Goal: Task Accomplishment & Management: Manage account settings

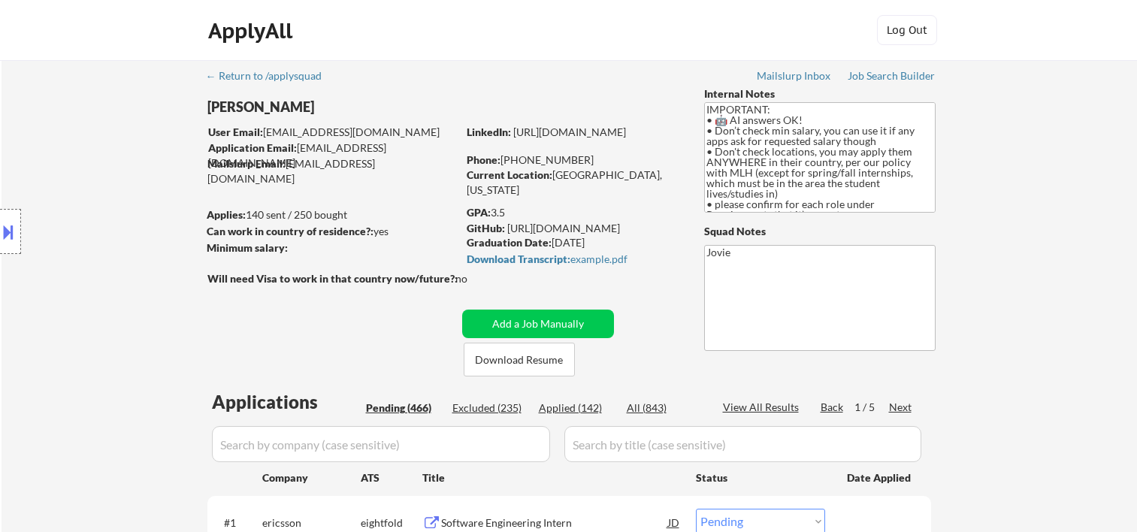
select select ""pending""
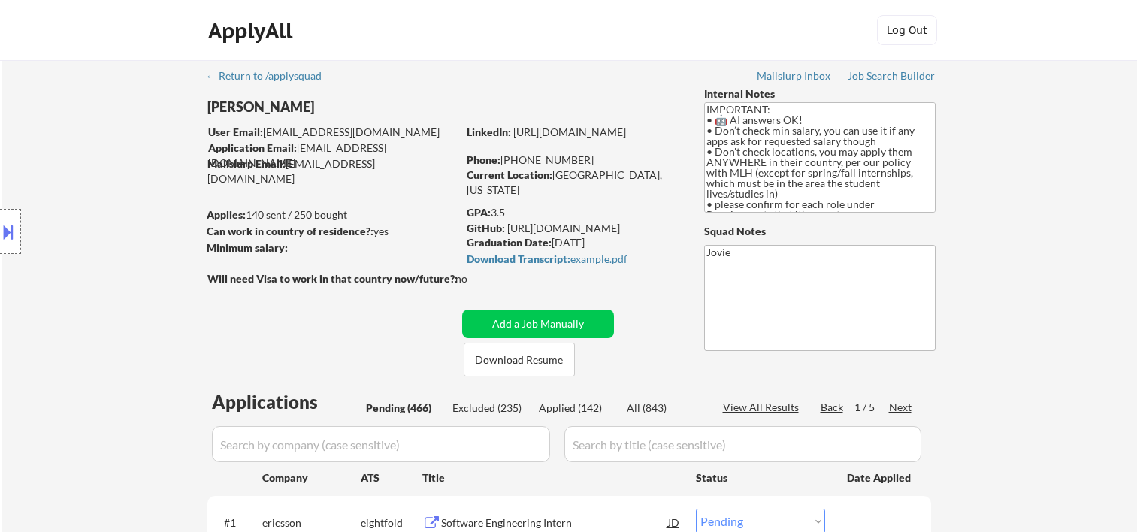
select select ""pending""
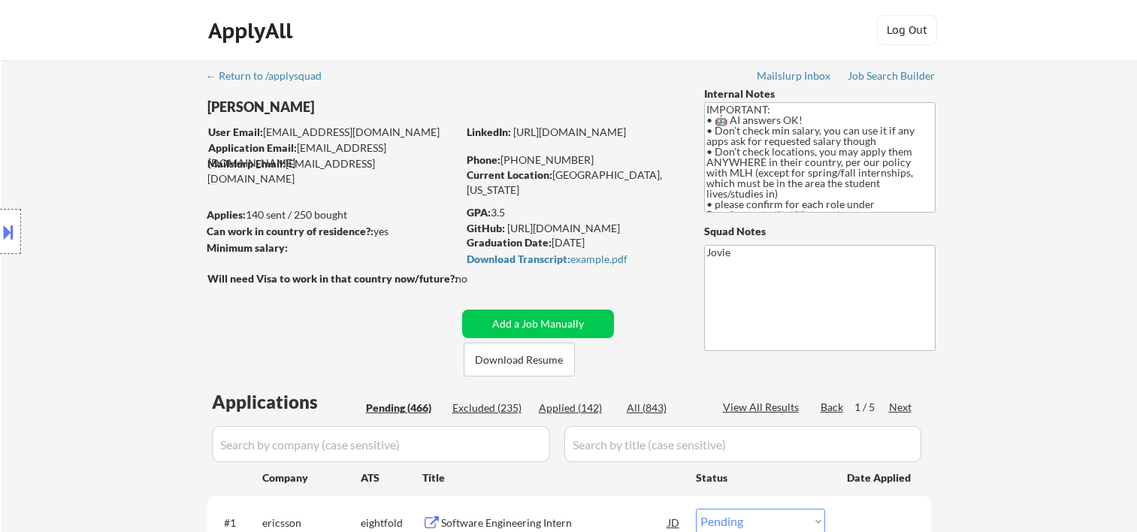
select select ""pending""
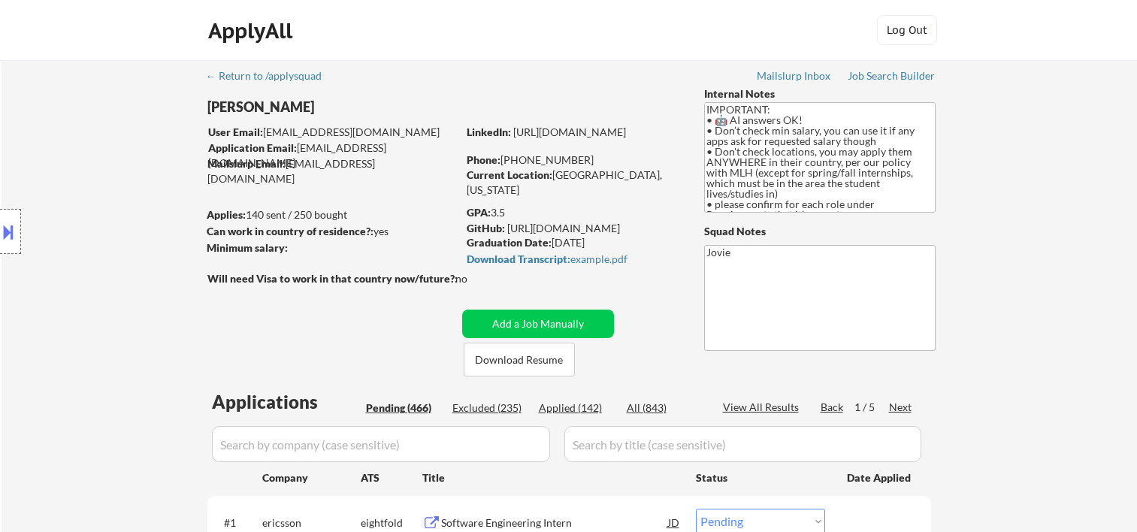
select select ""pending""
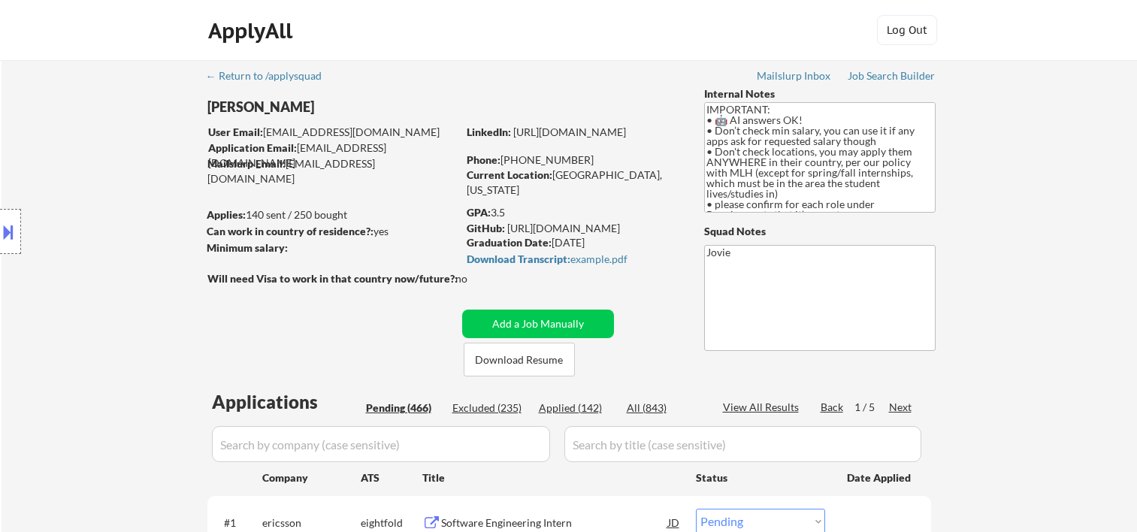
select select ""pending""
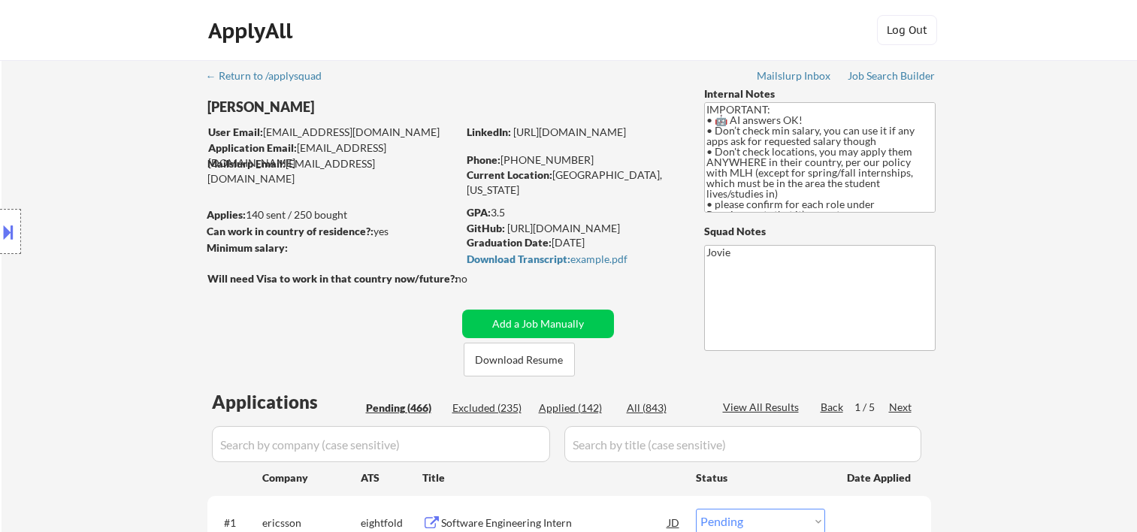
select select ""pending""
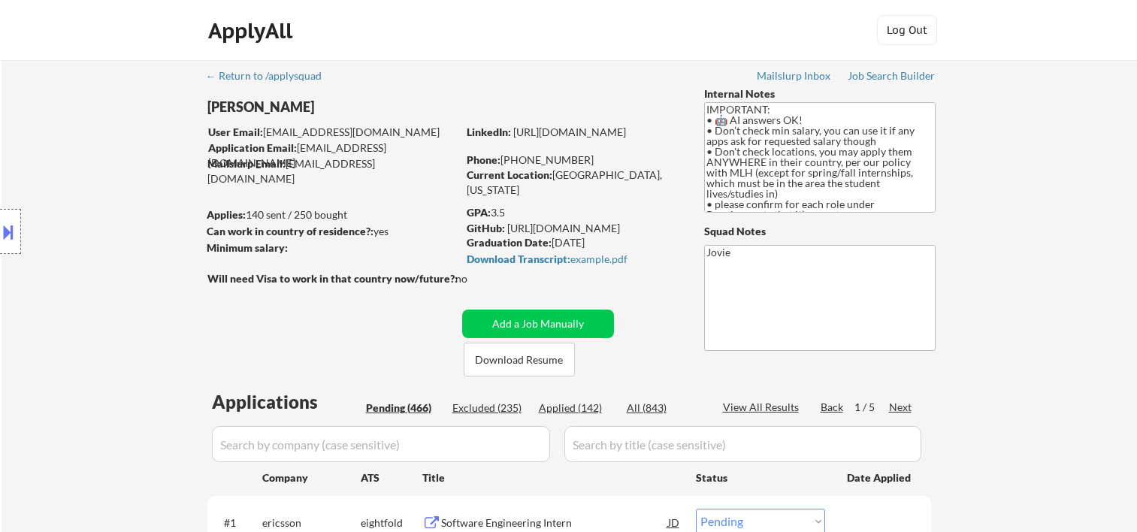
select select ""pending""
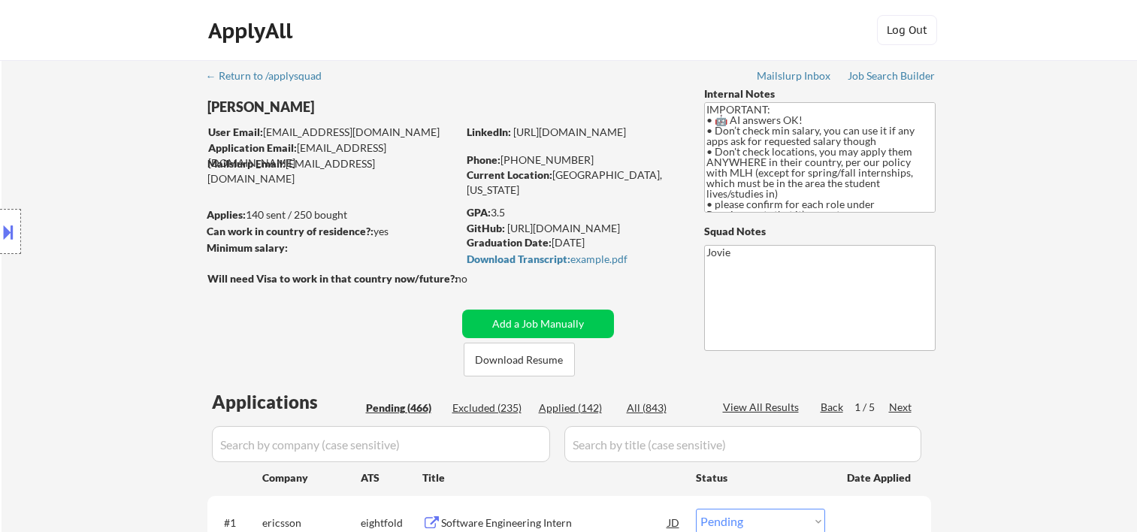
select select ""pending""
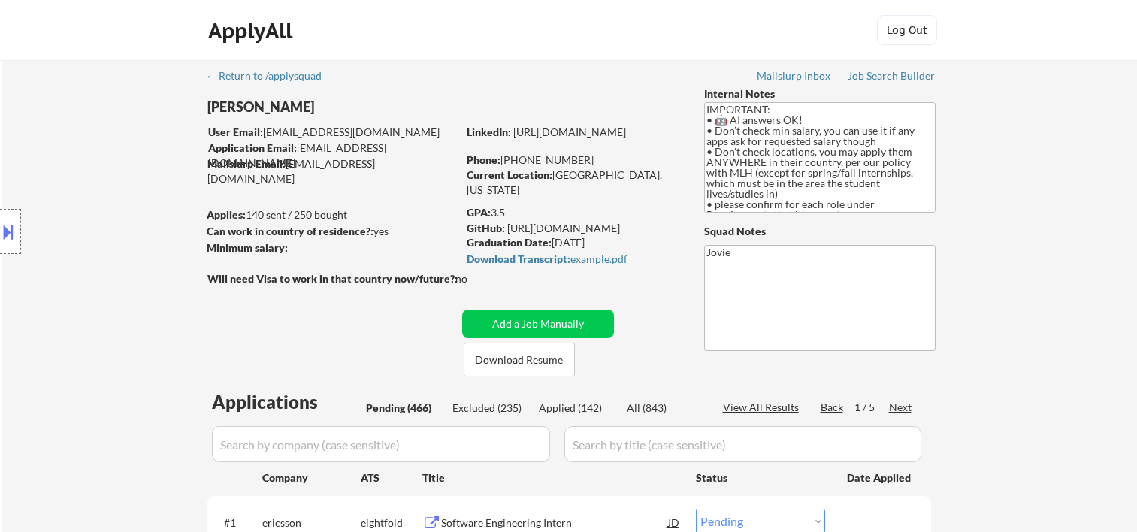
select select ""pending""
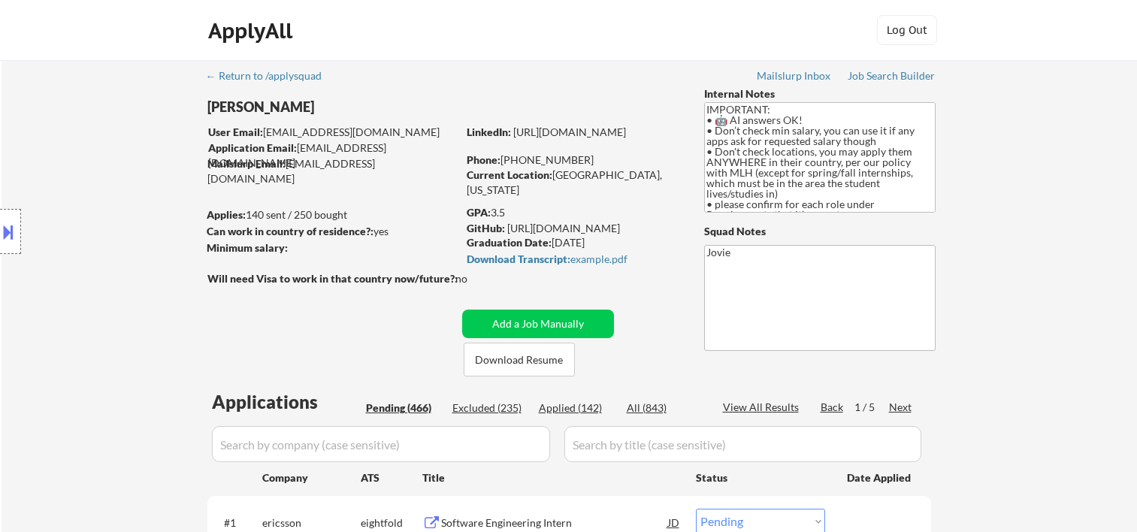
select select ""pending""
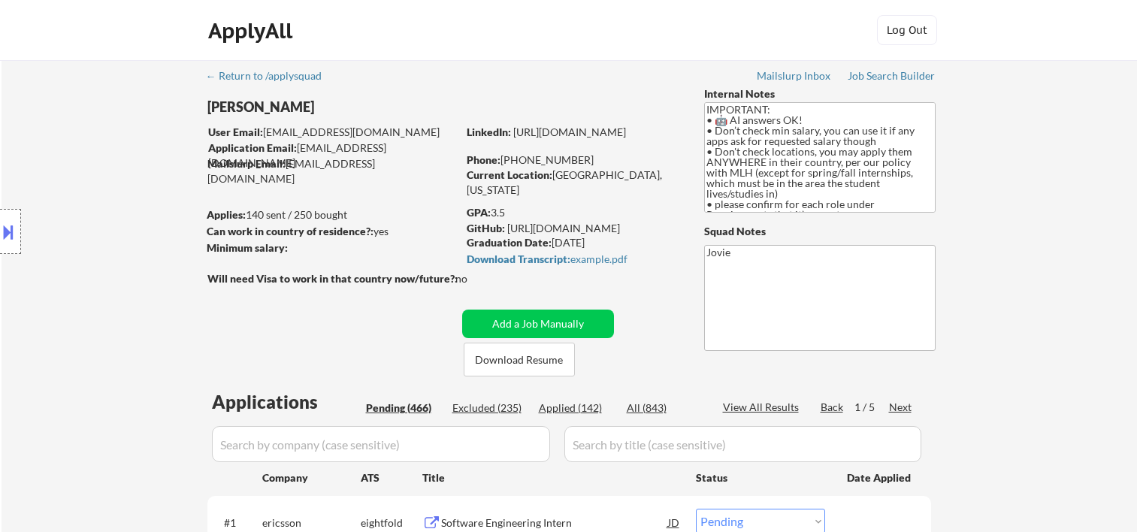
select select ""pending""
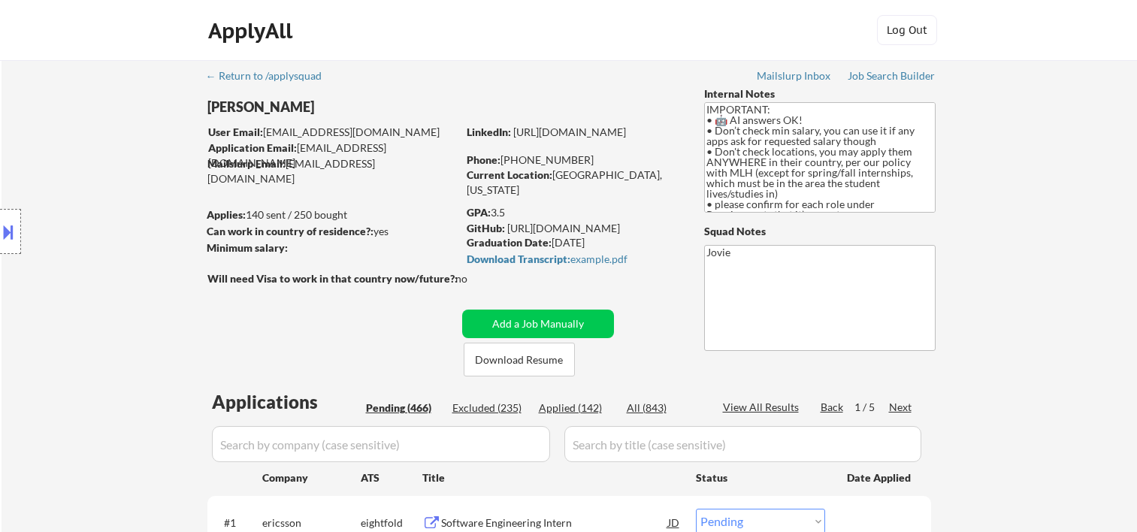
select select ""pending""
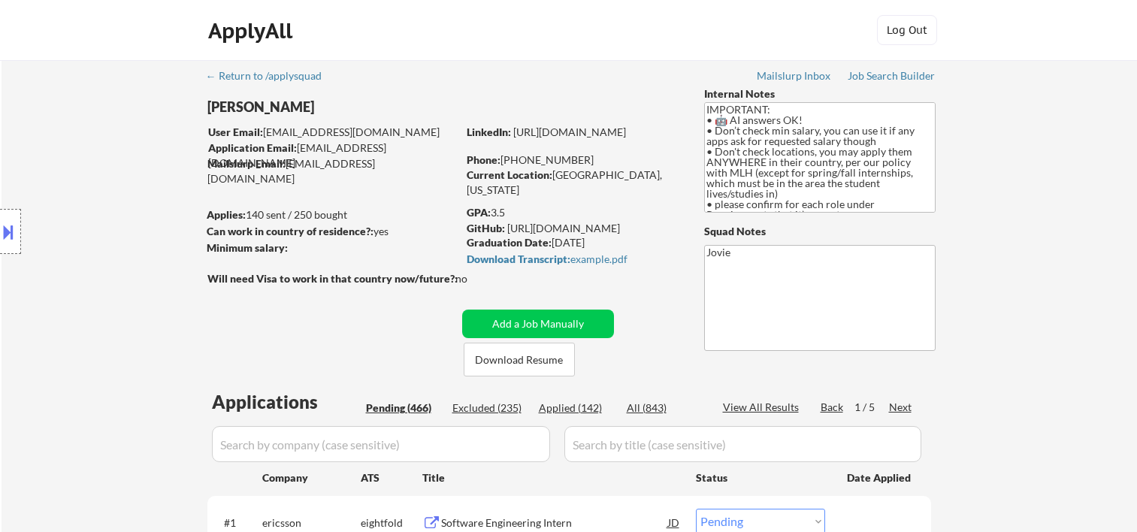
select select ""pending""
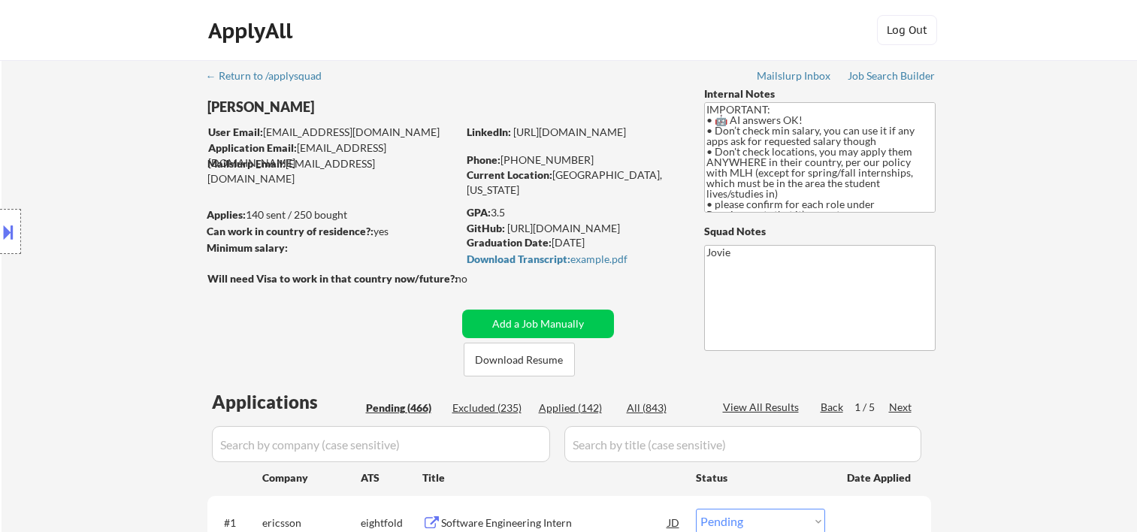
select select ""pending""
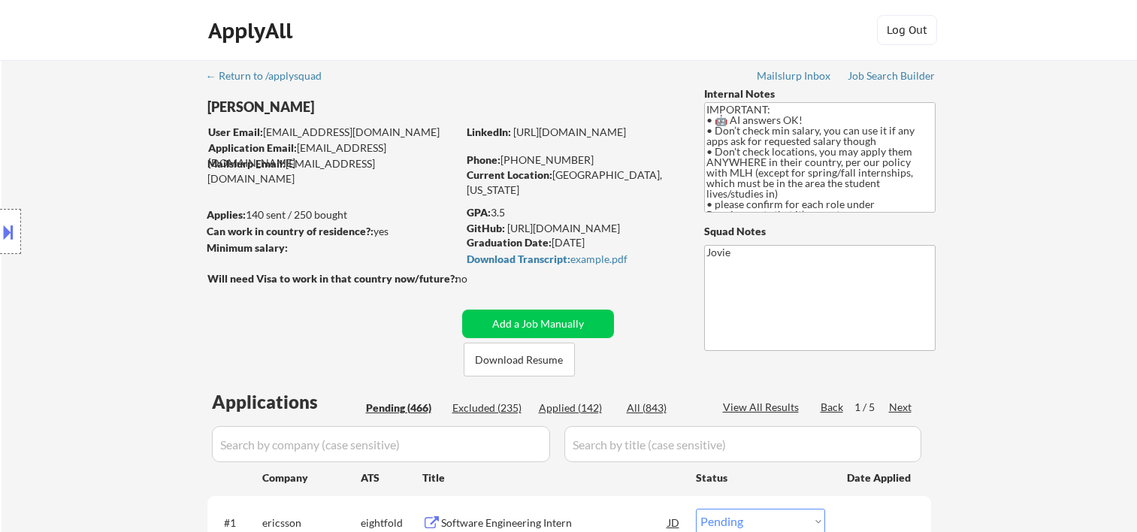
select select ""pending""
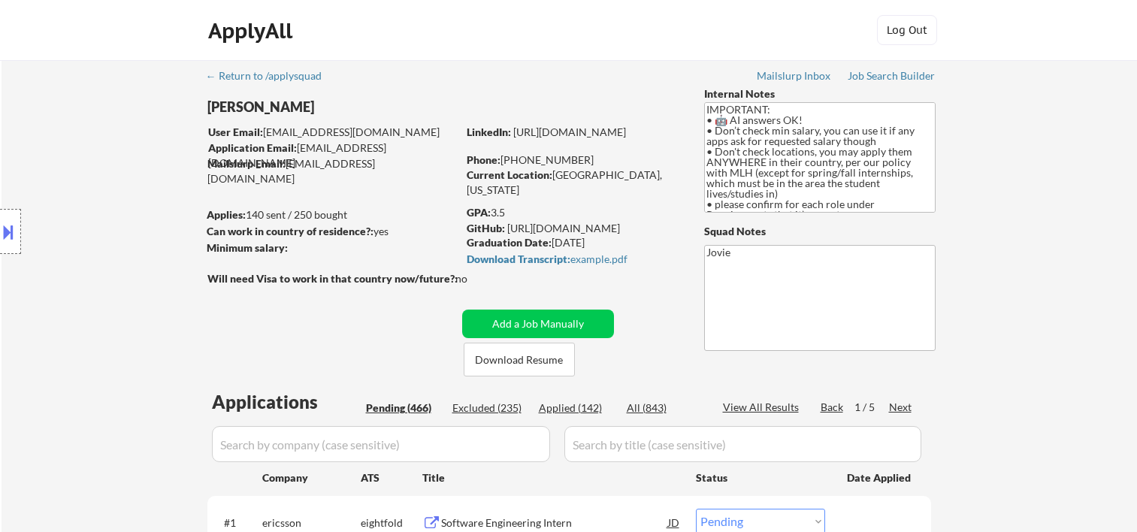
select select ""pending""
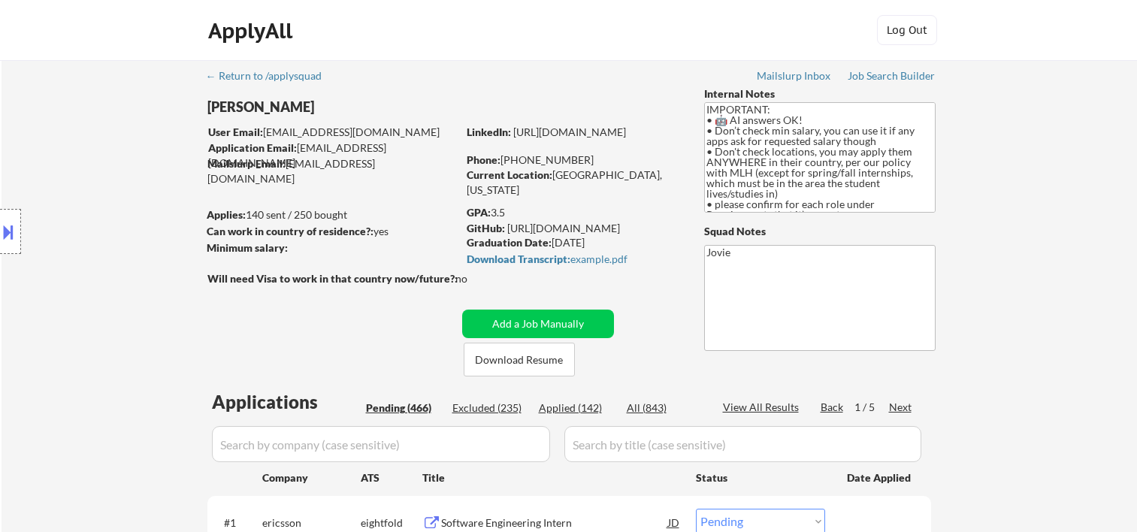
select select ""pending""
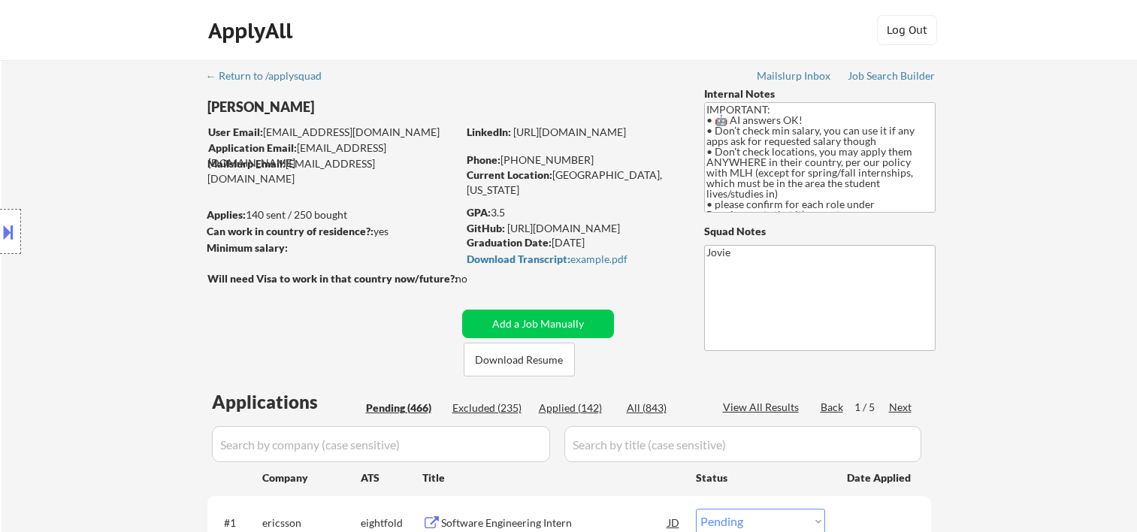
select select ""pending""
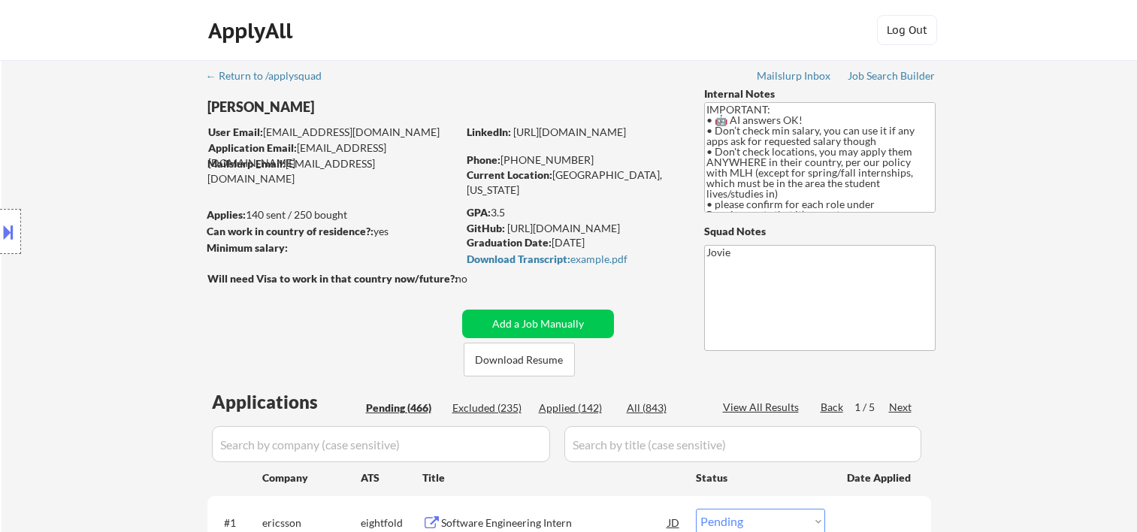
select select ""pending""
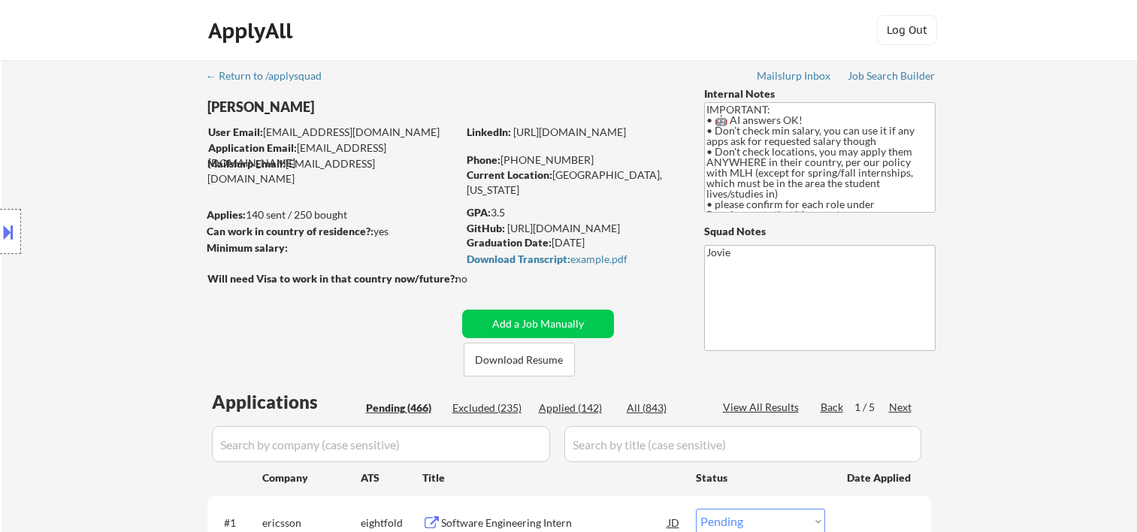
select select ""pending""
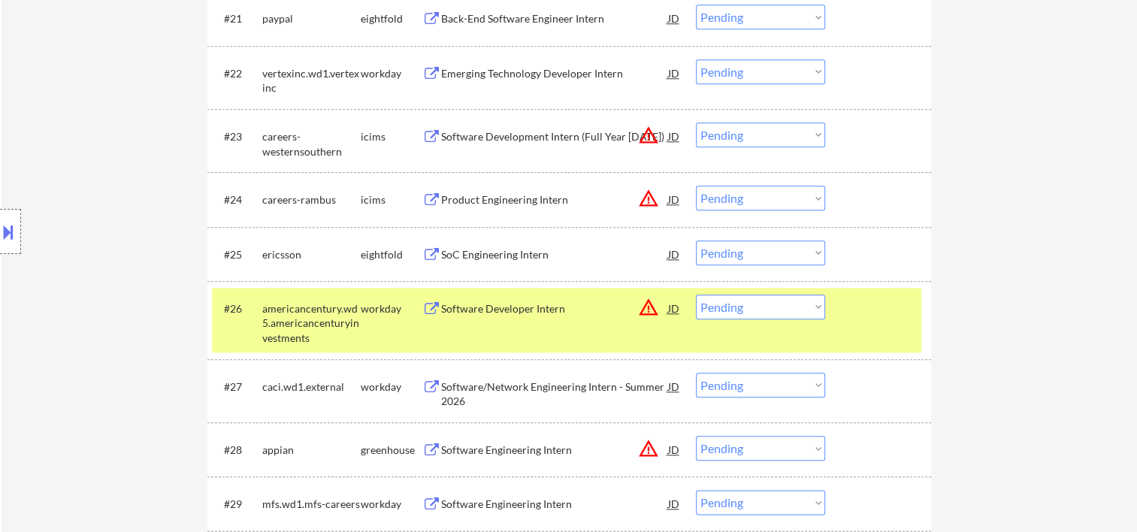
scroll to position [1644, 0]
click at [890, 328] on div "#26 americancentury.wd5.americancenturyinvestments workday Software Developer I…" at bounding box center [566, 320] width 709 height 65
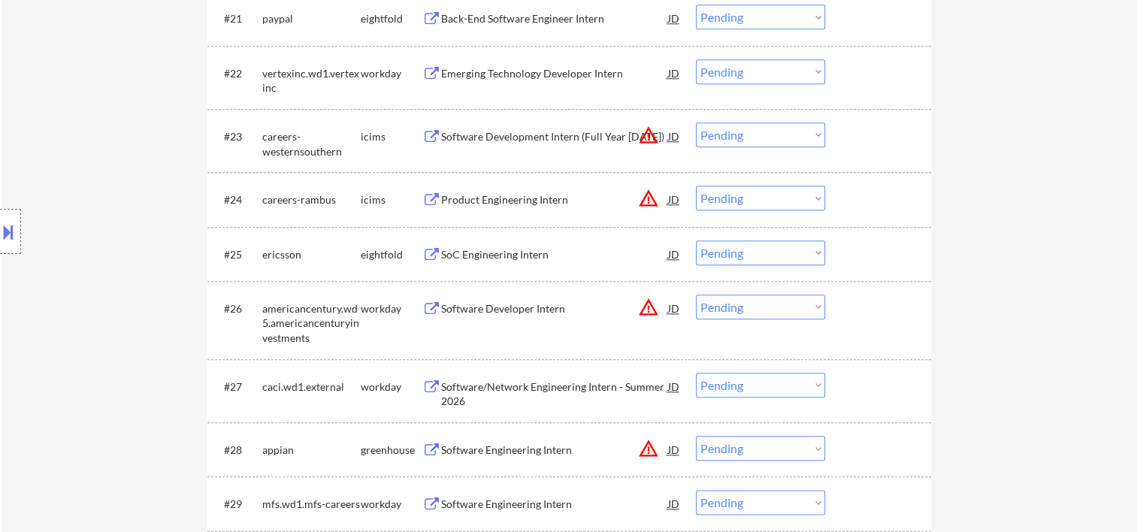
click at [854, 454] on div at bounding box center [880, 449] width 66 height 27
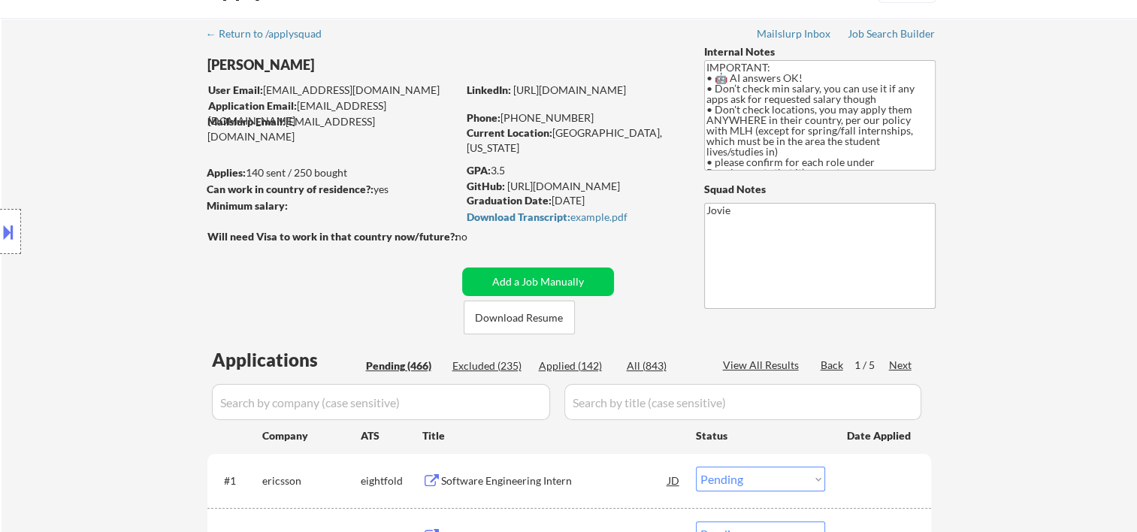
scroll to position [0, 0]
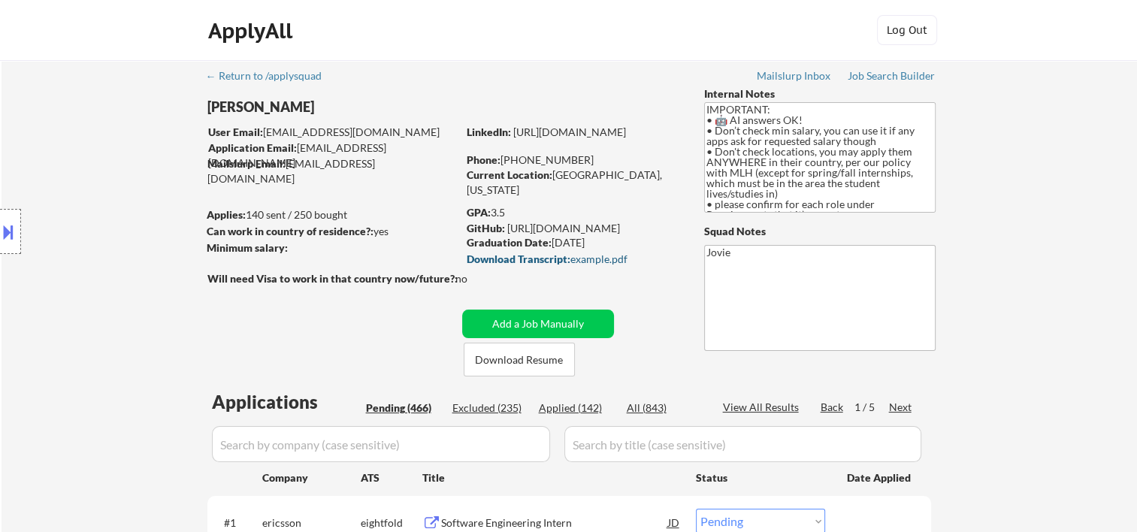
click at [594, 255] on div "Download Transcript: example.pdf" at bounding box center [571, 259] width 209 height 11
select select ""pending""
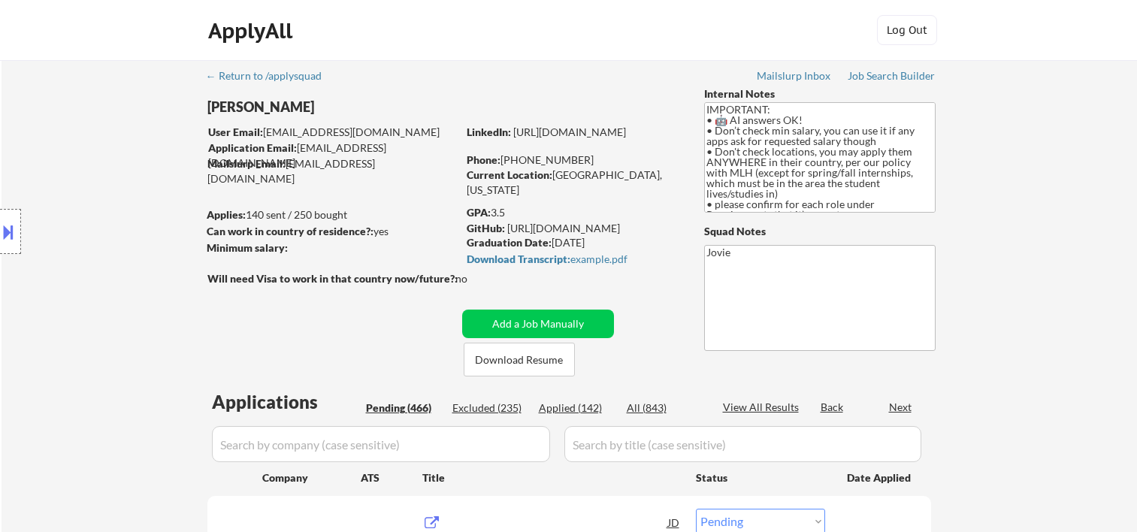
select select ""pending""
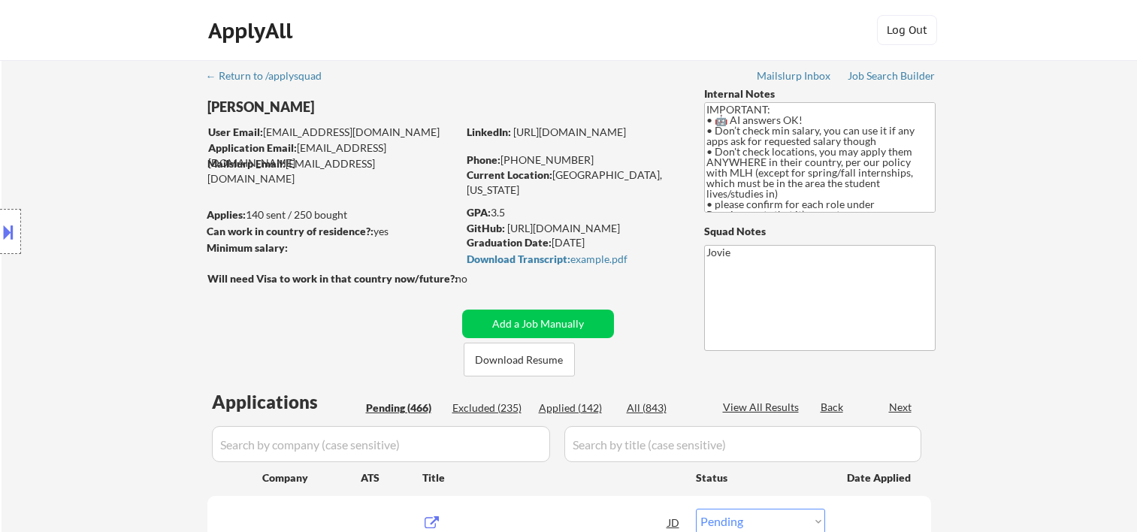
select select ""pending""
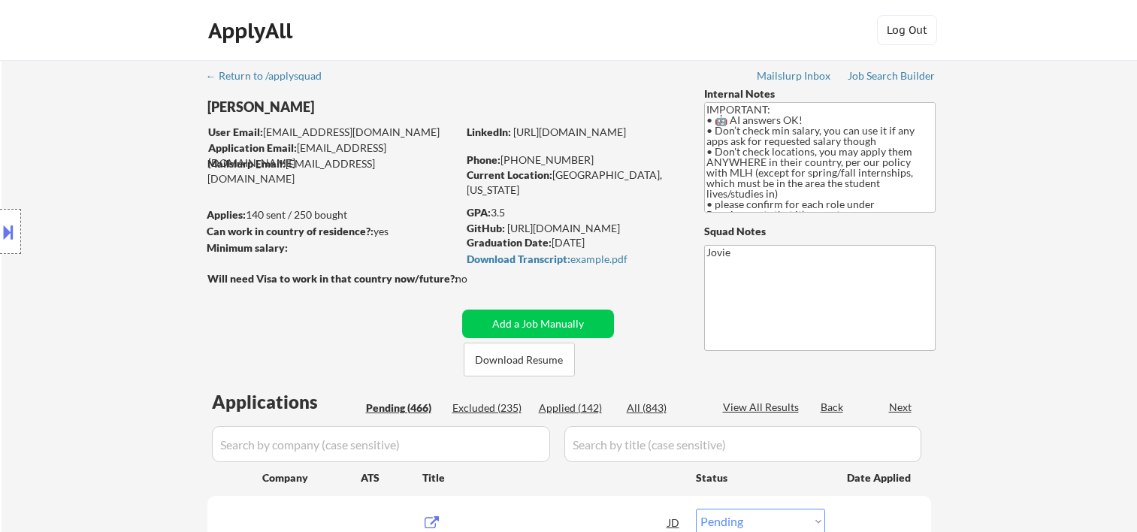
select select ""pending""
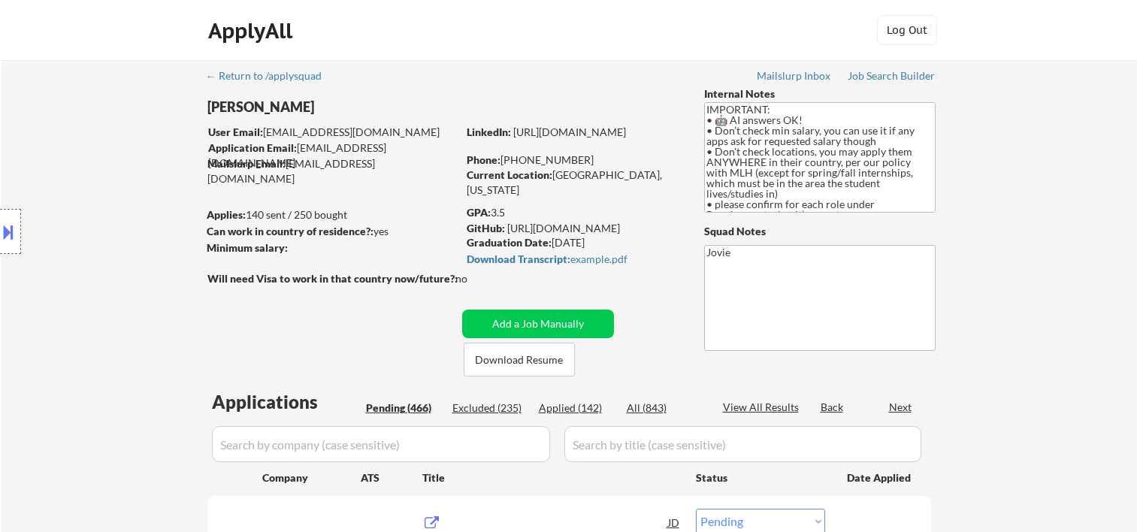
select select ""pending""
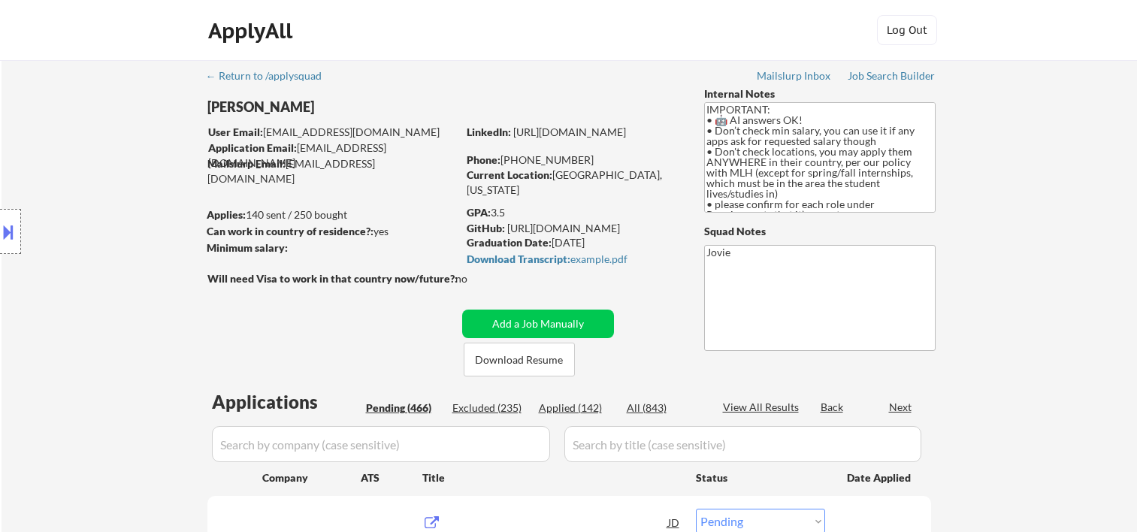
select select ""pending""
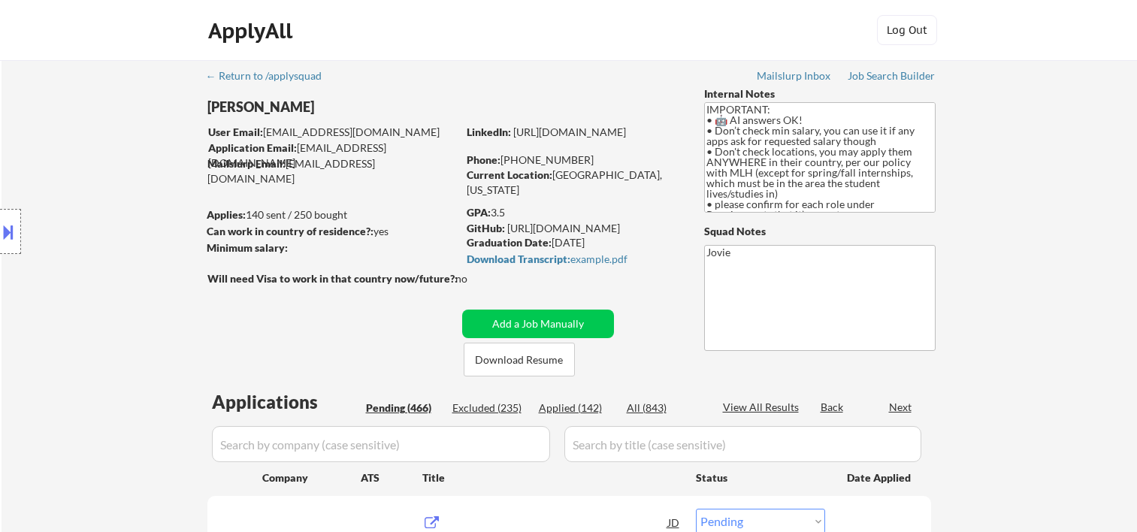
select select ""pending""
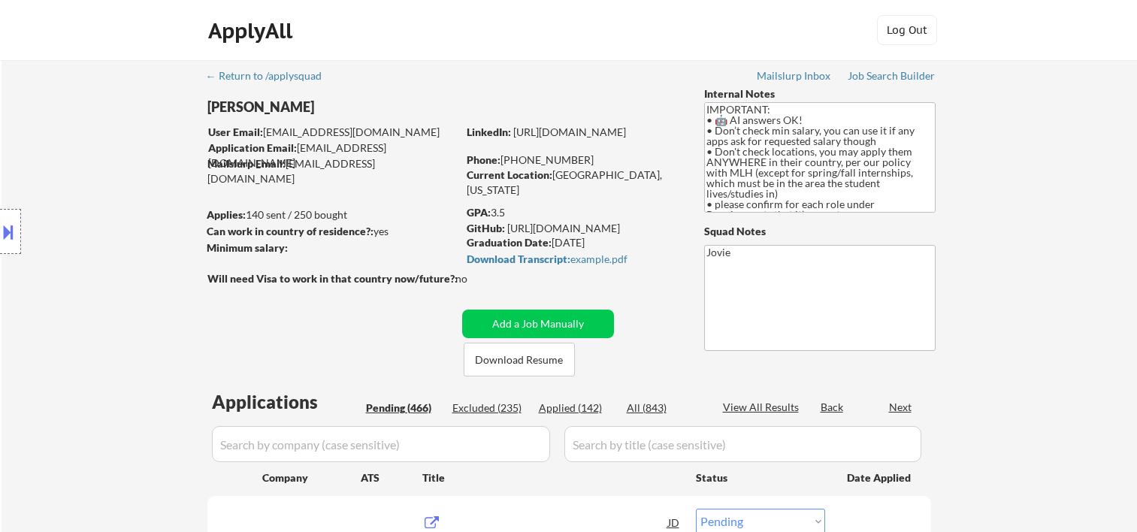
select select ""pending""
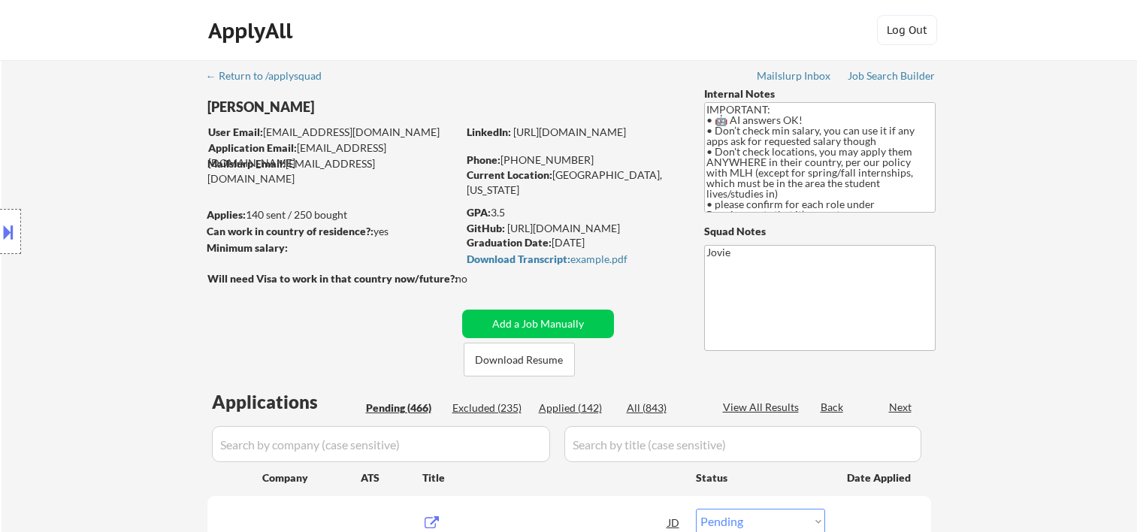
select select ""pending""
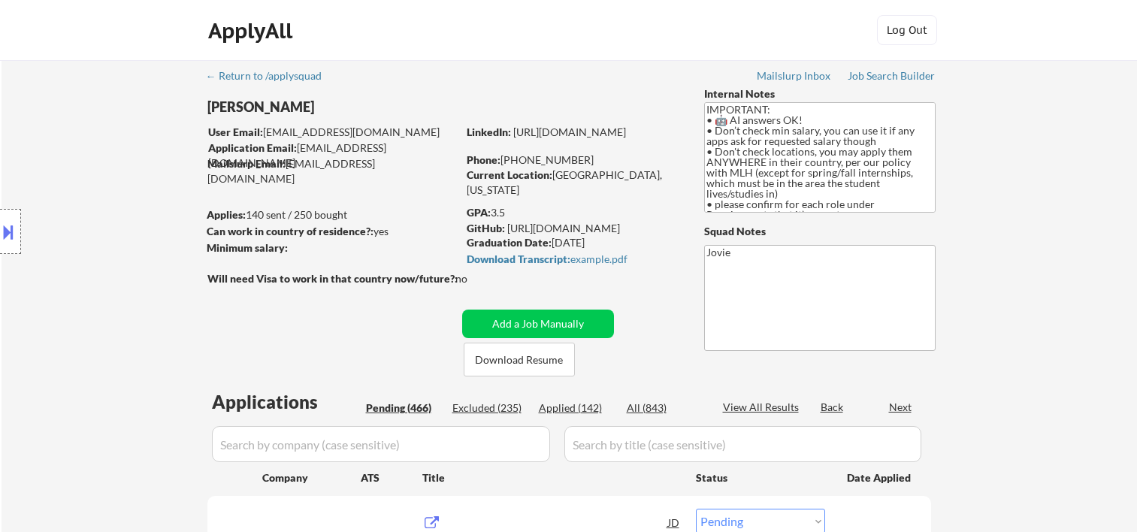
select select ""pending""
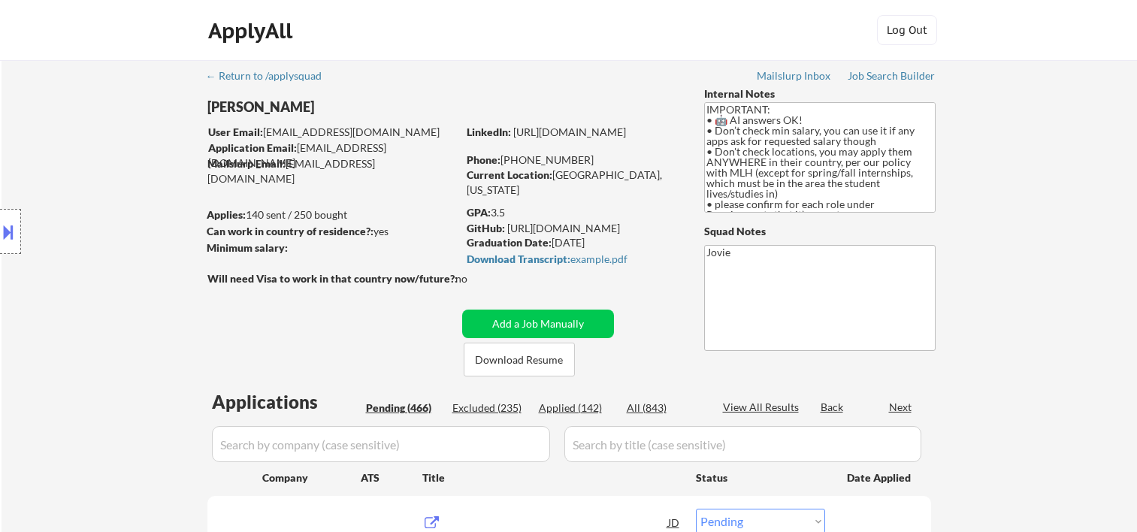
select select ""pending""
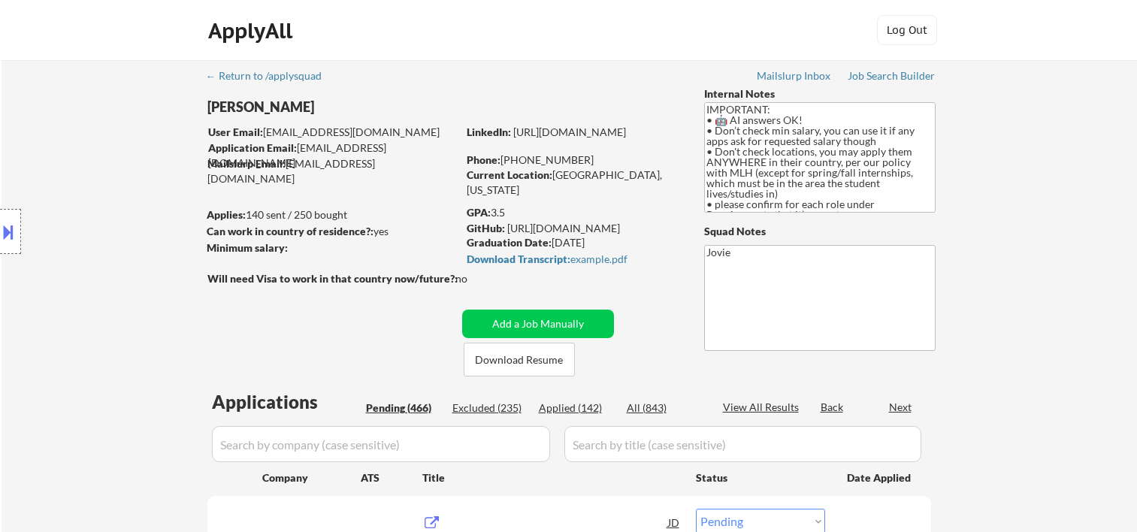
select select ""pending""
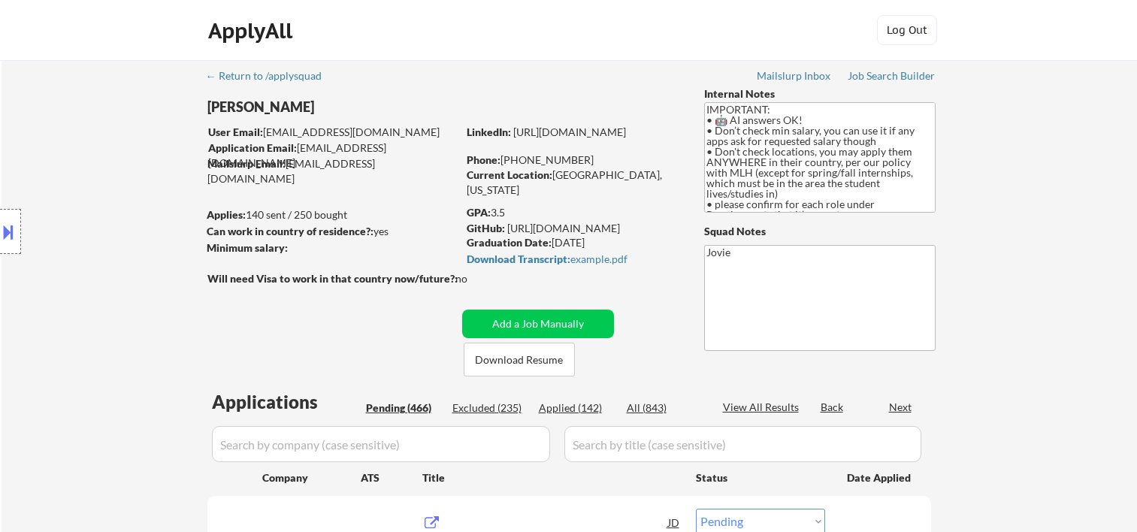
select select ""pending""
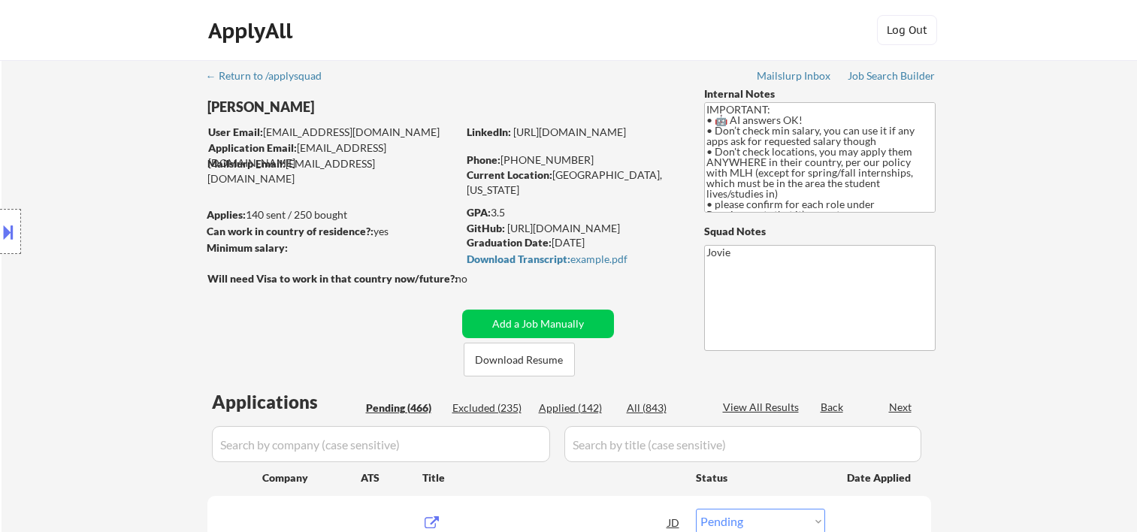
select select ""pending""
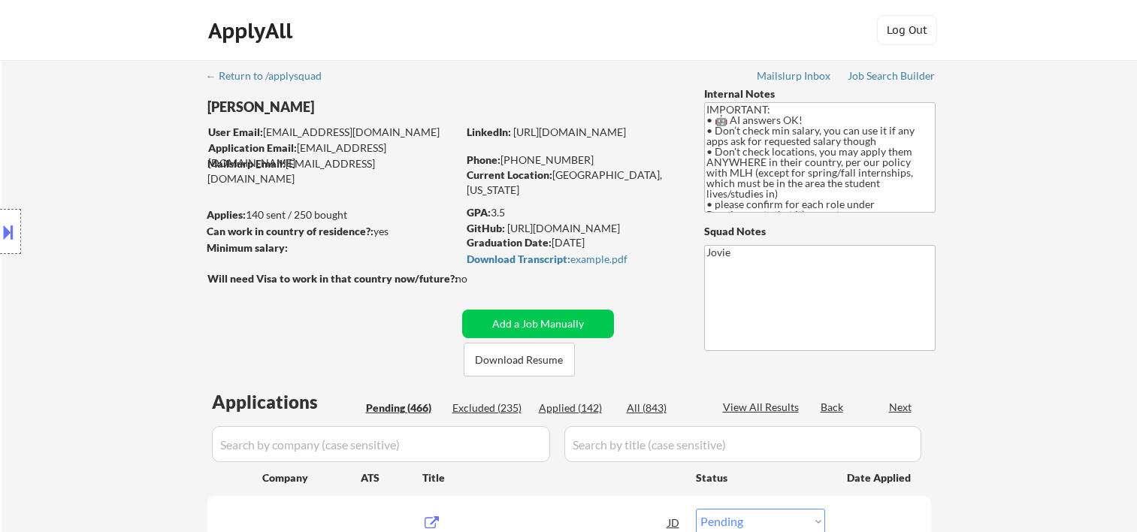
select select ""pending""
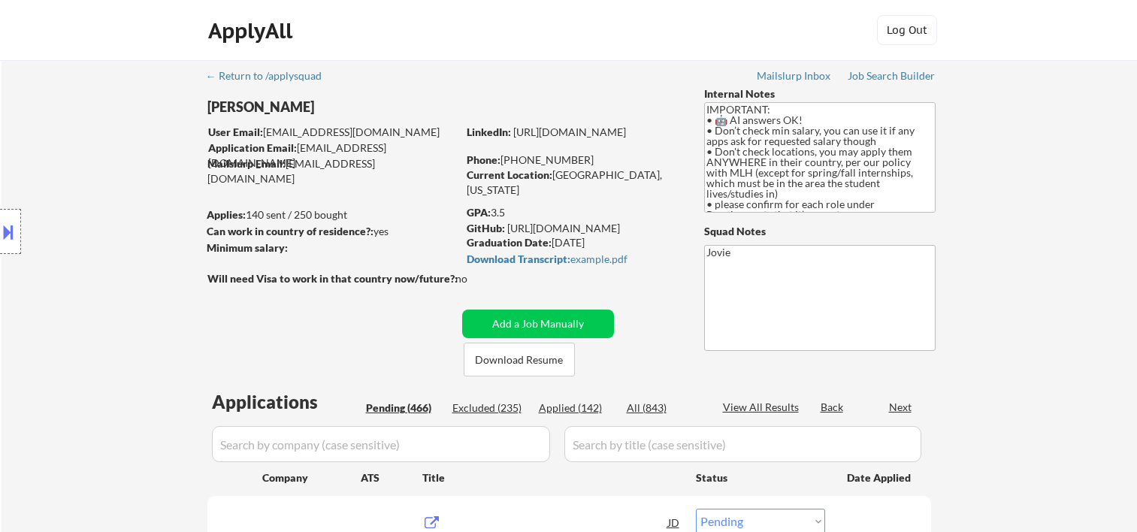
select select ""pending""
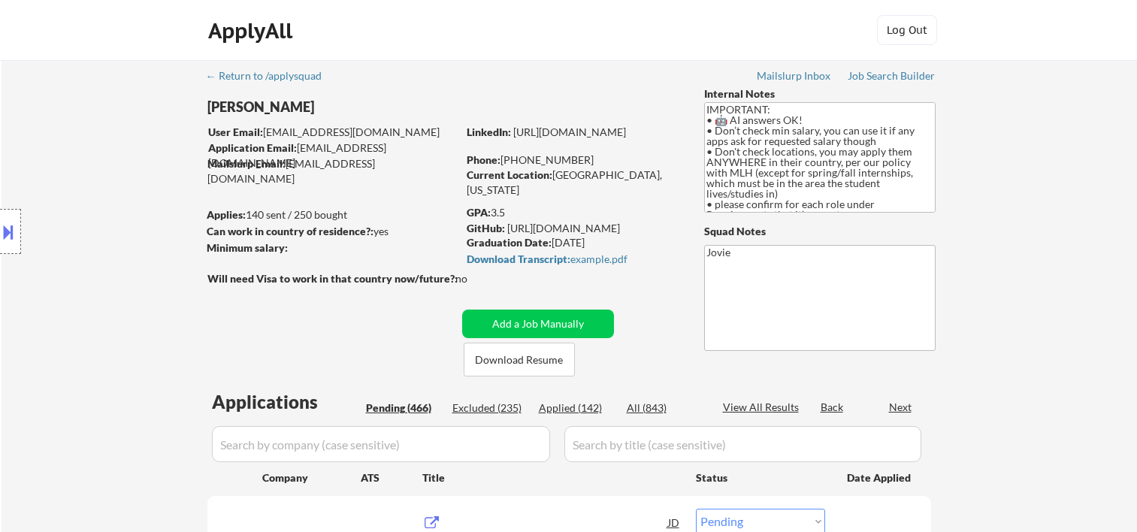
select select ""pending""
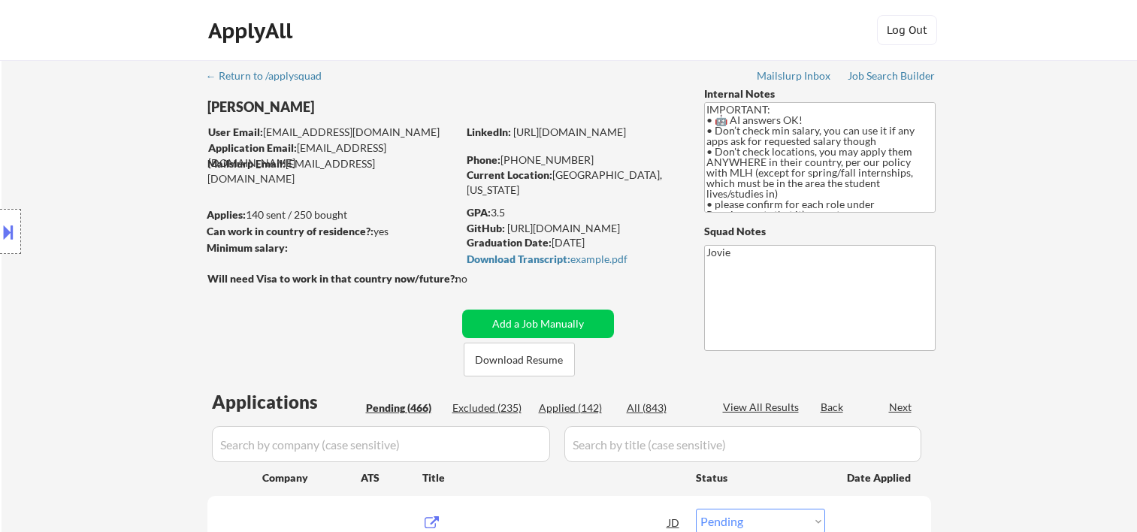
select select ""pending""
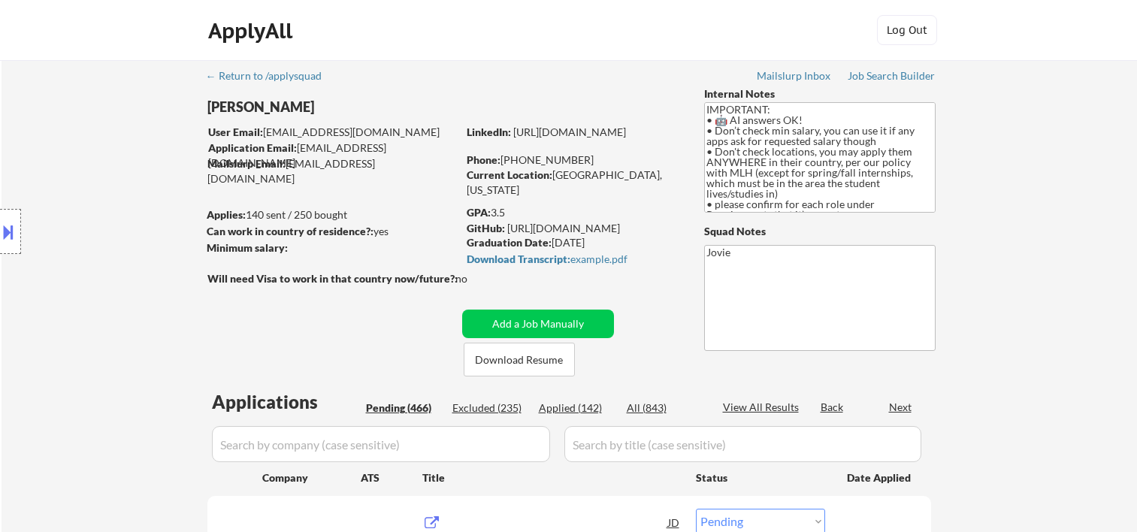
select select ""pending""
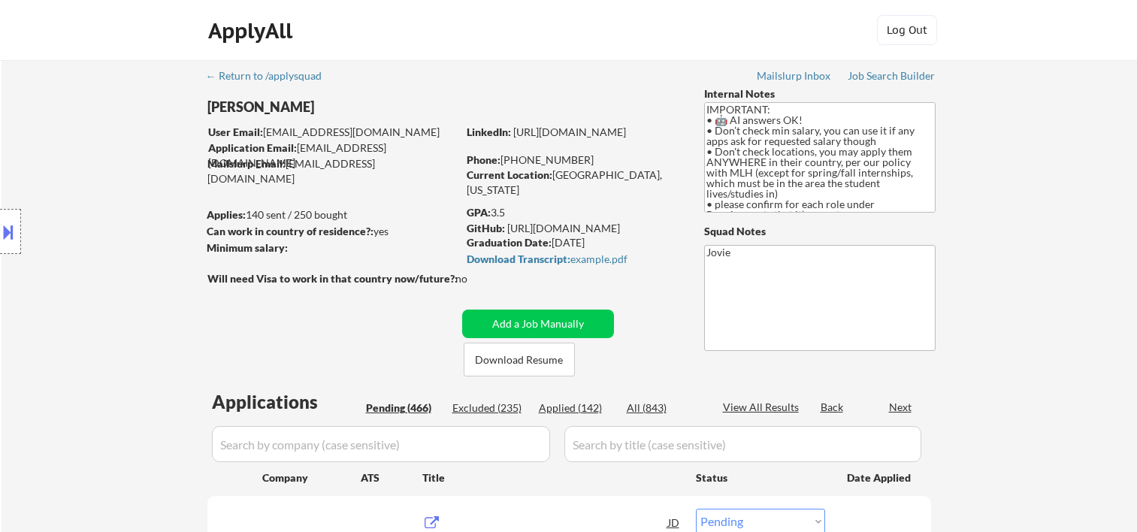
select select ""pending""
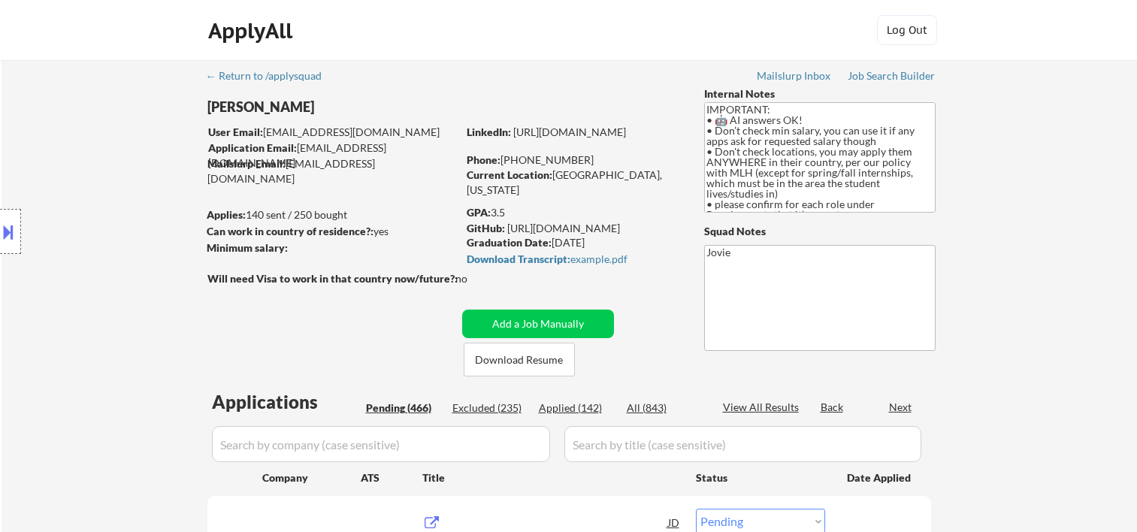
select select ""pending""
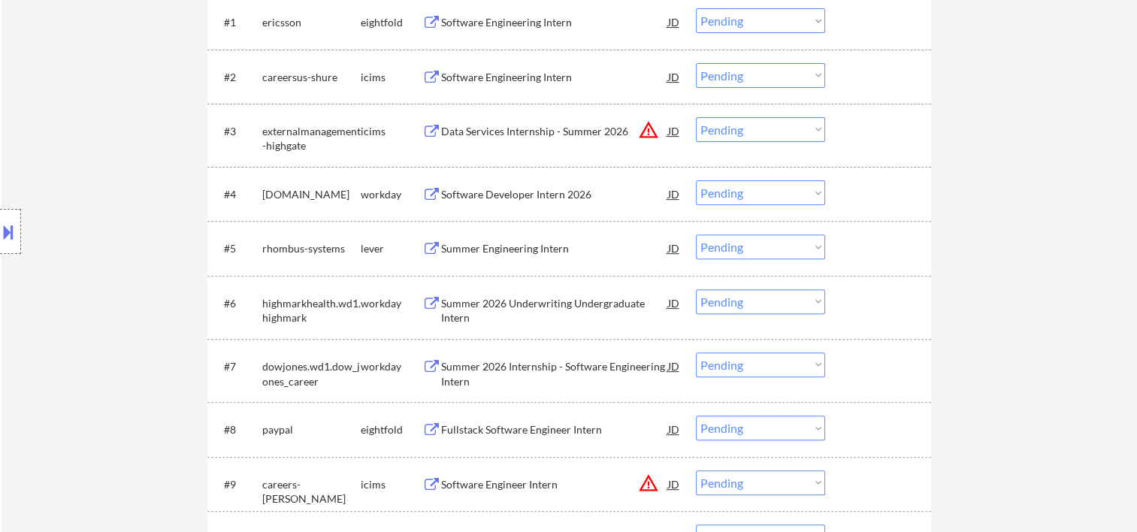
scroll to position [1828, 0]
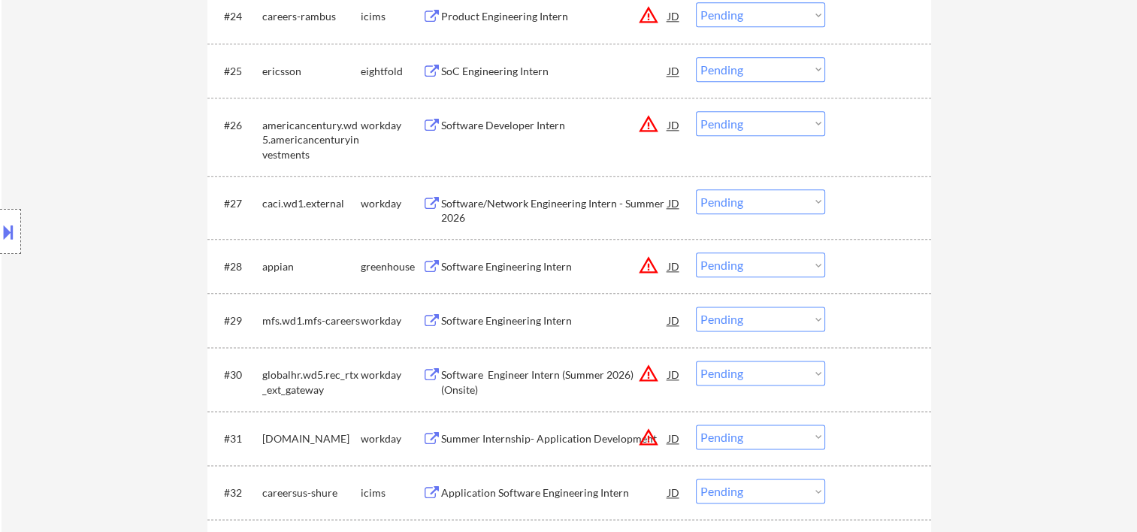
click at [858, 268] on div at bounding box center [880, 265] width 66 height 27
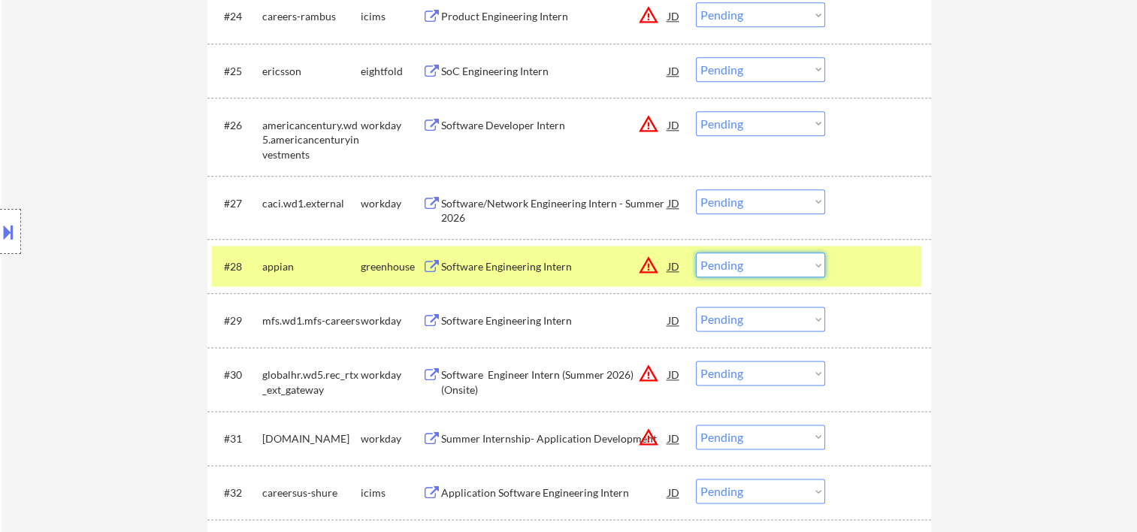
click at [820, 257] on select "Choose an option... Pending Applied Excluded (Questions) Excluded (Expired) Exc…" at bounding box center [760, 264] width 129 height 25
click at [696, 252] on select "Choose an option... Pending Applied Excluded (Questions) Excluded (Expired) Exc…" at bounding box center [760, 264] width 129 height 25
select select ""pending""
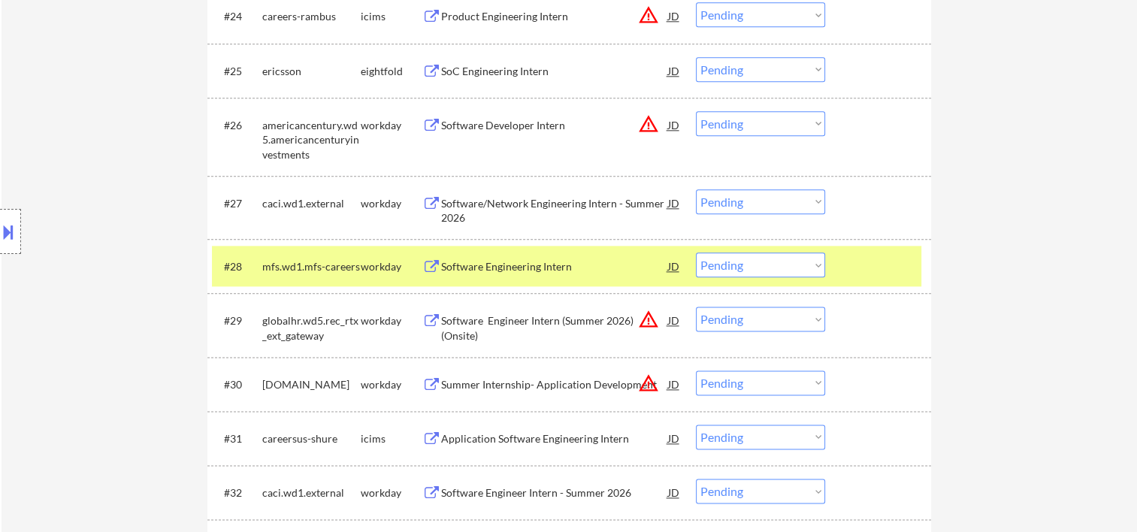
click at [848, 257] on div at bounding box center [880, 265] width 66 height 27
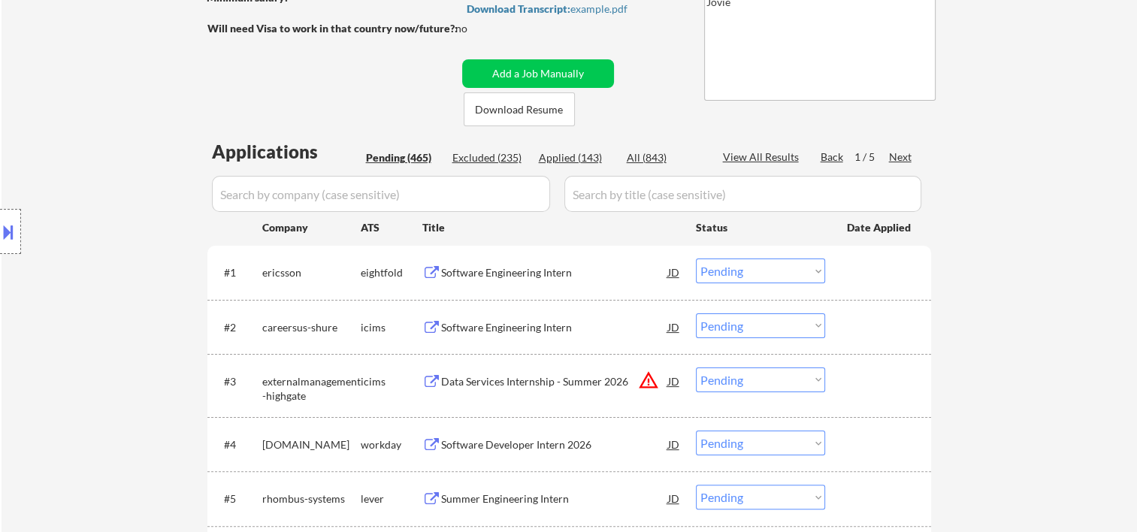
scroll to position [500, 0]
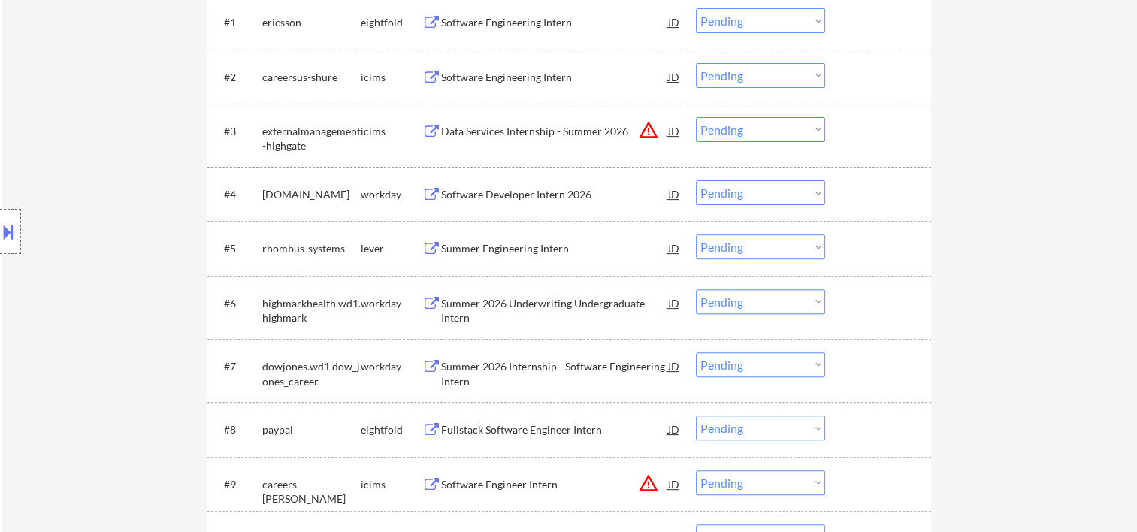
click at [856, 303] on div at bounding box center [880, 302] width 66 height 27
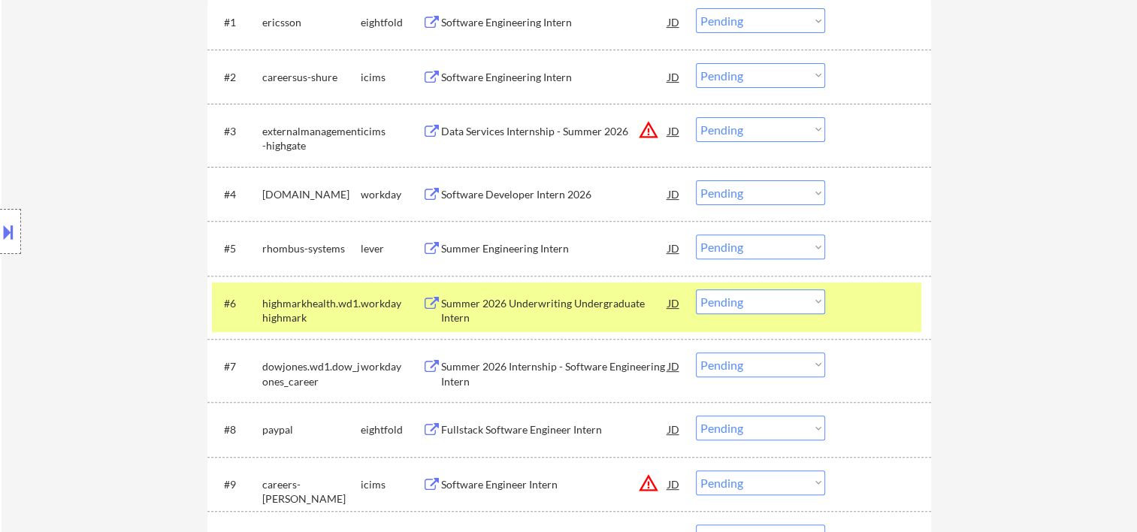
click at [863, 301] on div at bounding box center [880, 302] width 66 height 27
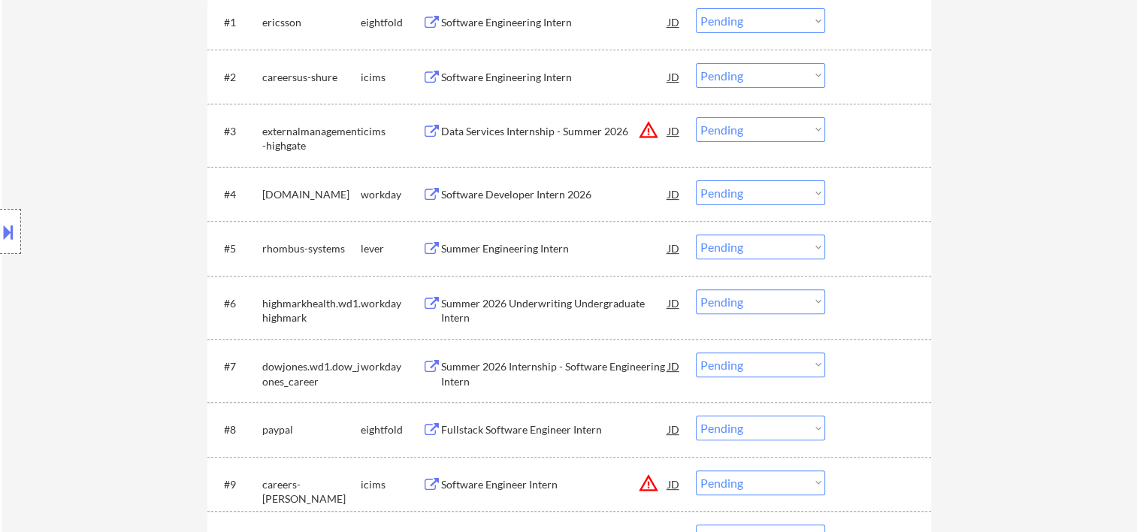
click at [867, 374] on div at bounding box center [880, 365] width 66 height 27
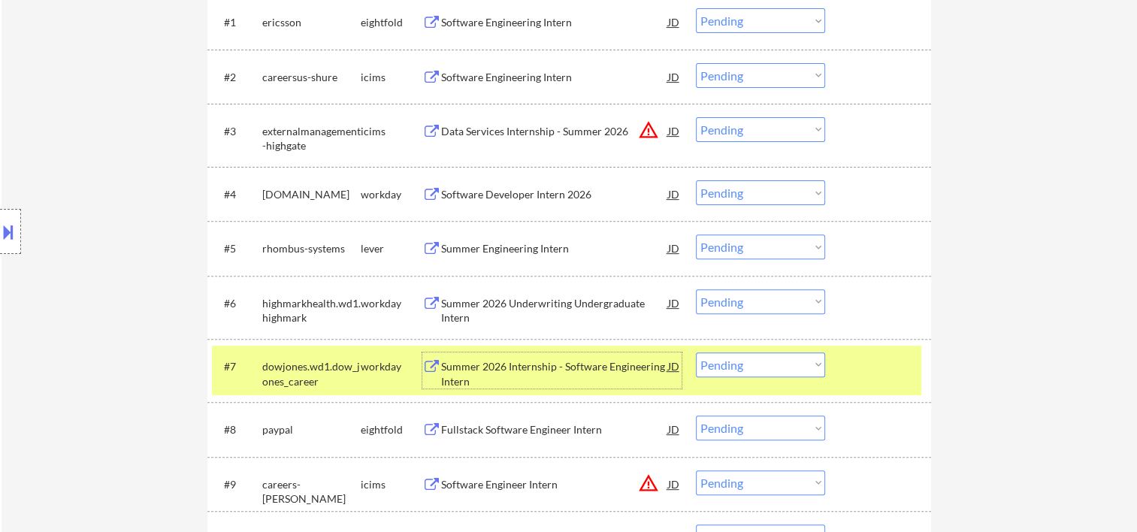
click at [606, 353] on div "Summer 2026 Internship - Software Engineering Intern" at bounding box center [554, 370] width 227 height 36
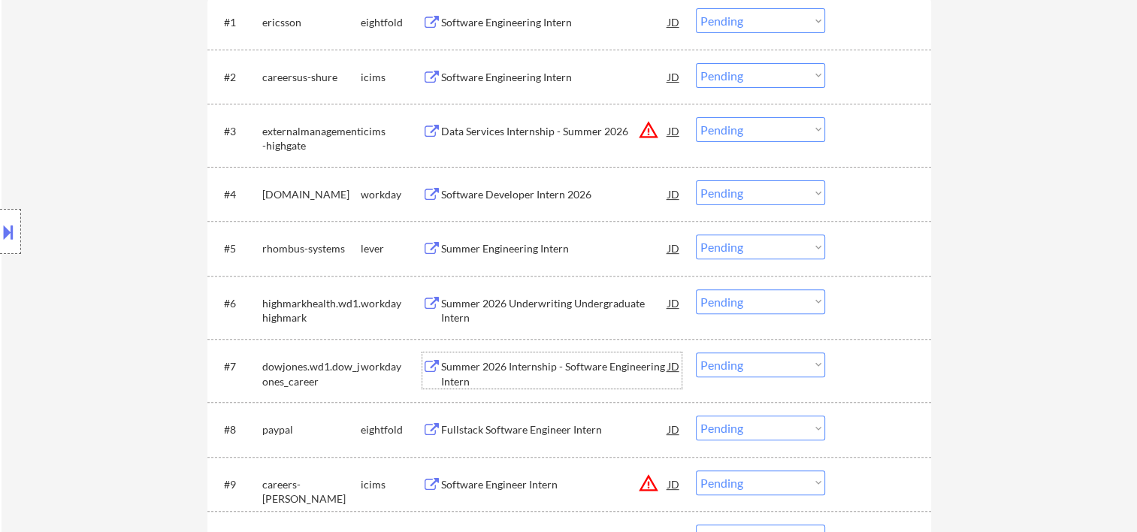
click at [861, 364] on div at bounding box center [880, 365] width 66 height 27
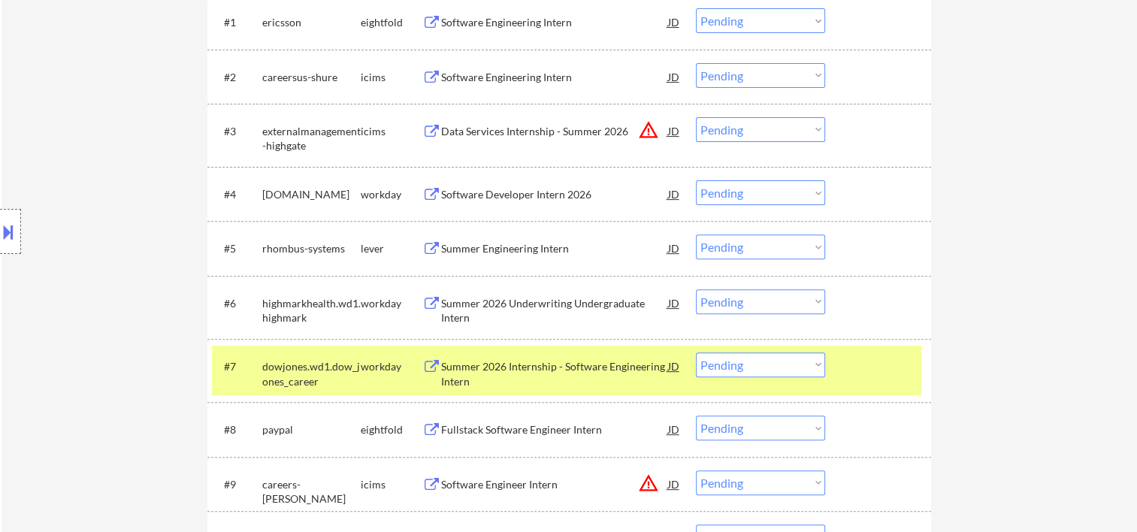
click at [817, 363] on select "Choose an option... Pending Applied Excluded (Questions) Excluded (Expired) Exc…" at bounding box center [760, 364] width 129 height 25
click at [696, 352] on select "Choose an option... Pending Applied Excluded (Questions) Excluded (Expired) Exc…" at bounding box center [760, 364] width 129 height 25
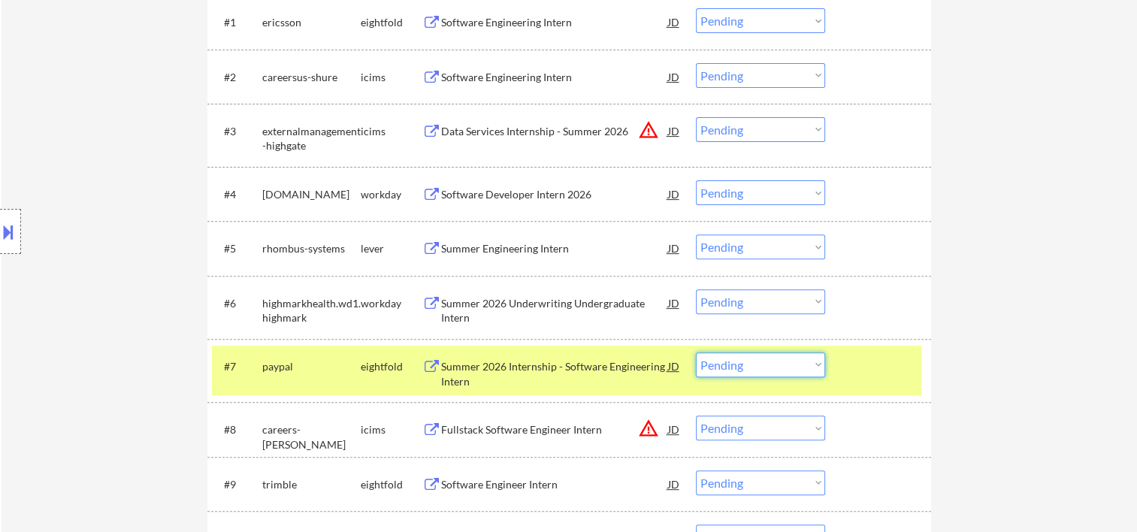
click at [815, 366] on select "Choose an option... Pending Applied Excluded (Questions) Excluded (Expired) Exc…" at bounding box center [760, 364] width 129 height 25
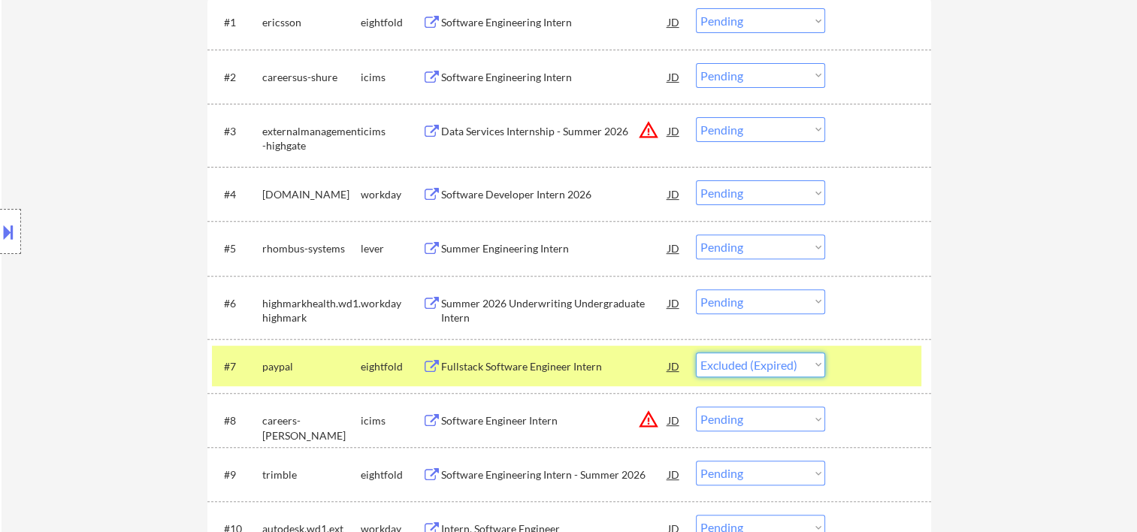
click at [696, 352] on select "Choose an option... Pending Applied Excluded (Questions) Excluded (Expired) Exc…" at bounding box center [760, 364] width 129 height 25
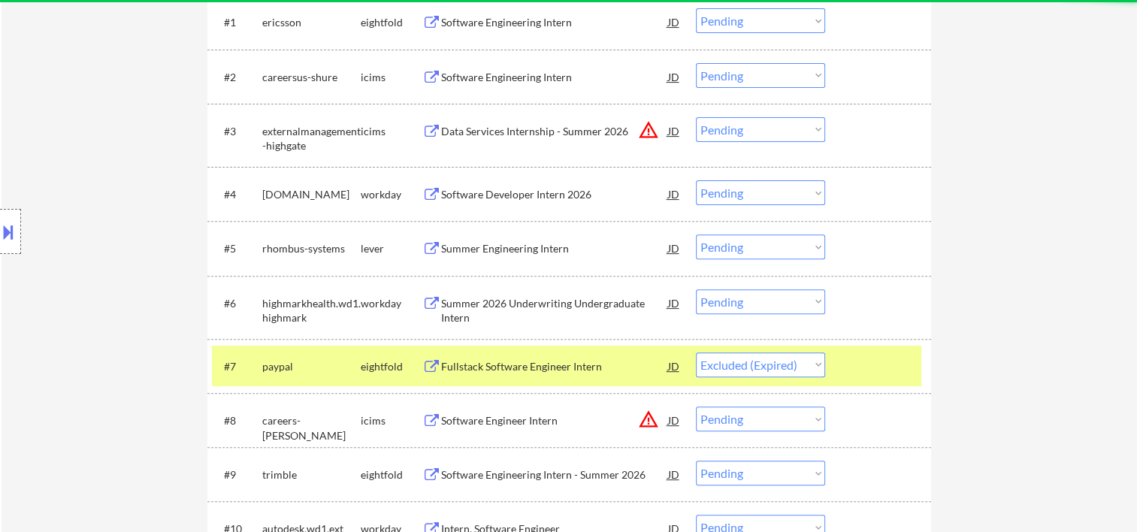
select select ""pending""
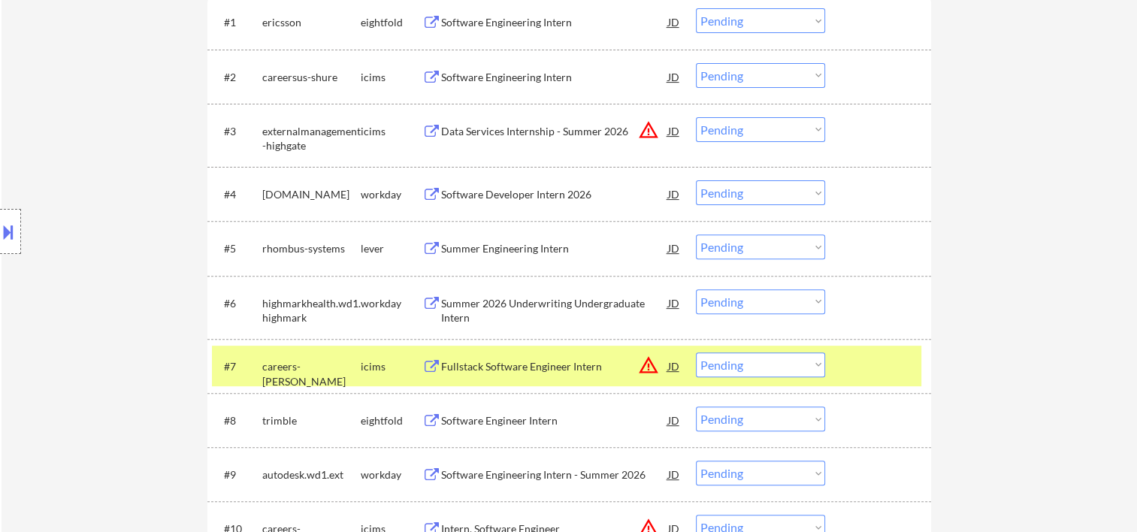
click at [848, 357] on div at bounding box center [880, 365] width 66 height 27
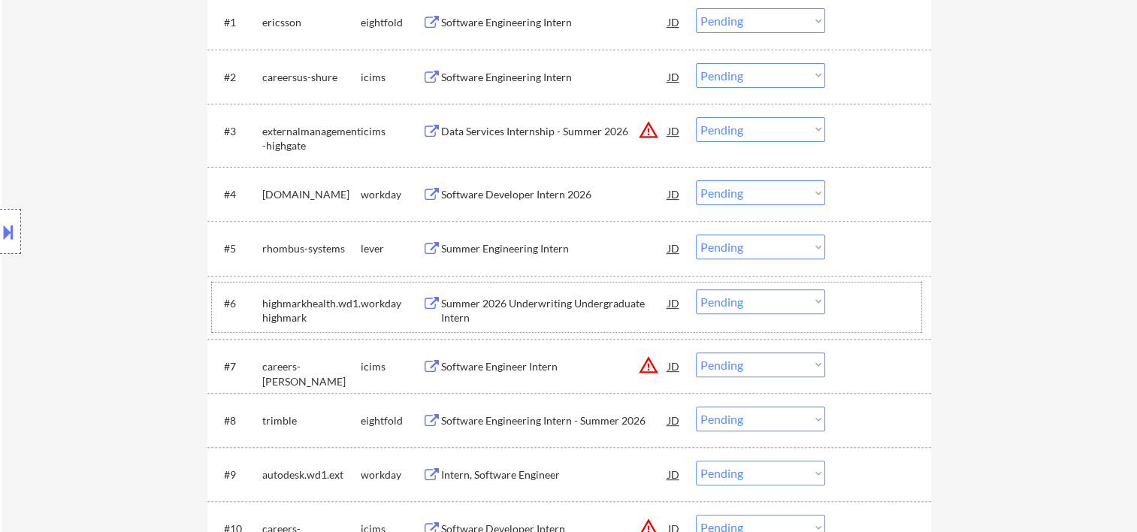
drag, startPoint x: 885, startPoint y: 298, endPoint x: 736, endPoint y: 297, distance: 148.8
click at [887, 298] on div at bounding box center [880, 302] width 66 height 27
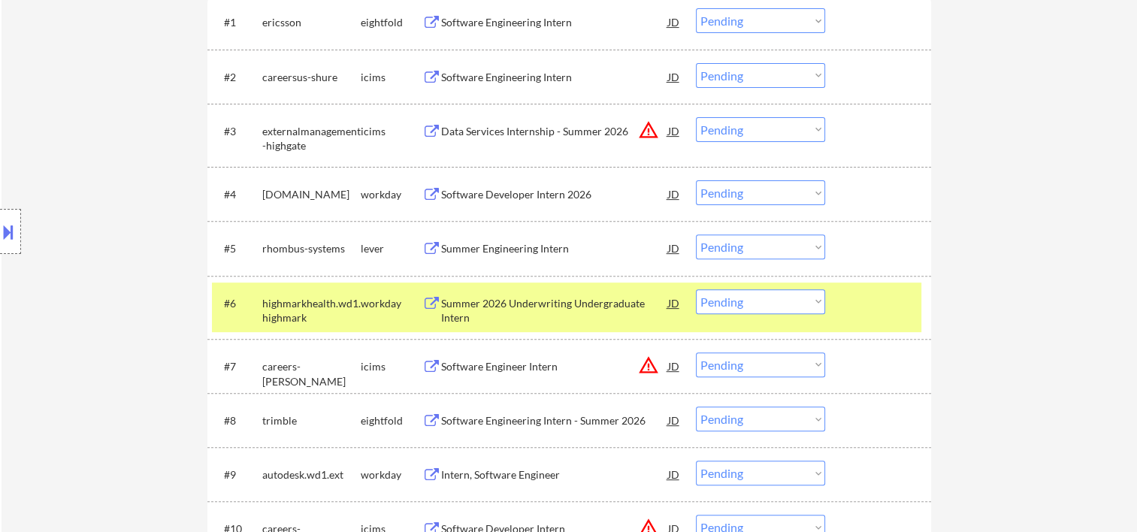
click at [852, 313] on div at bounding box center [880, 302] width 66 height 27
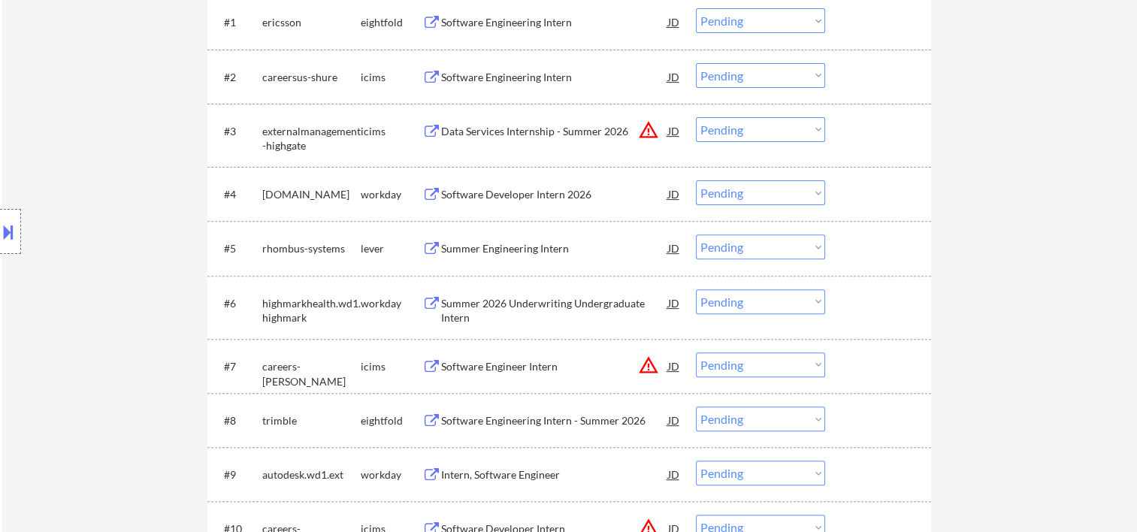
drag, startPoint x: 873, startPoint y: 258, endPoint x: 647, endPoint y: 289, distance: 228.3
click at [873, 257] on div at bounding box center [880, 247] width 66 height 27
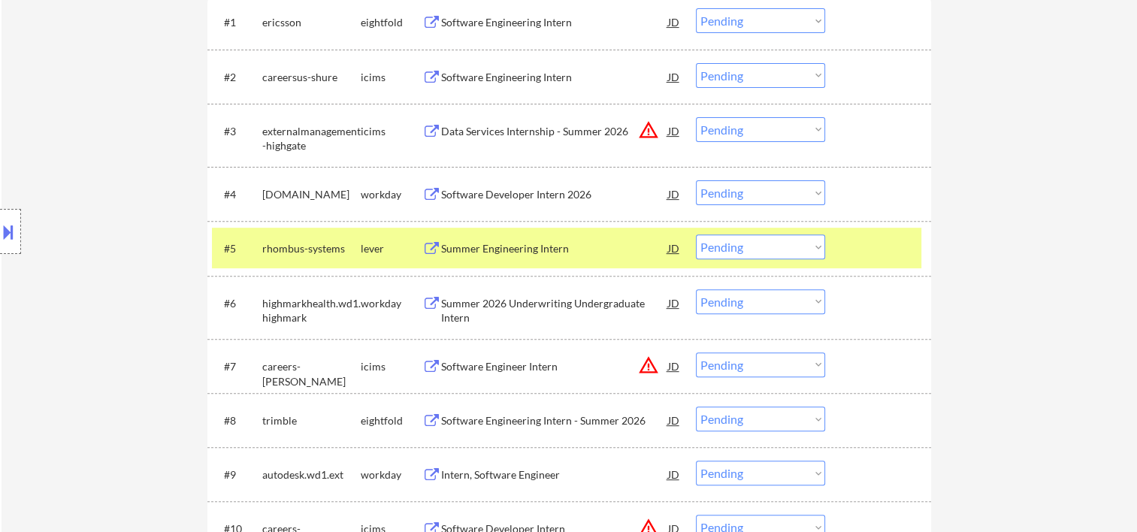
click at [571, 258] on div "Summer Engineering Intern" at bounding box center [554, 247] width 227 height 27
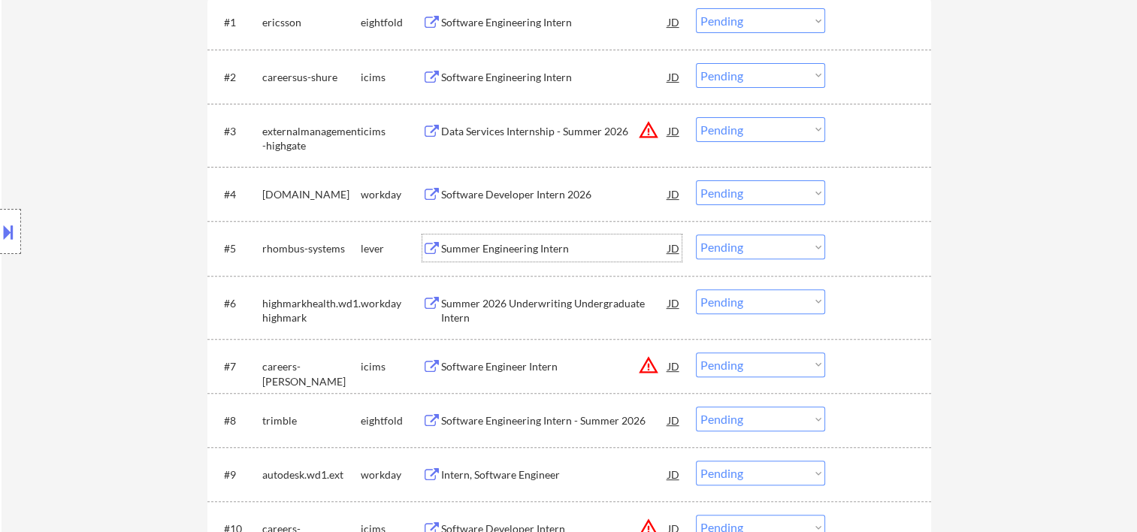
click at [866, 261] on div at bounding box center [880, 247] width 66 height 27
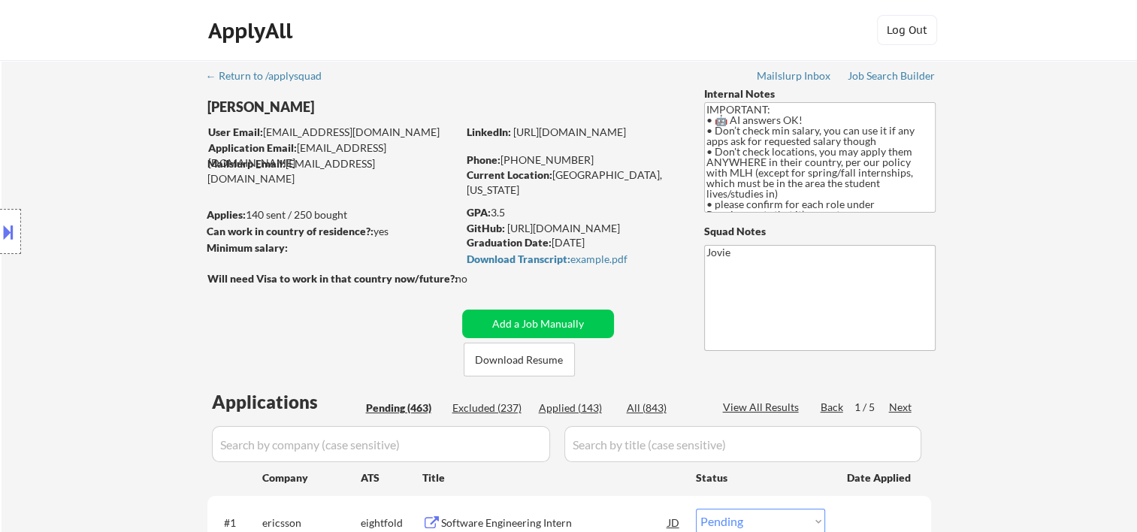
scroll to position [250, 0]
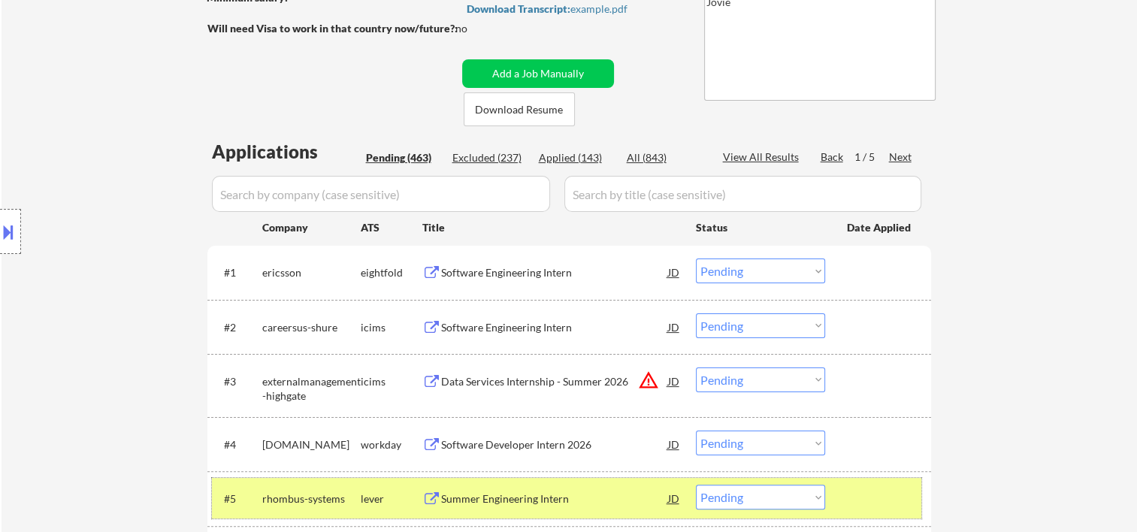
click at [815, 497] on select "Choose an option... Pending Applied Excluded (Questions) Excluded (Expired) Exc…" at bounding box center [760, 497] width 129 height 25
click at [696, 485] on select "Choose an option... Pending Applied Excluded (Questions) Excluded (Expired) Exc…" at bounding box center [760, 497] width 129 height 25
select select ""pending""
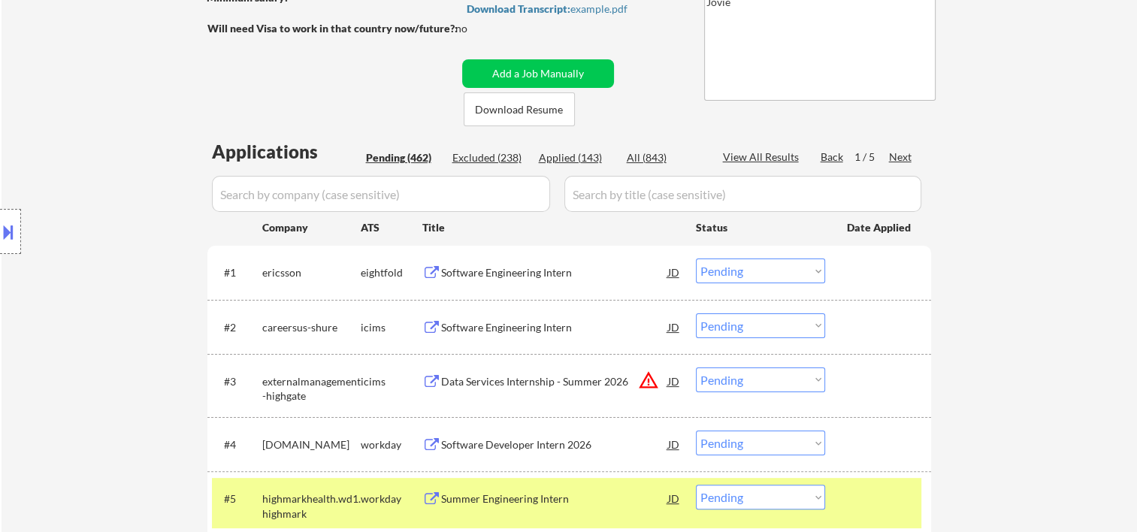
scroll to position [500, 0]
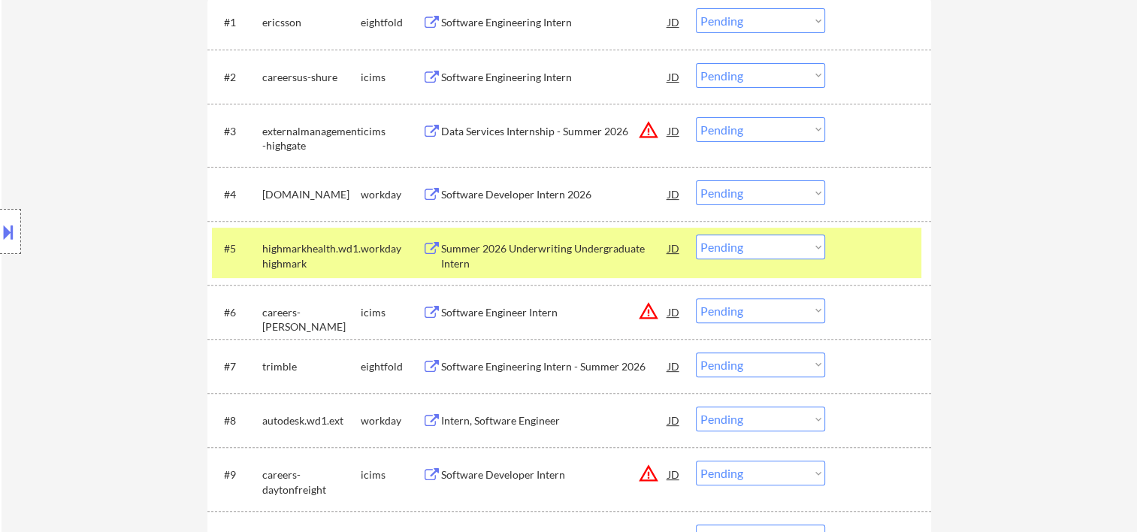
click at [881, 262] on div "#5 highmarkhealth.wd1.highmark workday Summer 2026 Underwriting Undergraduate I…" at bounding box center [566, 253] width 709 height 50
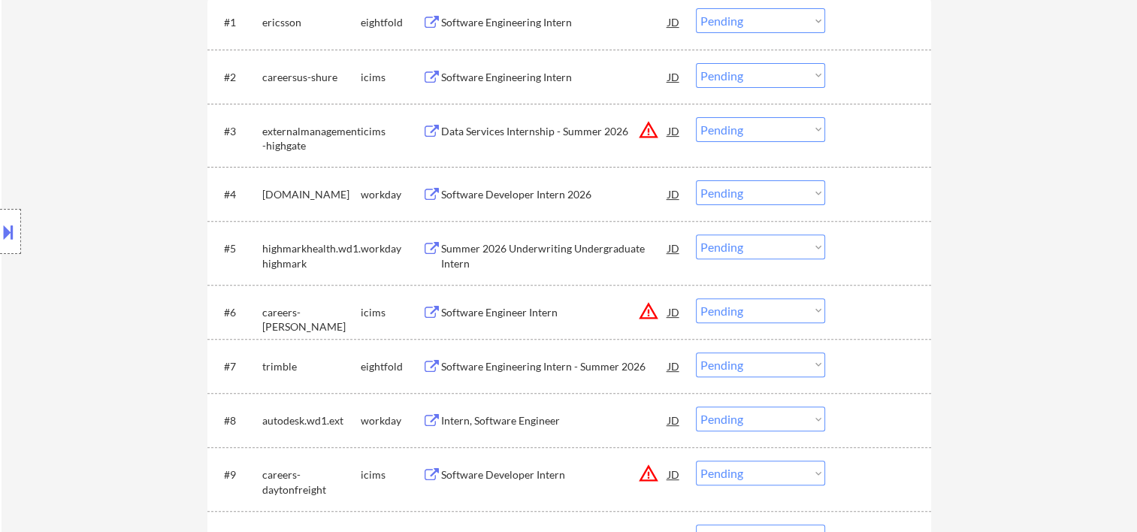
click at [843, 192] on div "#4 [DOMAIN_NAME] workday Software Developer Intern 2026 JD Choose an option... …" at bounding box center [566, 194] width 709 height 41
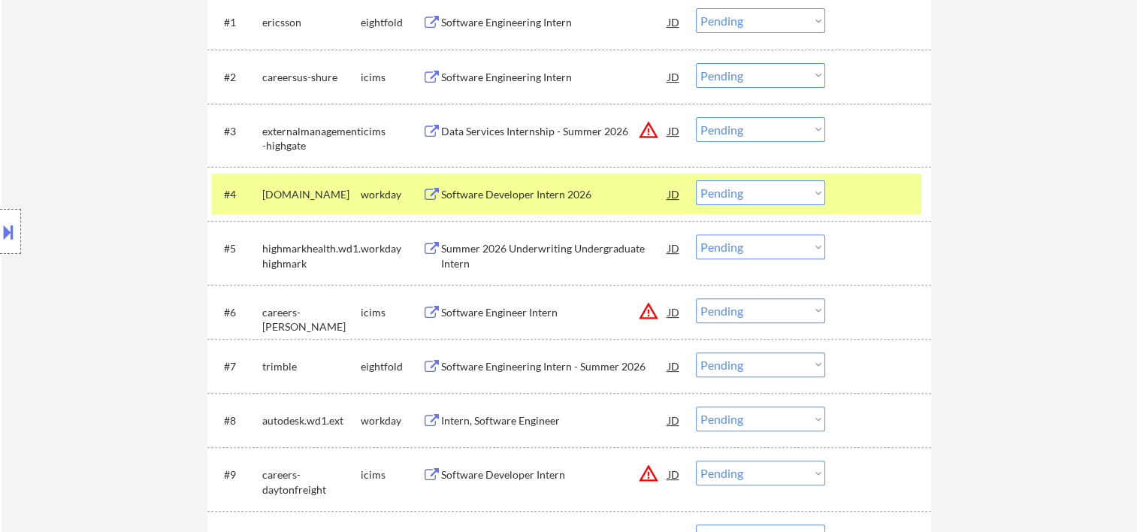
click at [523, 193] on div "Software Developer Intern 2026" at bounding box center [554, 194] width 227 height 15
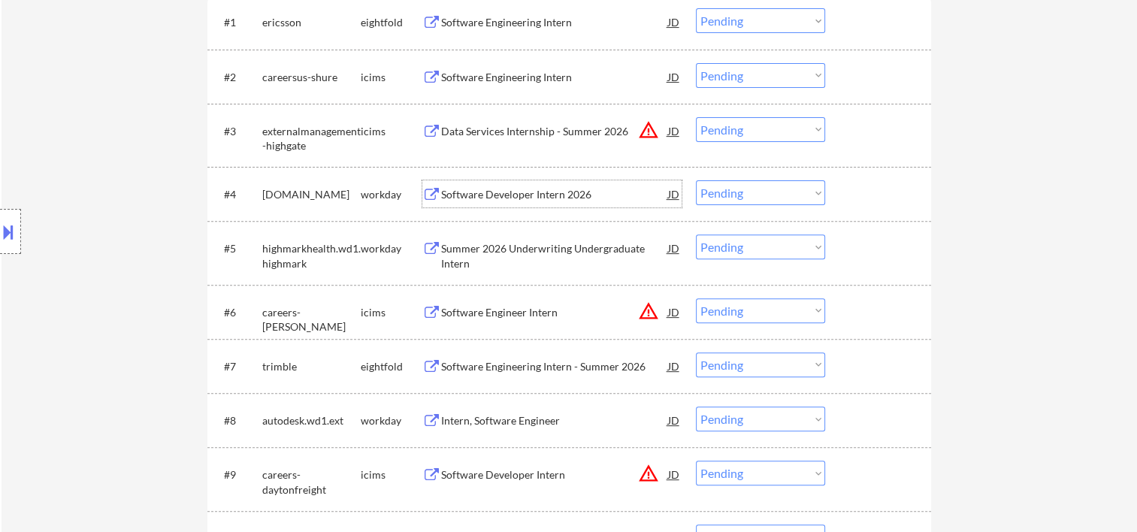
click at [872, 196] on div at bounding box center [880, 193] width 66 height 27
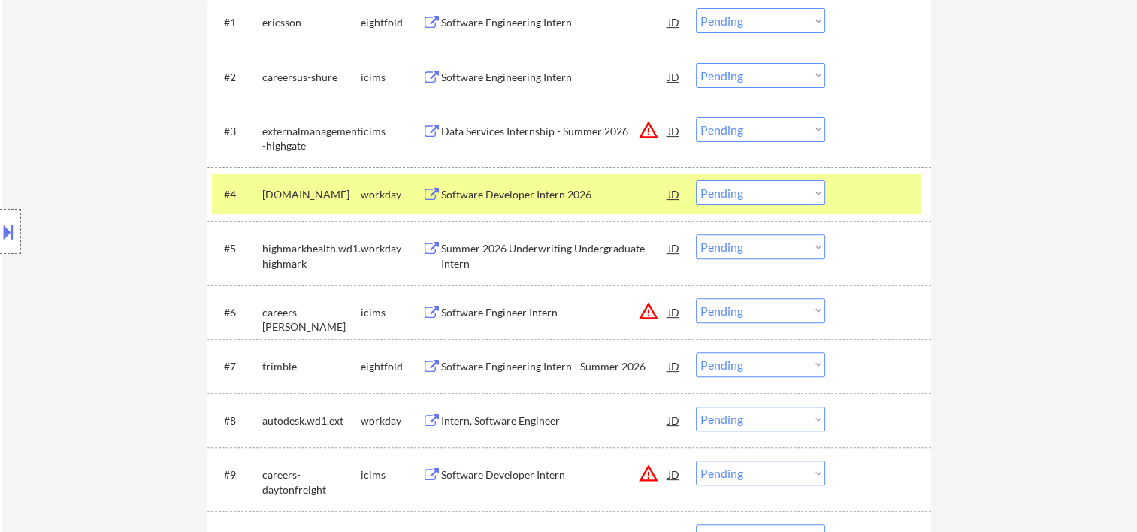
click at [818, 198] on select "Choose an option... Pending Applied Excluded (Questions) Excluded (Expired) Exc…" at bounding box center [760, 192] width 129 height 25
click at [696, 180] on select "Choose an option... Pending Applied Excluded (Questions) Excluded (Expired) Exc…" at bounding box center [760, 192] width 129 height 25
select select ""pending""
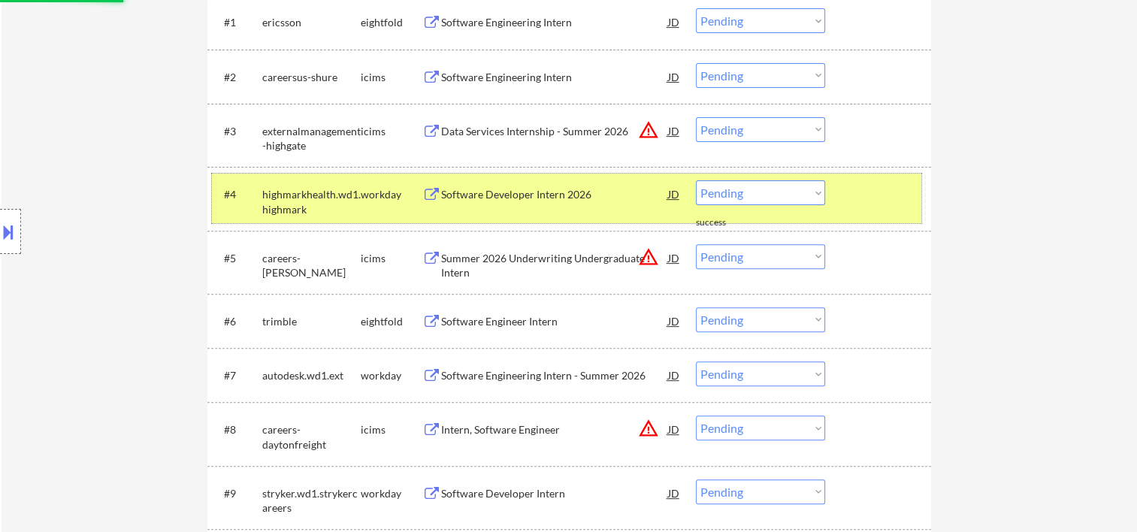
click at [870, 198] on div at bounding box center [880, 193] width 66 height 27
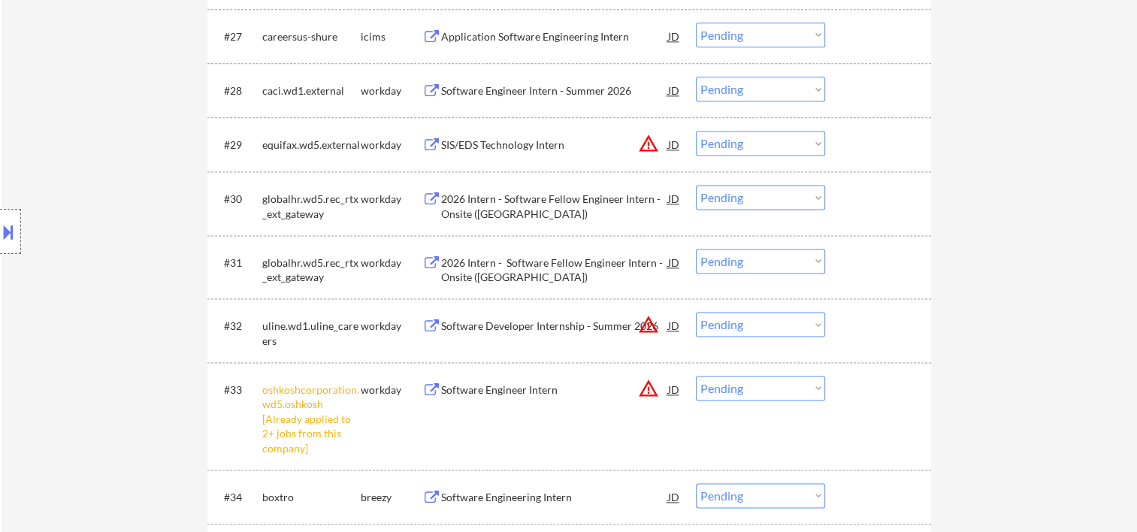
scroll to position [1753, 0]
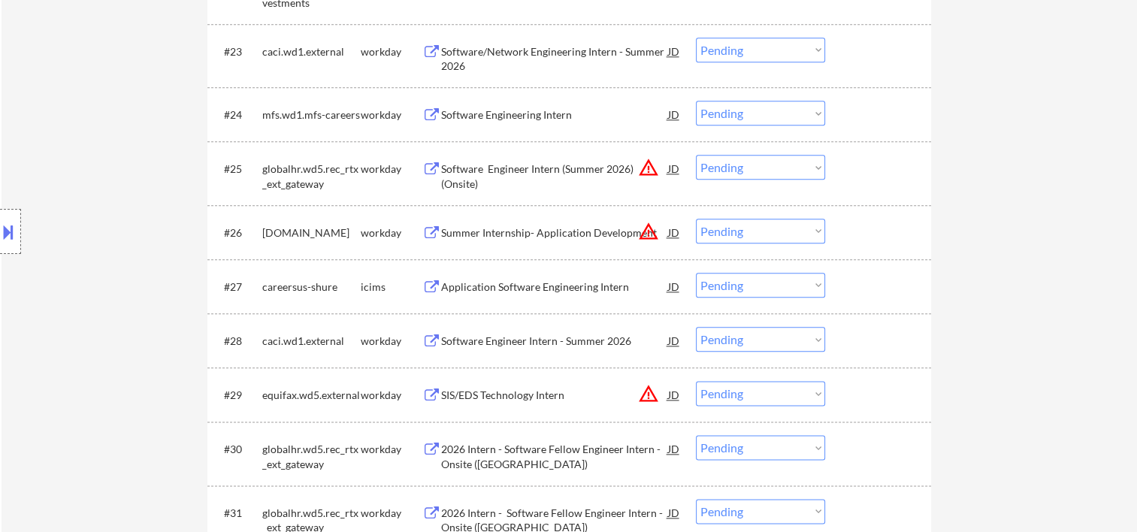
click at [890, 228] on div at bounding box center [880, 232] width 66 height 27
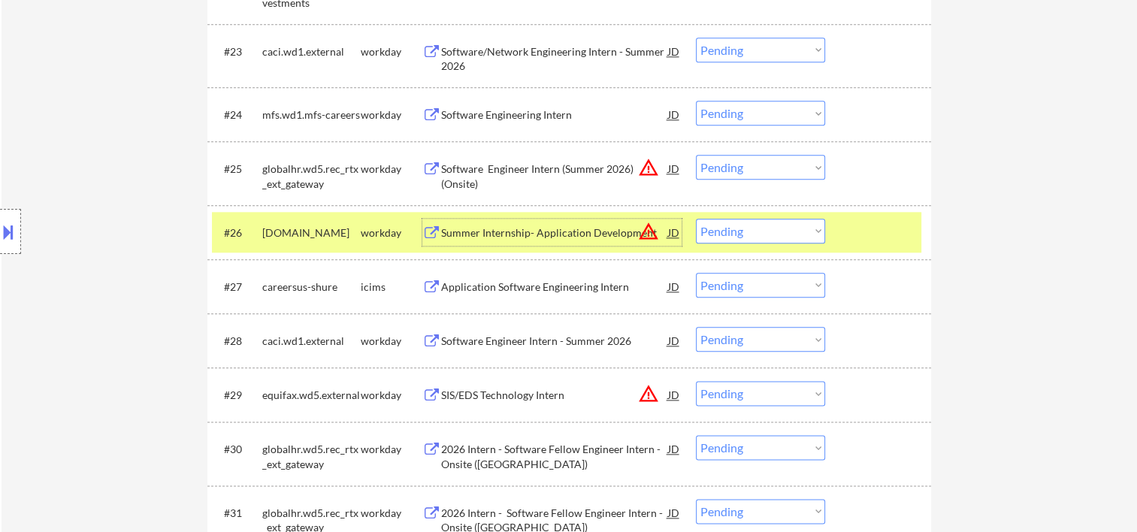
click at [555, 238] on div "Summer Internship- Application Development" at bounding box center [554, 232] width 227 height 15
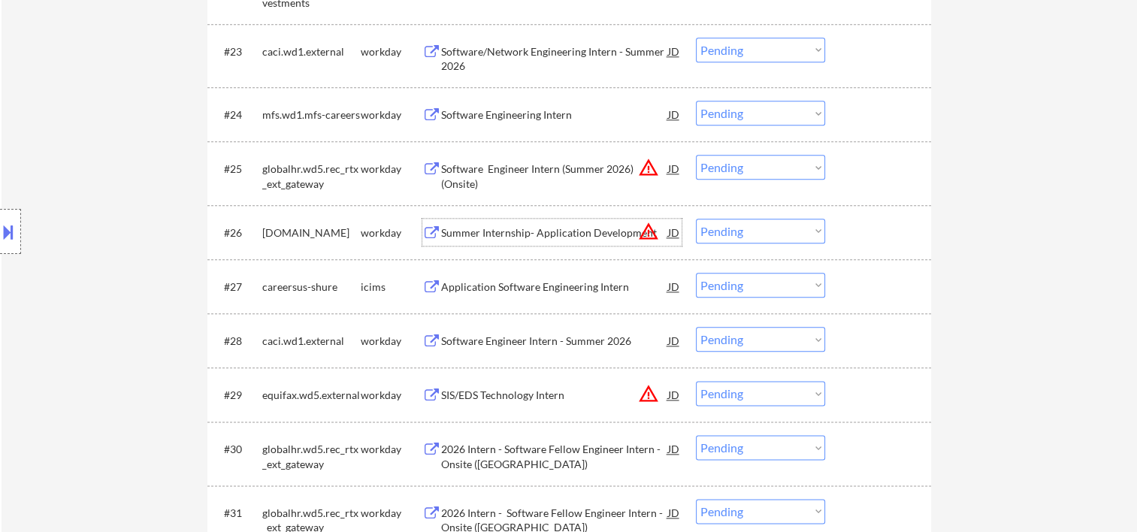
drag, startPoint x: 860, startPoint y: 224, endPoint x: 789, endPoint y: 227, distance: 71.5
click at [860, 225] on div at bounding box center [880, 232] width 66 height 27
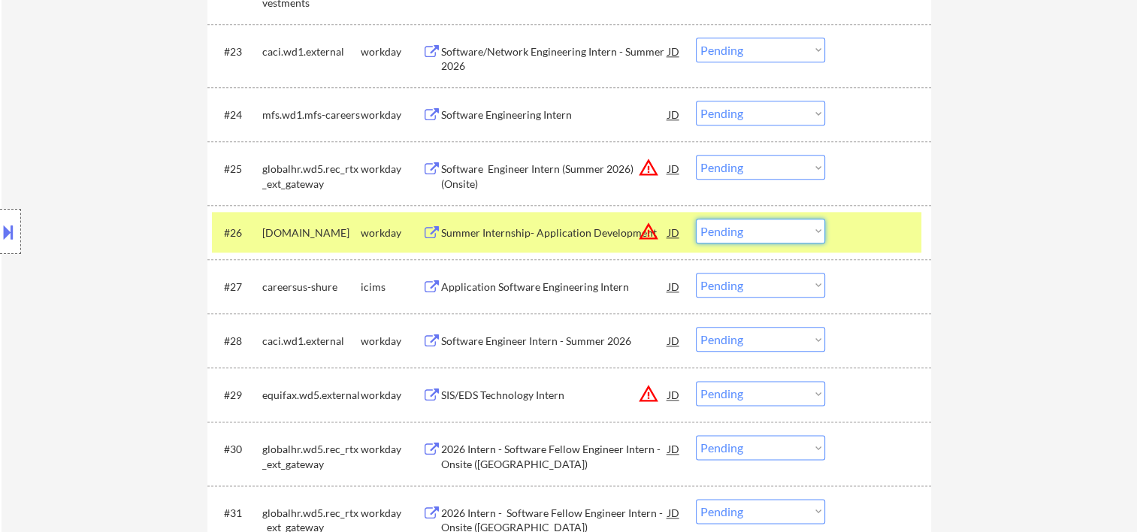
click at [785, 227] on select "Choose an option... Pending Applied Excluded (Questions) Excluded (Expired) Exc…" at bounding box center [760, 231] width 129 height 25
click at [696, 219] on select "Choose an option... Pending Applied Excluded (Questions) Excluded (Expired) Exc…" at bounding box center [760, 231] width 129 height 25
select select ""pending""
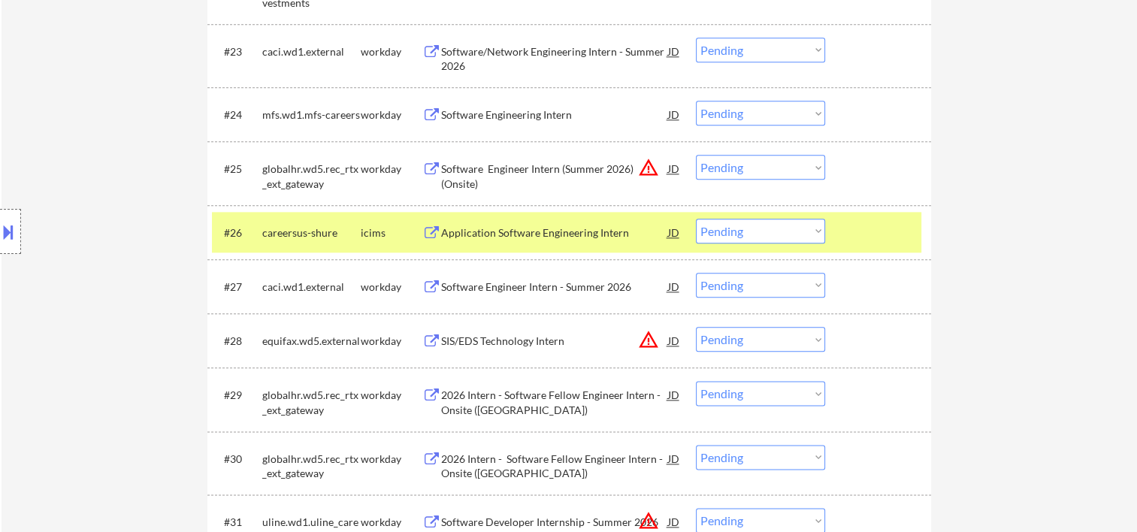
click at [845, 228] on div "#26 careersus-shure icims Application Software Engineering Intern JD warning_am…" at bounding box center [566, 232] width 709 height 41
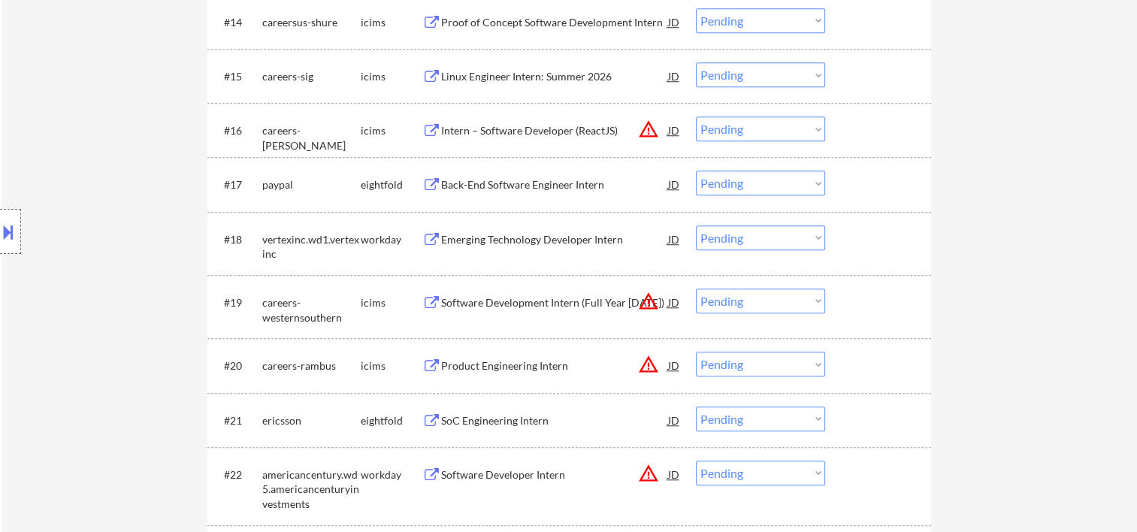
scroll to position [1503, 0]
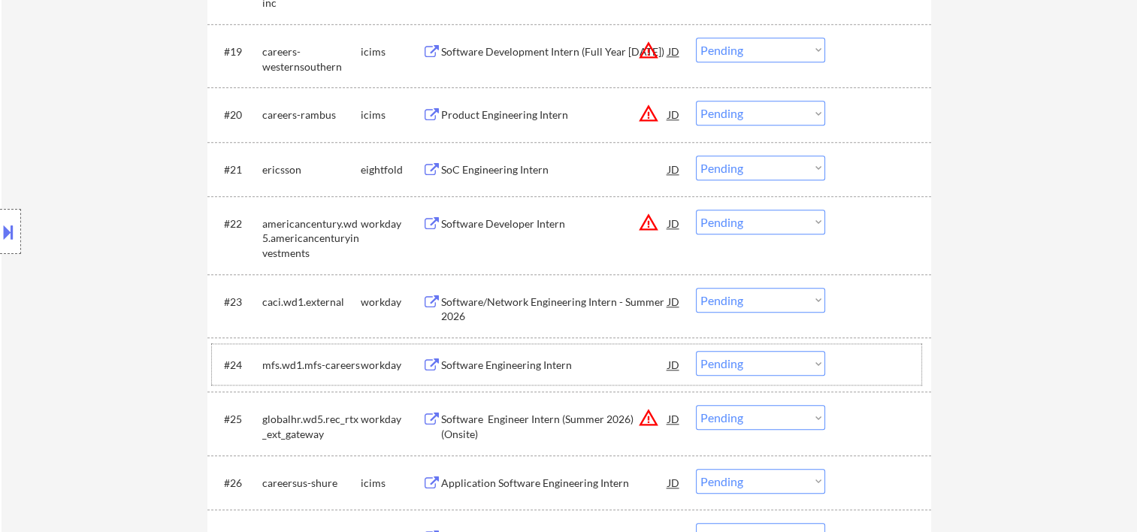
click at [864, 352] on div at bounding box center [880, 364] width 66 height 27
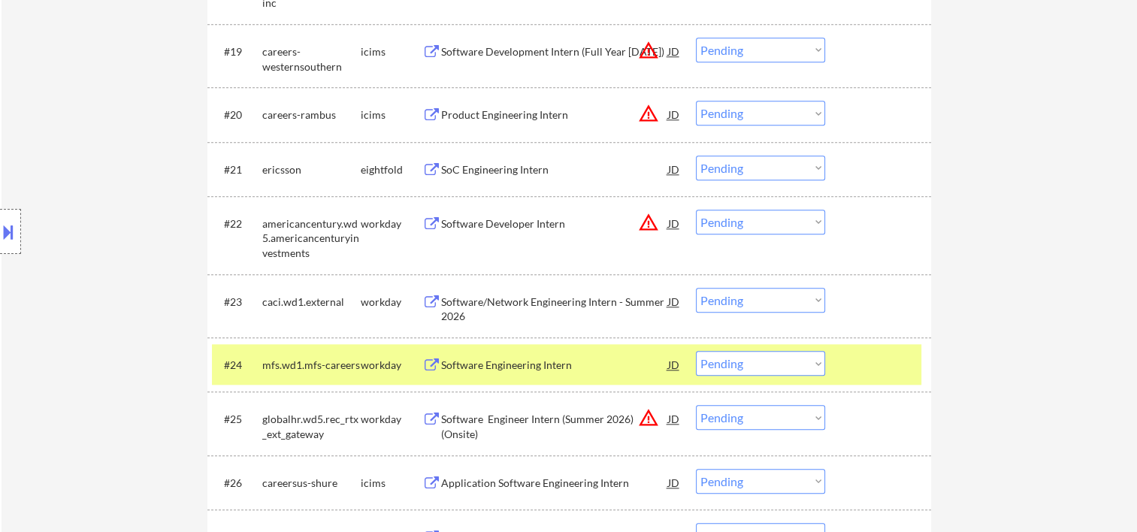
click at [567, 349] on div "#24 mfs.wd1.mfs-careers workday Software Engineering Intern JD warning_amber Ch…" at bounding box center [566, 364] width 709 height 41
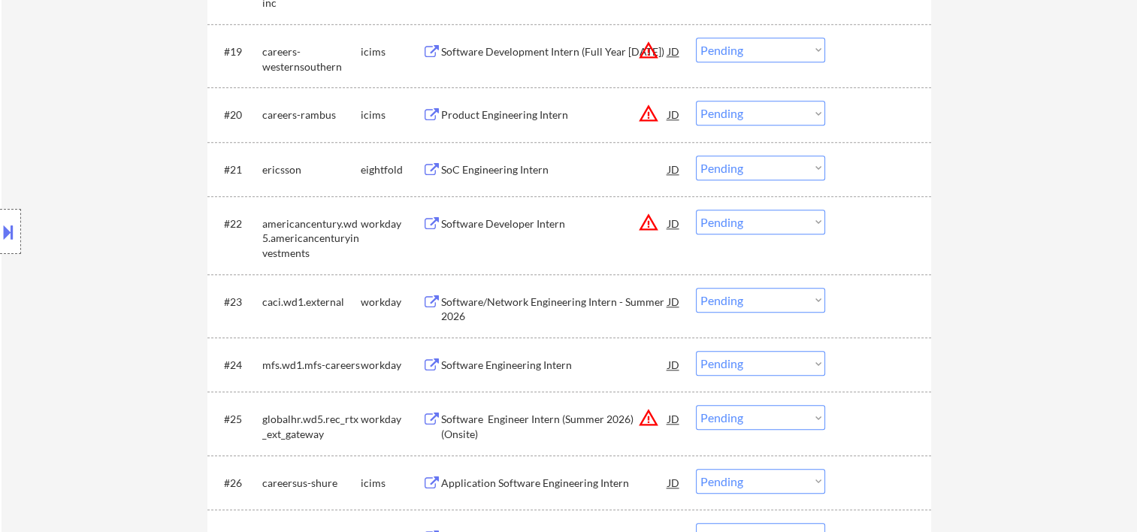
drag, startPoint x: 857, startPoint y: 355, endPoint x: 694, endPoint y: 373, distance: 164.1
click at [855, 355] on div at bounding box center [880, 364] width 66 height 27
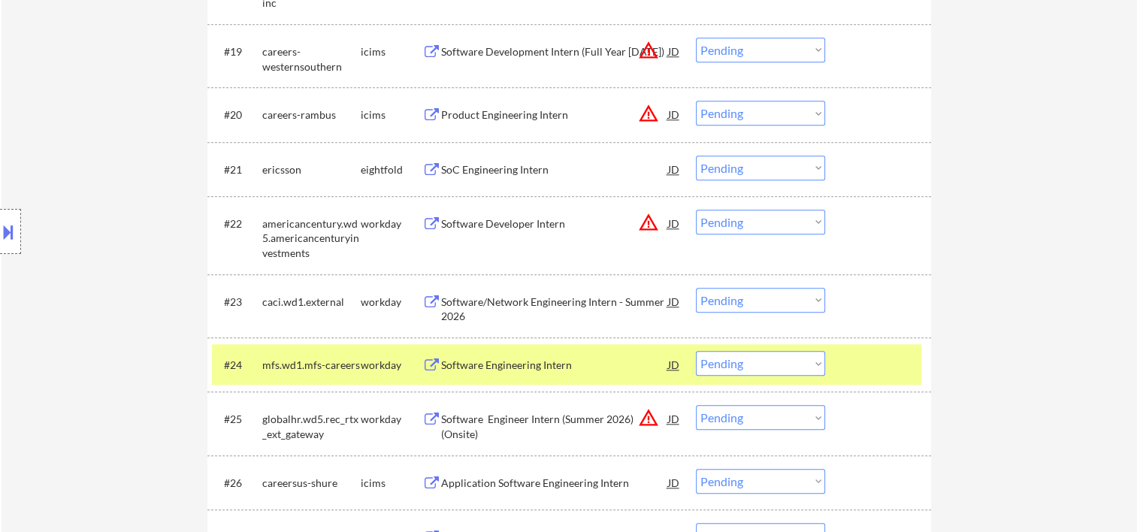
click at [572, 376] on div "Software Engineering Intern" at bounding box center [554, 364] width 227 height 27
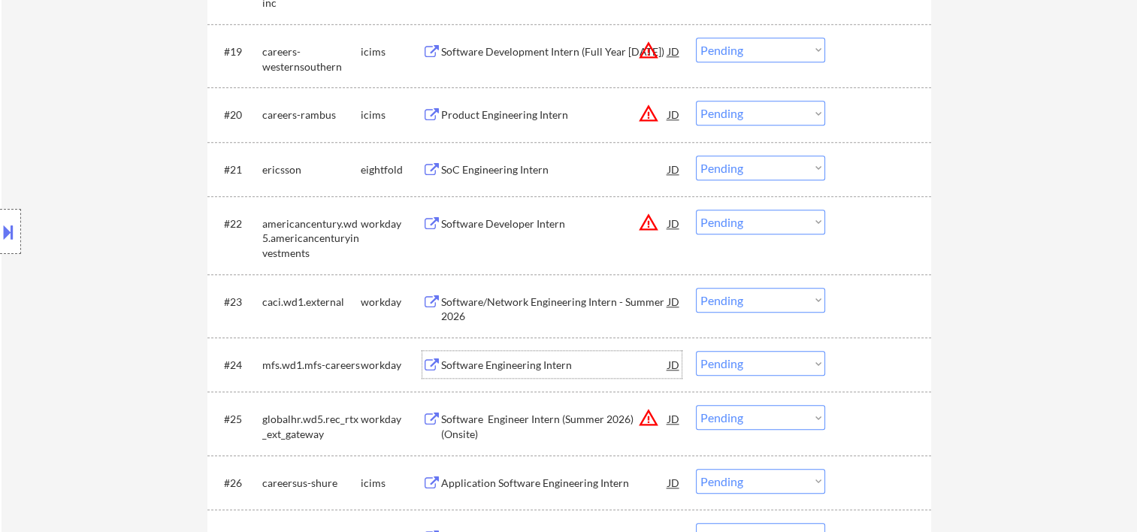
click at [869, 367] on div at bounding box center [880, 364] width 66 height 27
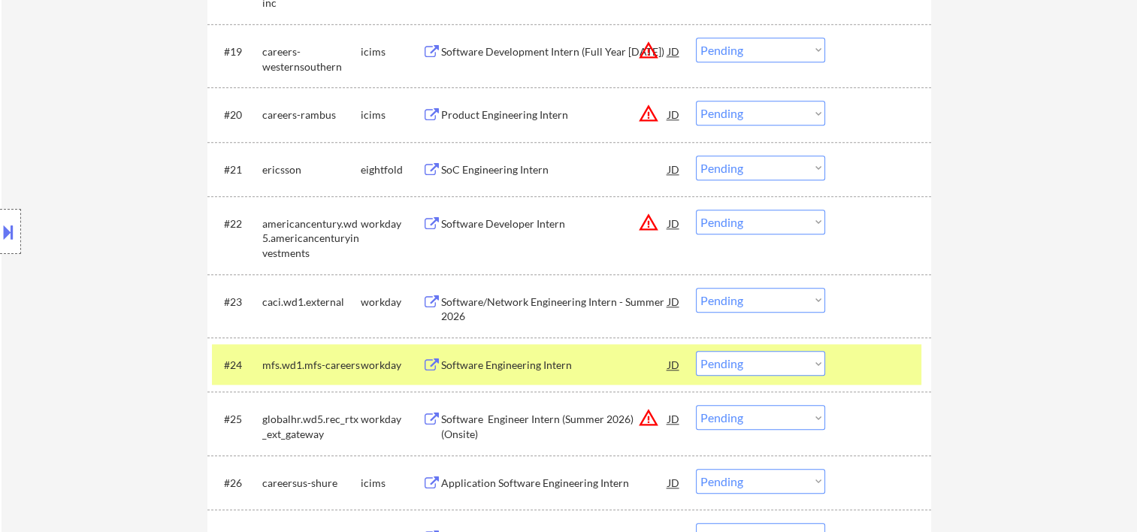
click at [820, 358] on select "Choose an option... Pending Applied Excluded (Questions) Excluded (Expired) Exc…" at bounding box center [760, 363] width 129 height 25
click at [696, 351] on select "Choose an option... Pending Applied Excluded (Questions) Excluded (Expired) Exc…" at bounding box center [760, 363] width 129 height 25
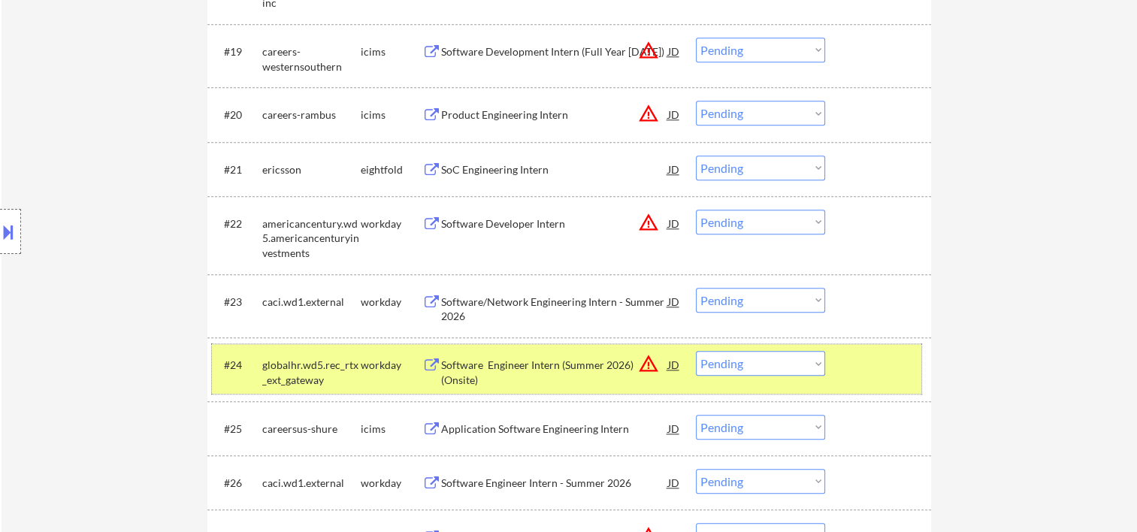
click at [842, 376] on div "#24 globalhr.wd5.rec_rtx_ext_gateway workday Software Engineer Intern (Summer 2…" at bounding box center [566, 369] width 709 height 50
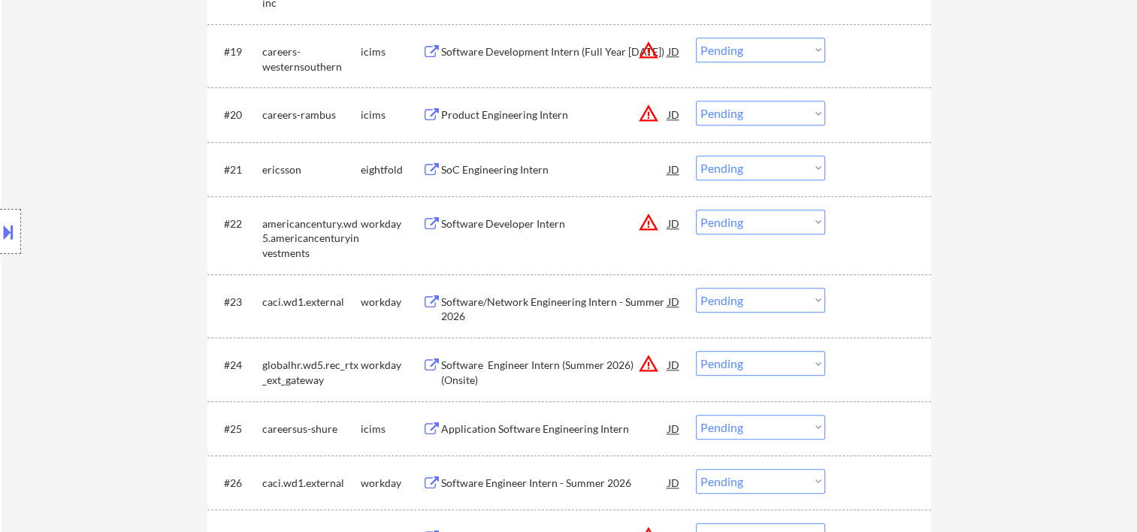
click at [848, 363] on div at bounding box center [880, 364] width 66 height 27
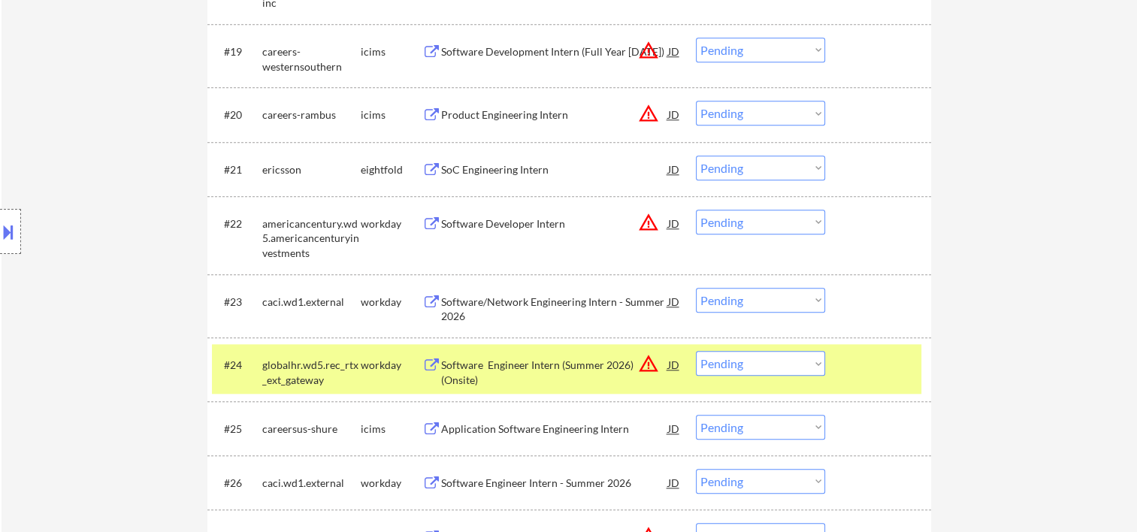
click at [568, 363] on div "Software Engineer Intern (Summer 2026) (Onsite)" at bounding box center [554, 372] width 227 height 29
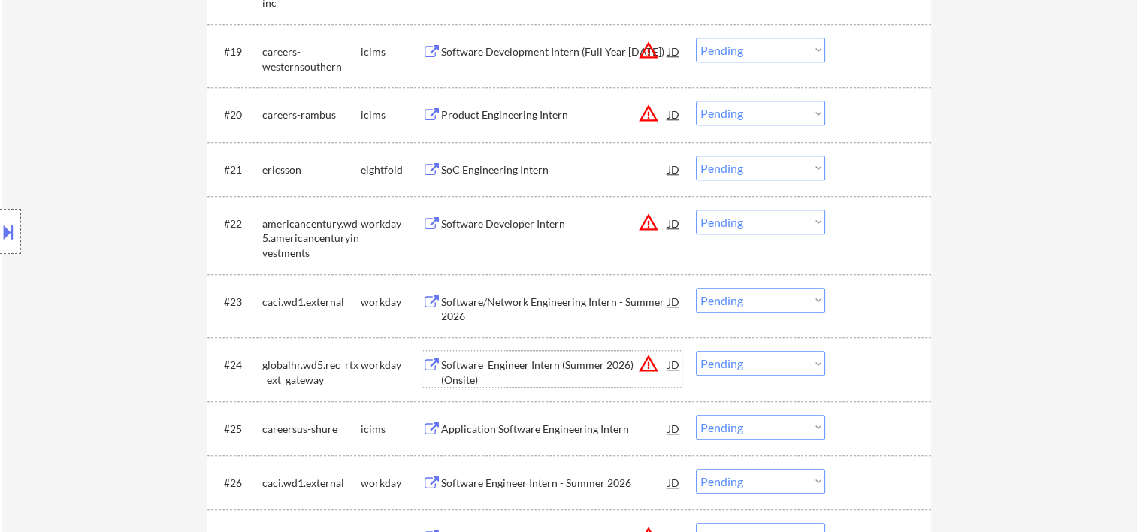
click at [848, 376] on div at bounding box center [880, 364] width 66 height 27
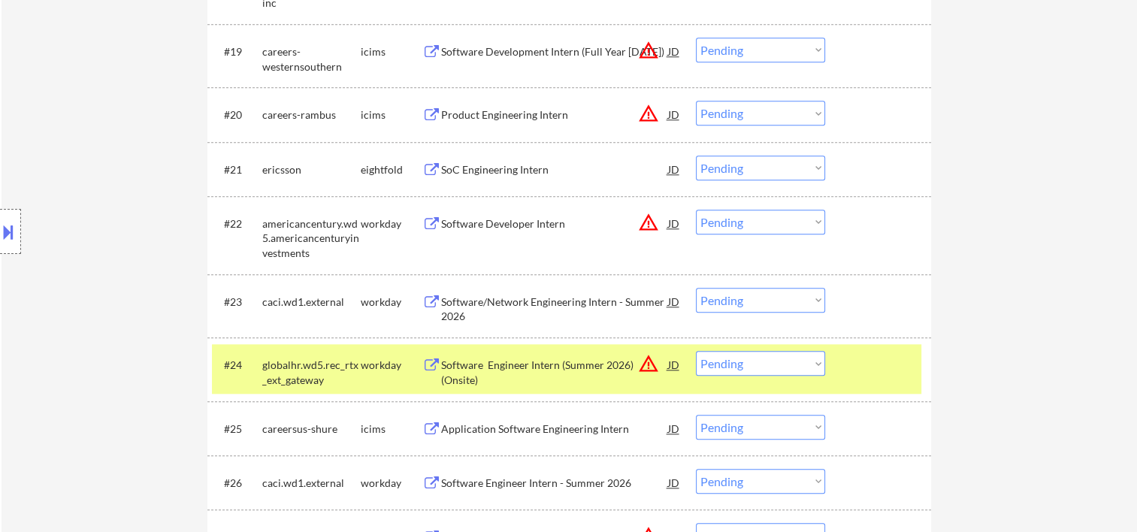
click at [818, 367] on select "Choose an option... Pending Applied Excluded (Questions) Excluded (Expired) Exc…" at bounding box center [760, 363] width 129 height 25
click at [696, 351] on select "Choose an option... Pending Applied Excluded (Questions) Excluded (Expired) Exc…" at bounding box center [760, 363] width 129 height 25
select select ""pending""
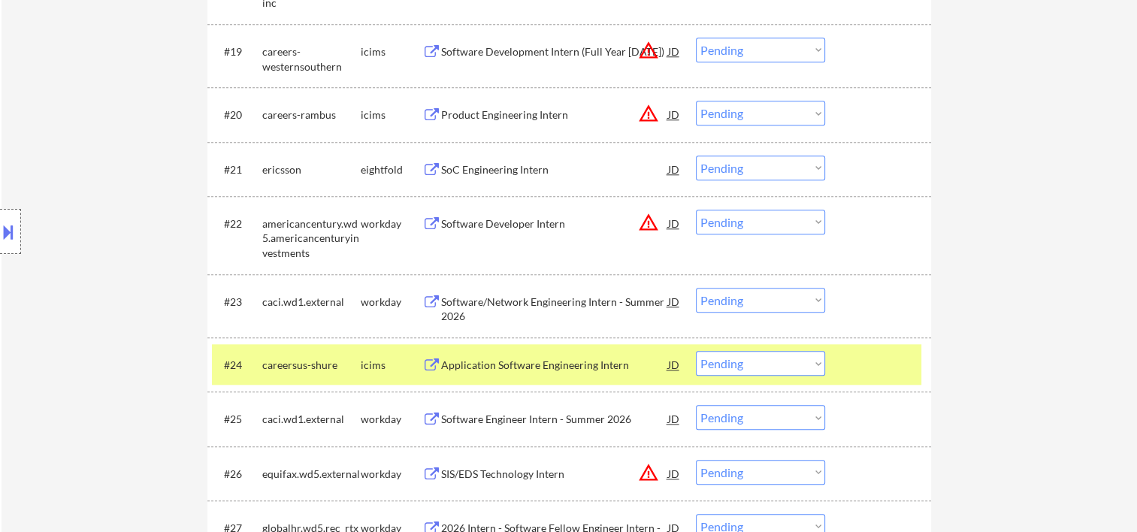
click at [843, 366] on div "#24 careersus-shure icims Application Software Engineering Intern JD warning_am…" at bounding box center [566, 364] width 709 height 41
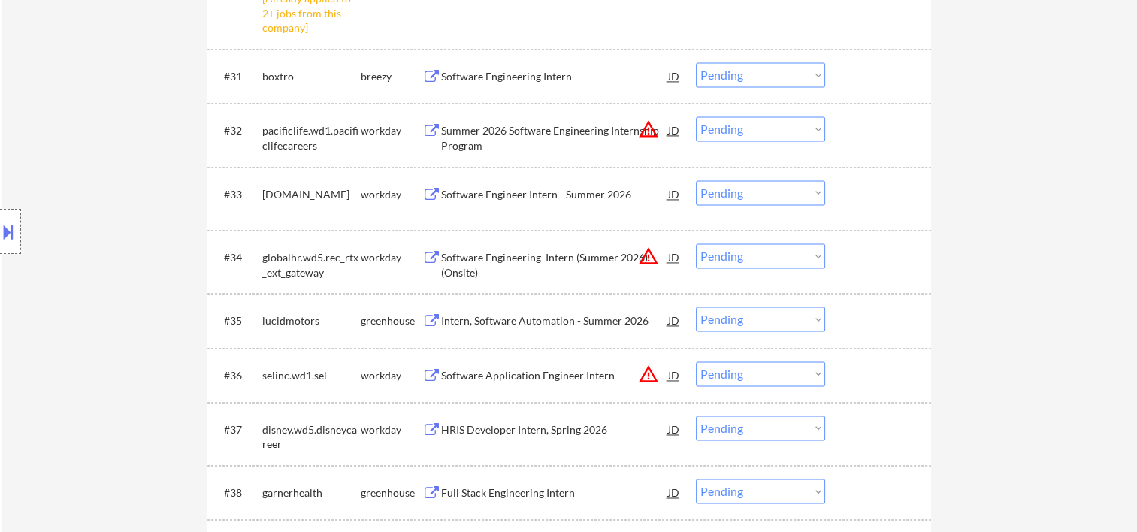
scroll to position [2254, 0]
click at [872, 331] on div at bounding box center [880, 317] width 66 height 27
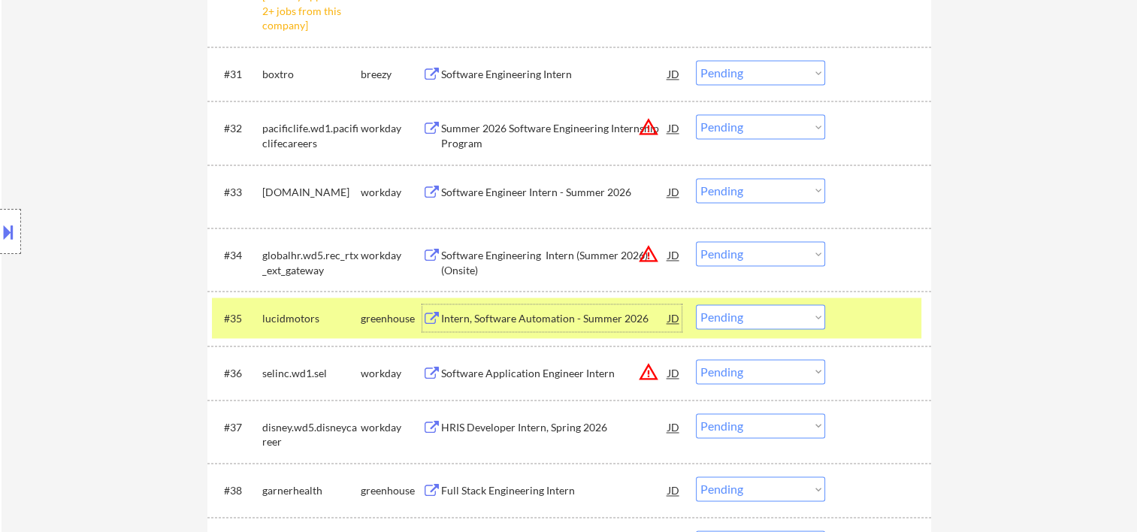
click at [547, 316] on div "Intern, Software Automation - Summer 2026" at bounding box center [554, 318] width 227 height 15
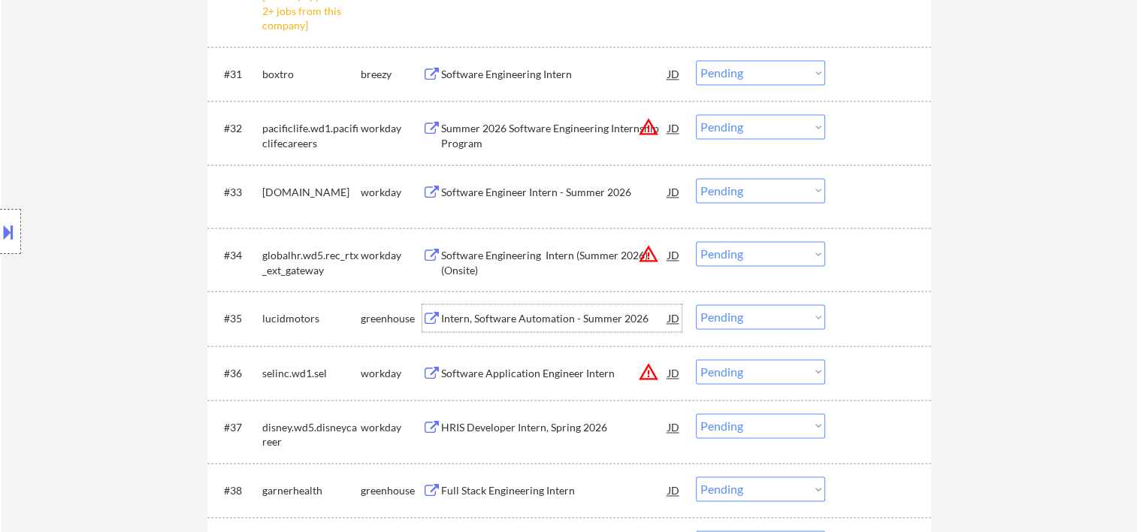
click at [893, 319] on div at bounding box center [880, 317] width 66 height 27
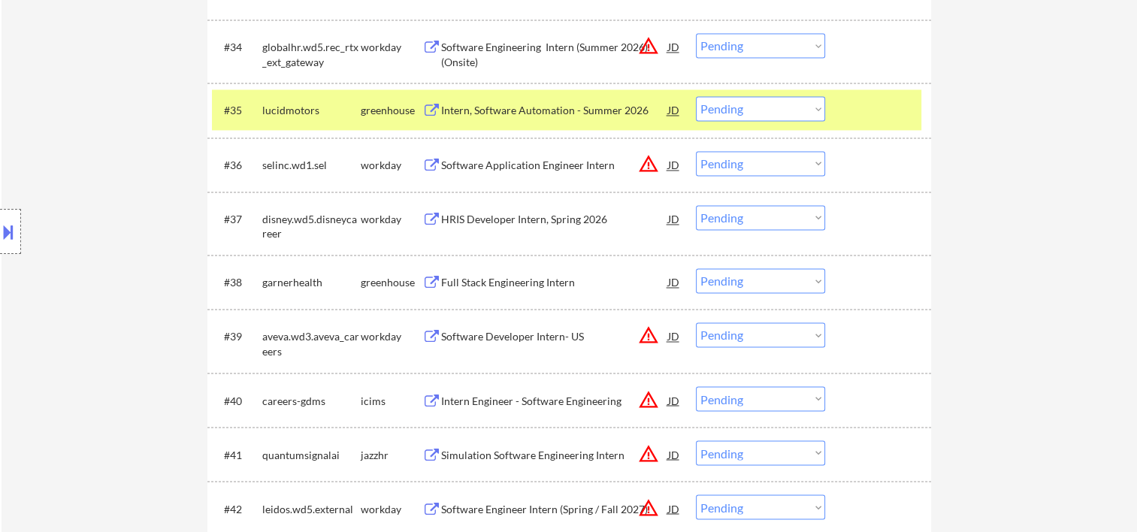
scroll to position [2417, 0]
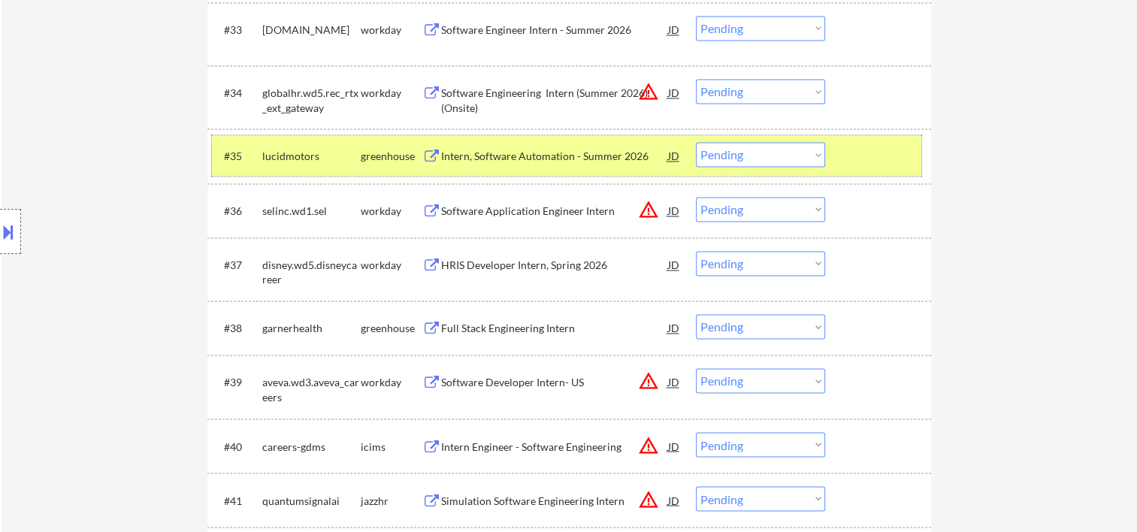
click at [758, 156] on select "Choose an option... Pending Applied Excluded (Questions) Excluded (Expired) Exc…" at bounding box center [760, 154] width 129 height 25
click at [696, 142] on select "Choose an option... Pending Applied Excluded (Questions) Excluded (Expired) Exc…" at bounding box center [760, 154] width 129 height 25
select select ""pending""
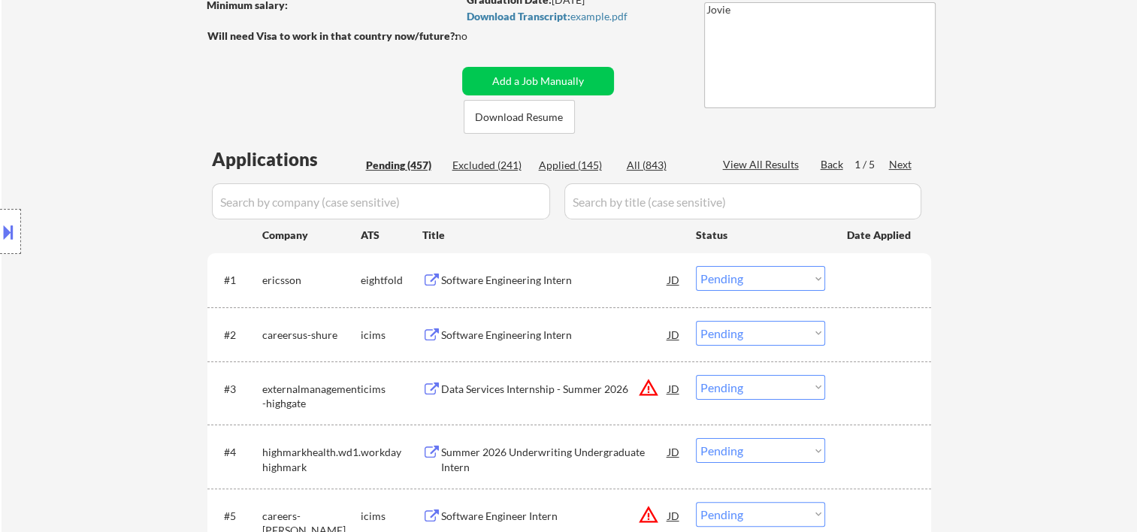
scroll to position [250, 0]
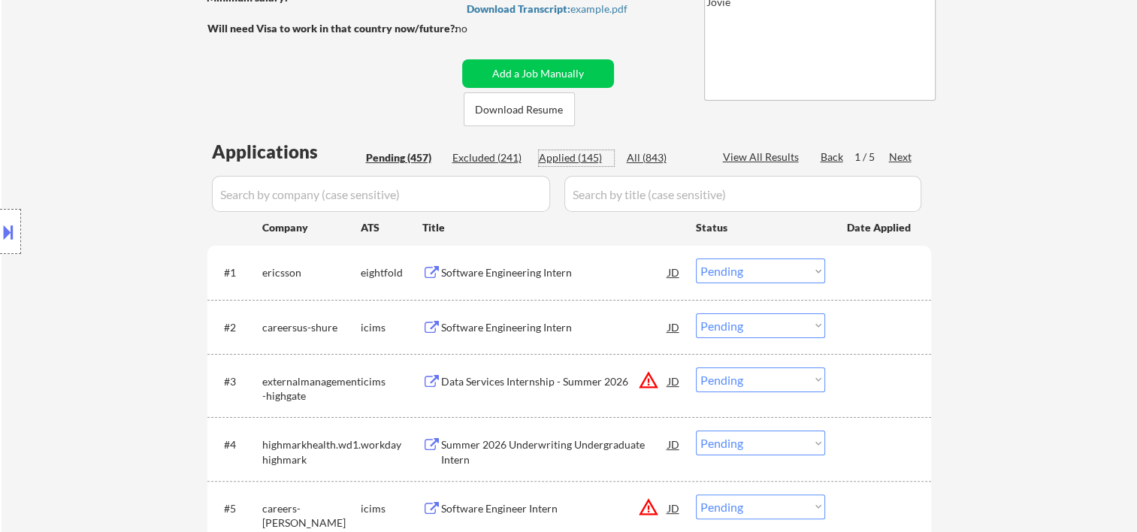
click at [573, 159] on div "Applied (145)" at bounding box center [576, 157] width 75 height 15
select select ""applied""
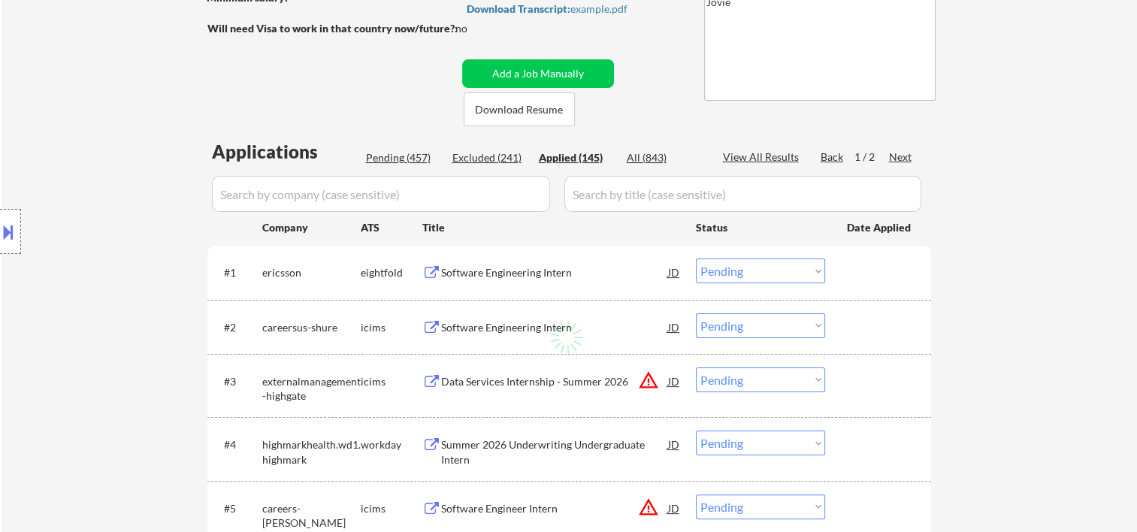
select select ""applied""
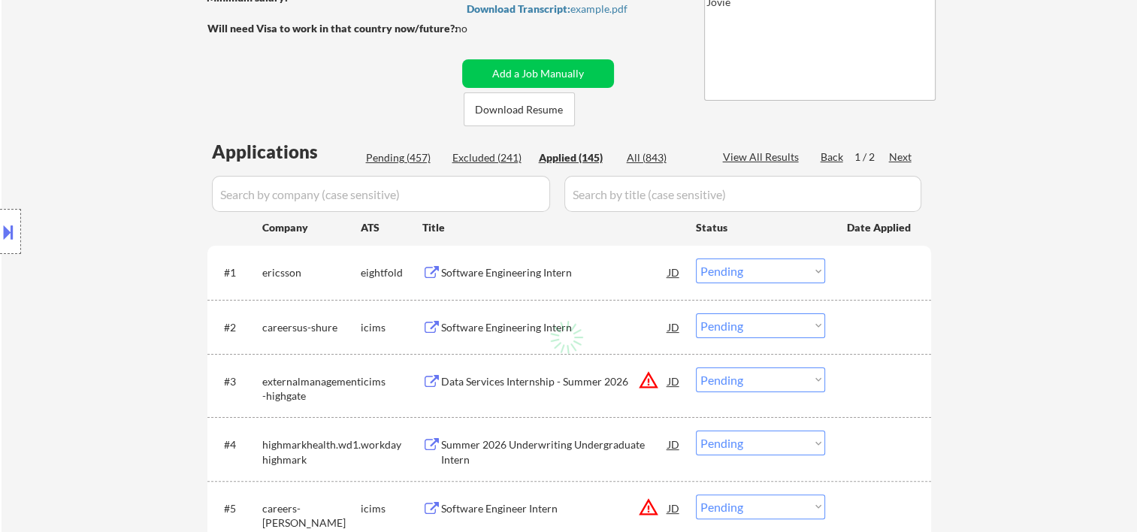
select select ""applied""
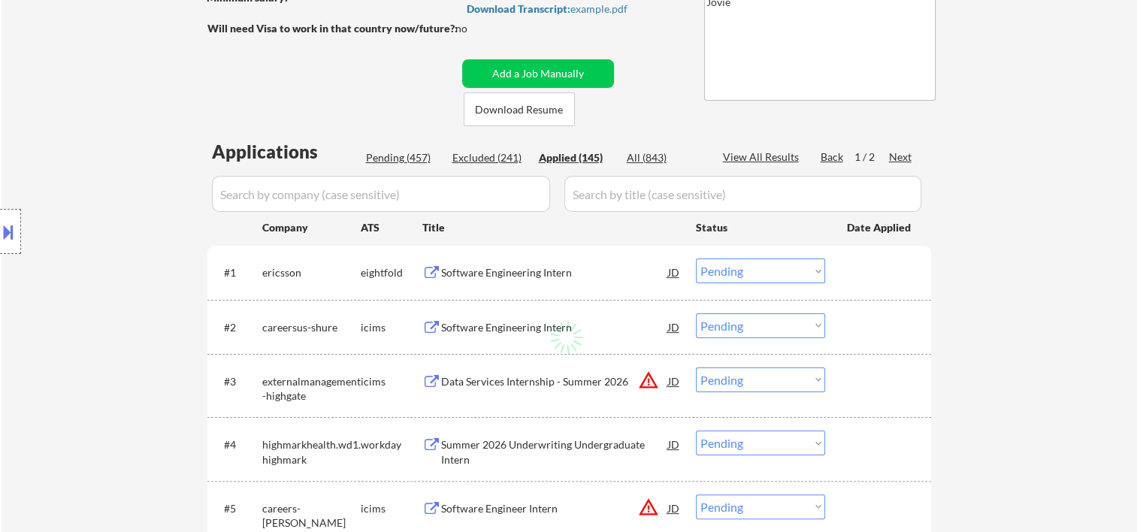
select select ""applied""
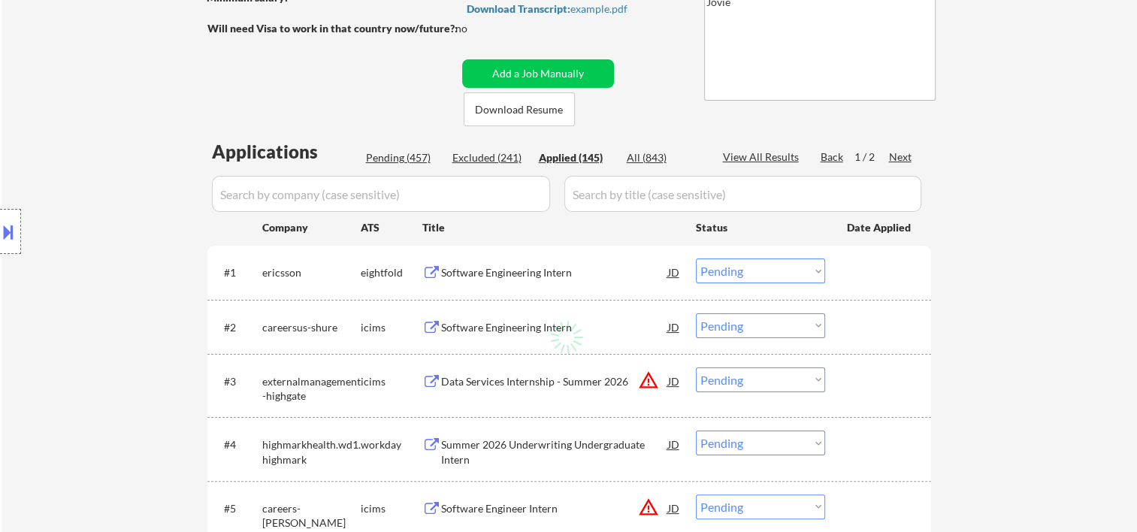
select select ""applied""
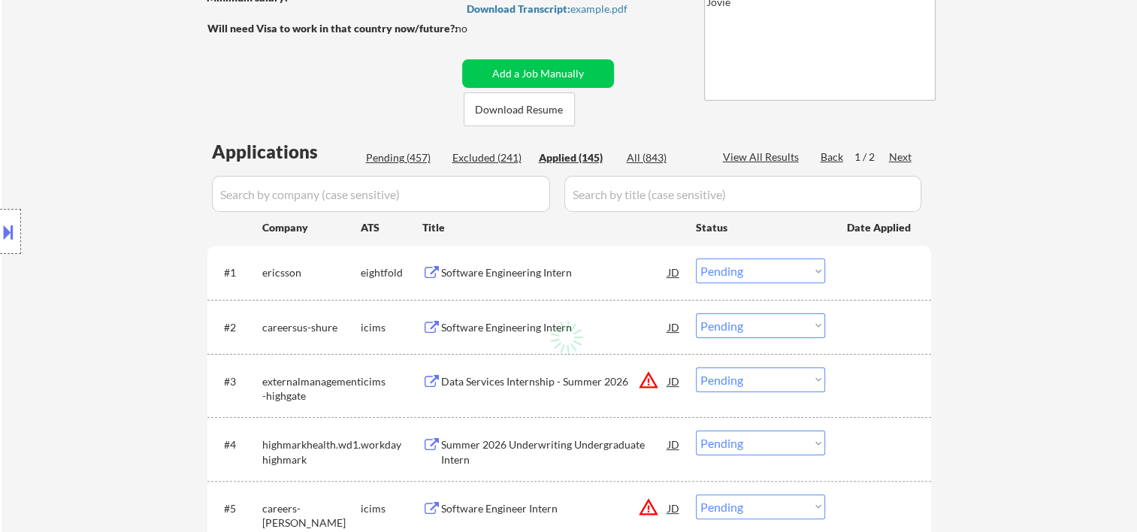
select select ""applied""
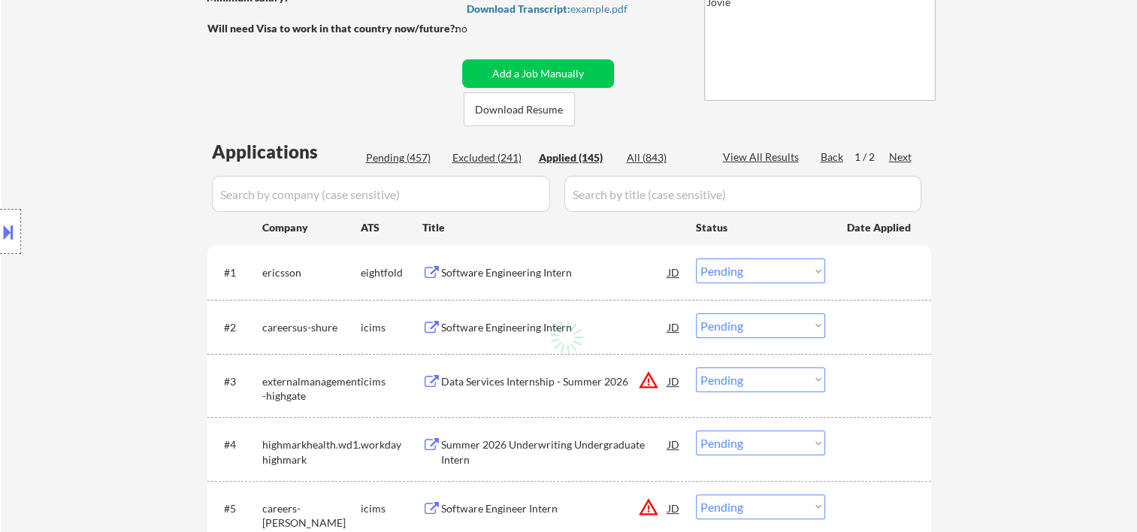
select select ""applied""
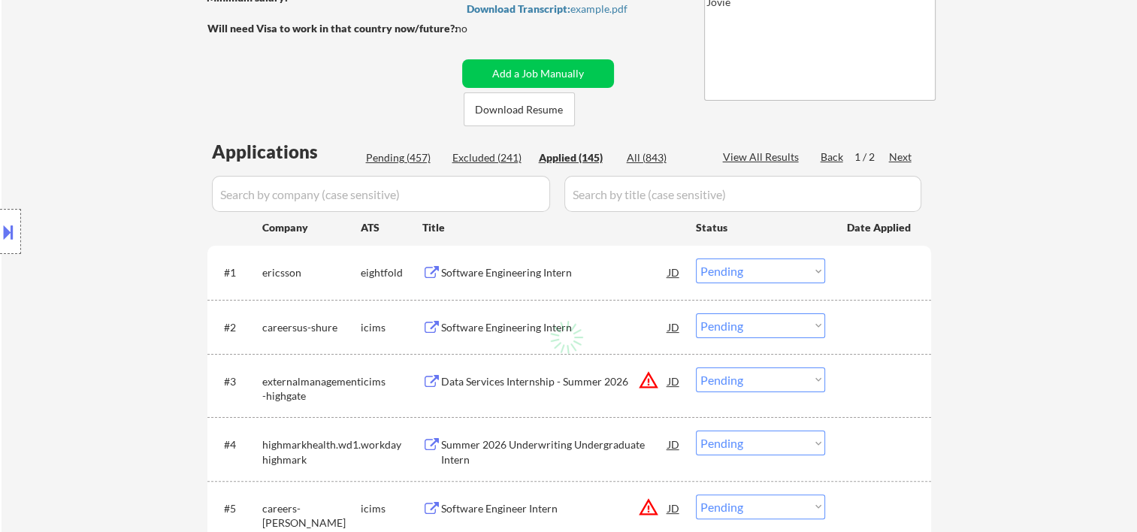
select select ""applied""
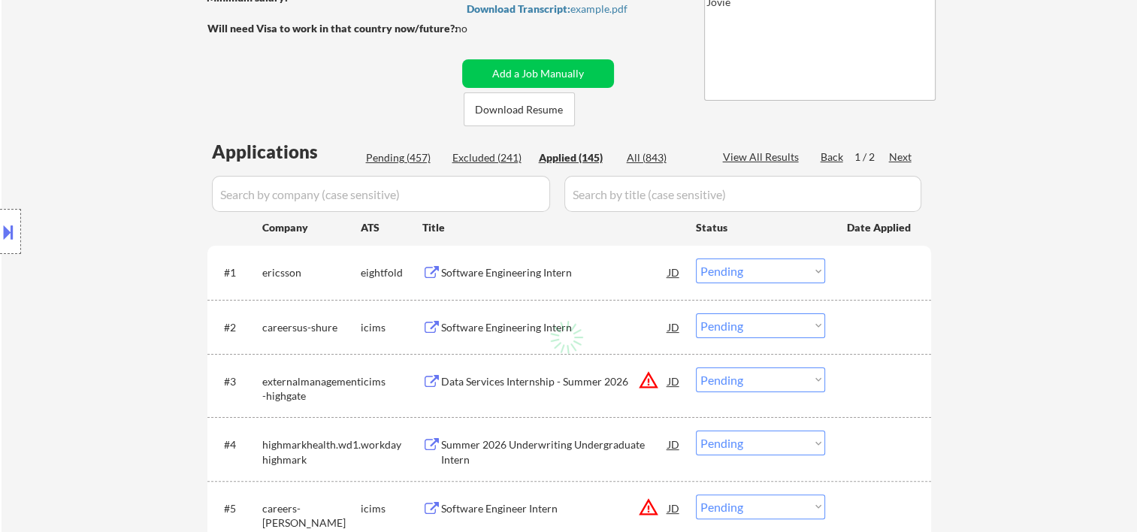
select select ""applied""
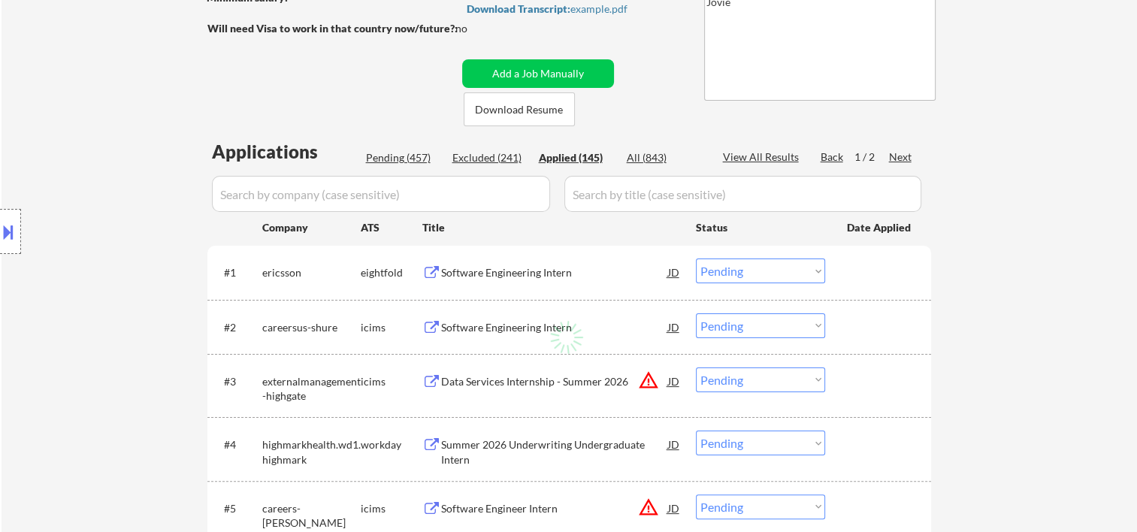
select select ""applied""
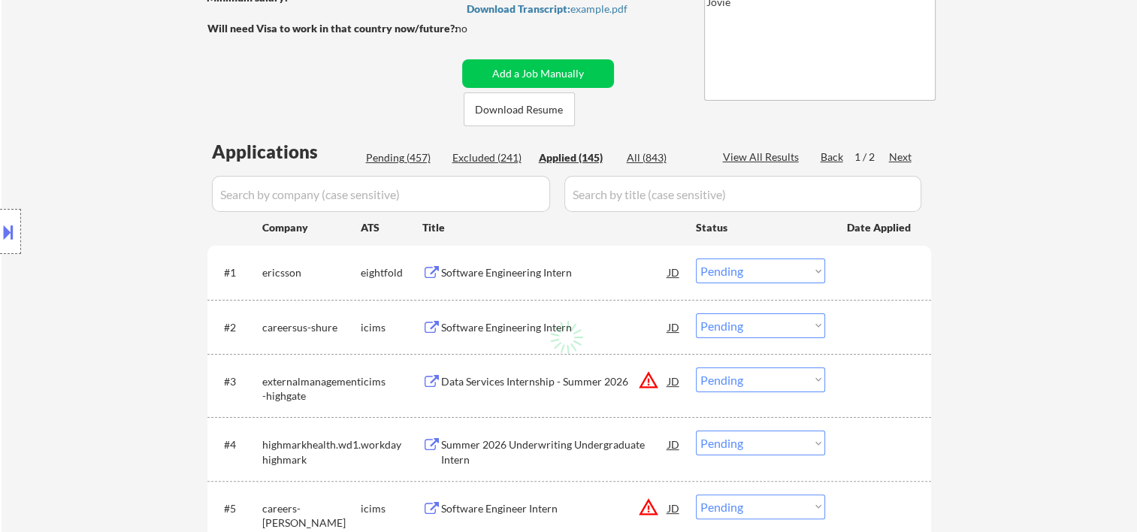
select select ""applied""
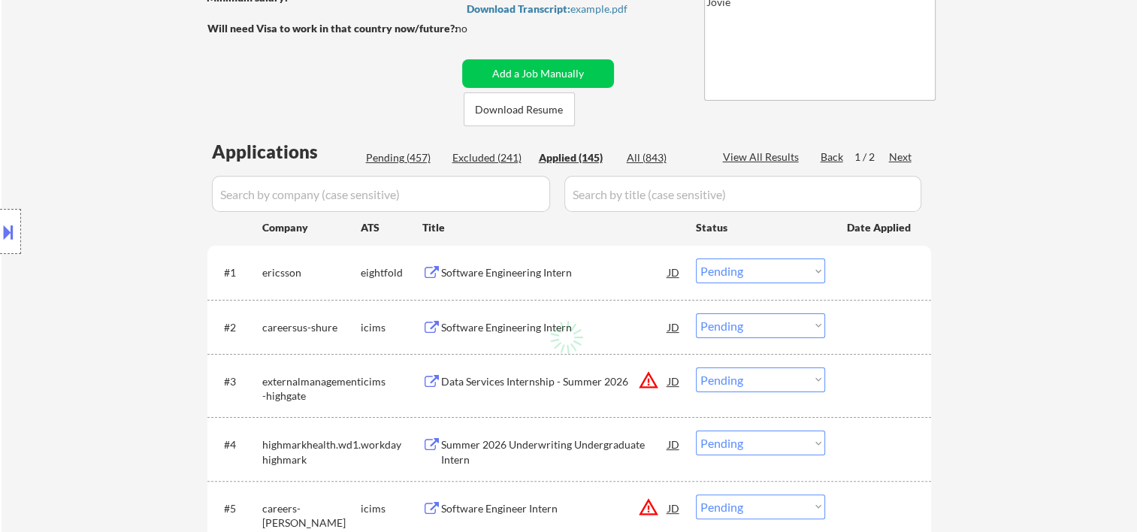
select select ""applied""
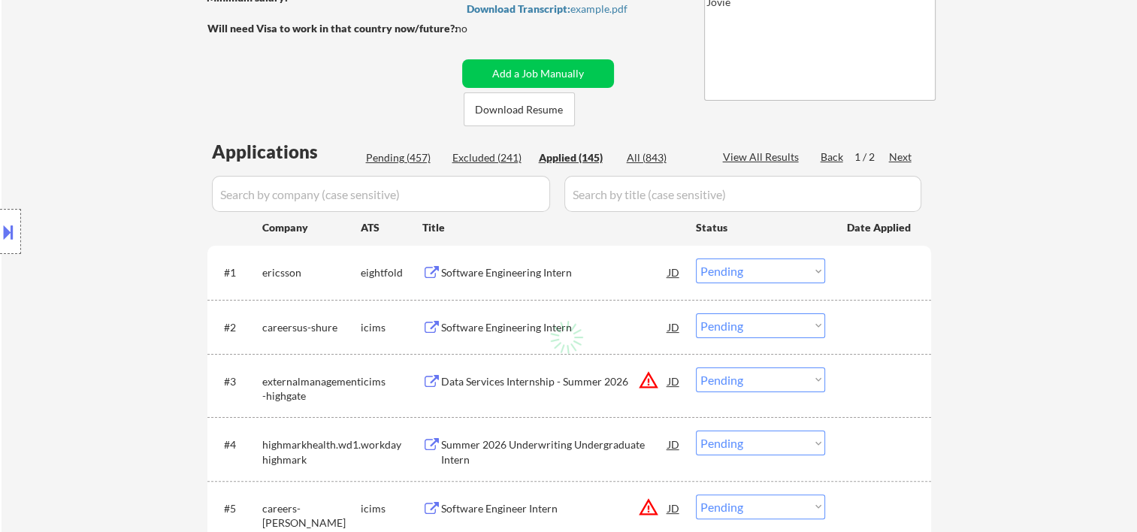
select select ""applied""
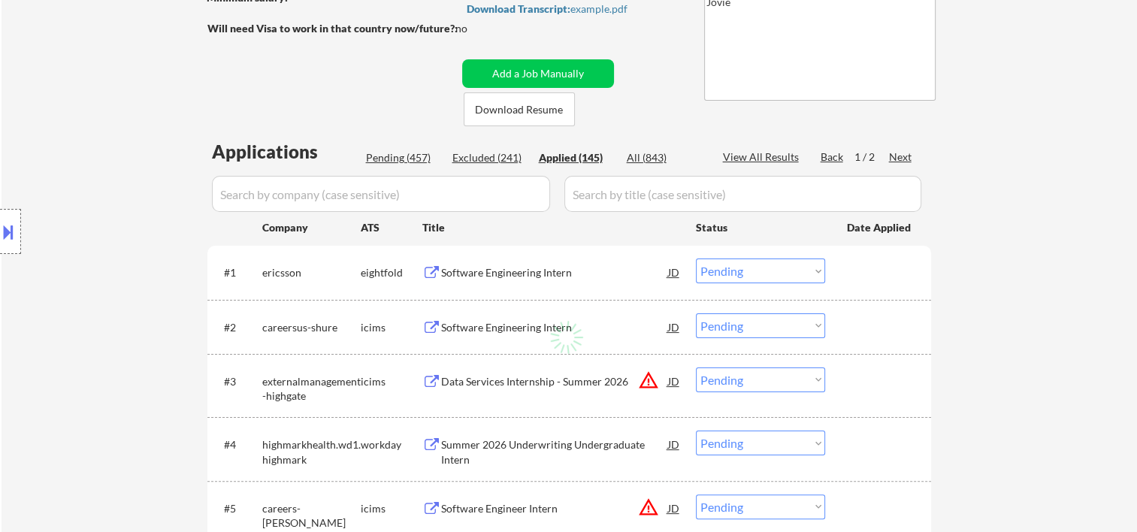
select select ""applied""
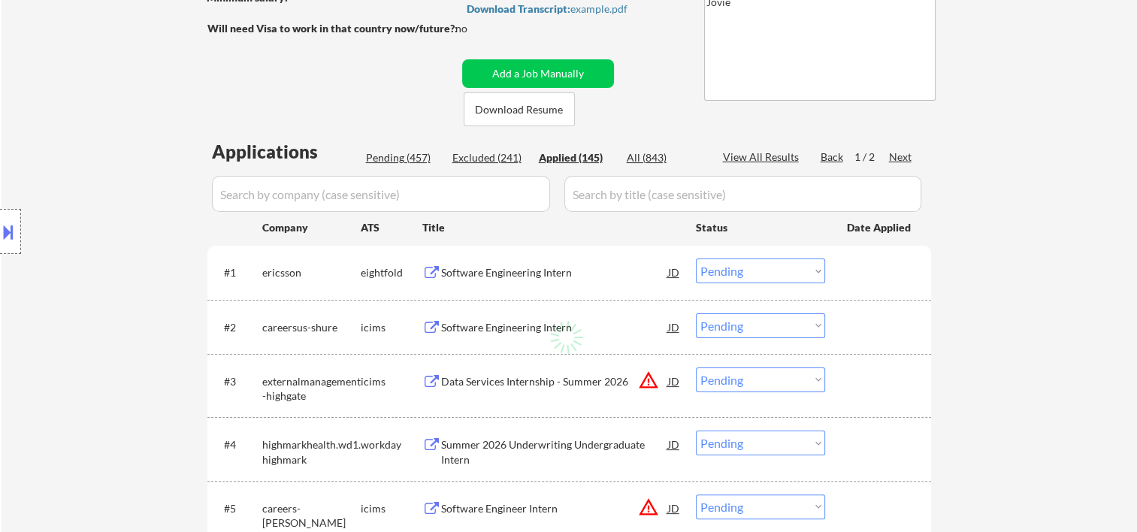
select select ""applied""
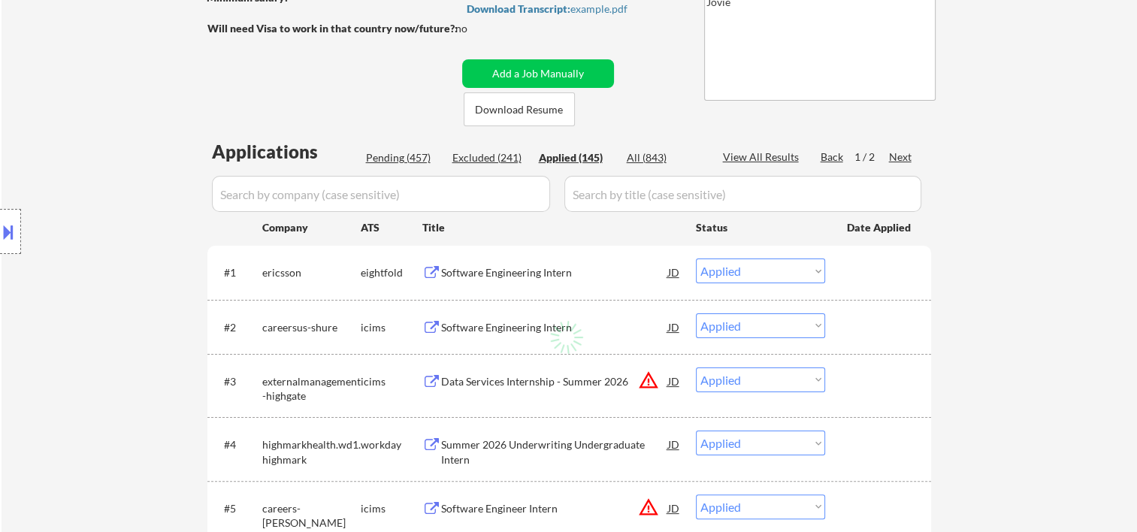
select select ""applied""
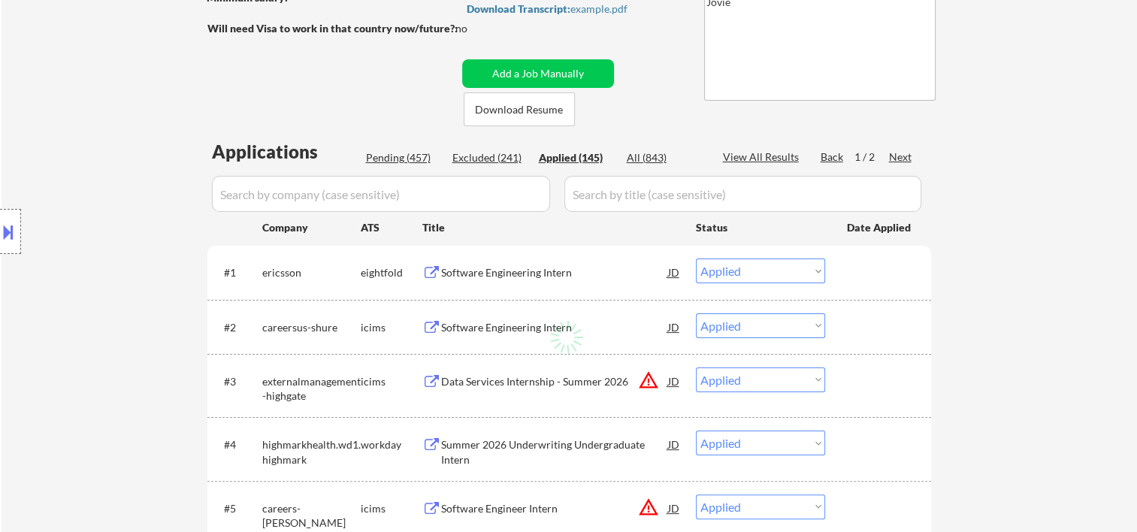
select select ""applied""
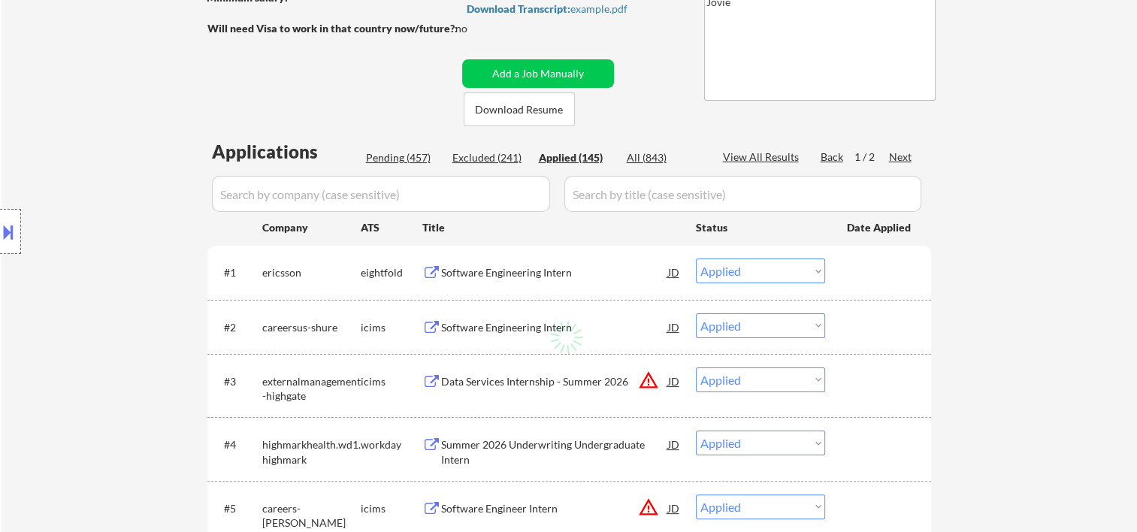
select select ""applied""
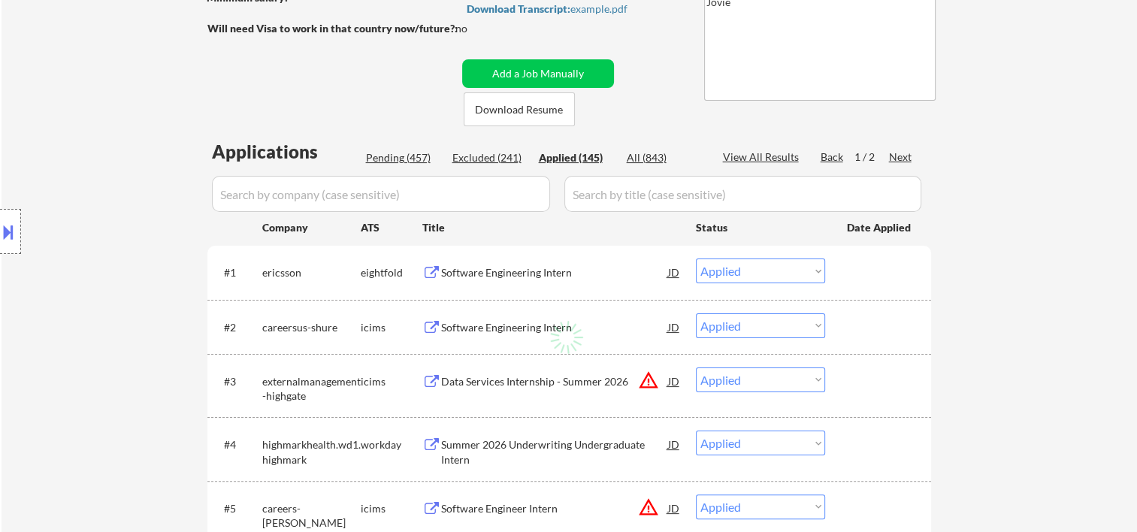
select select ""applied""
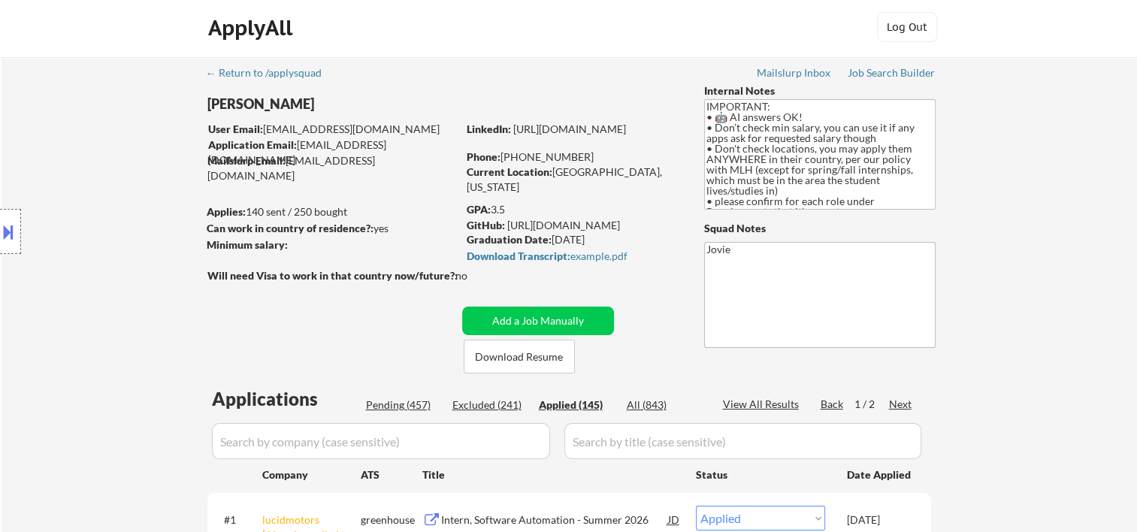
scroll to position [0, 0]
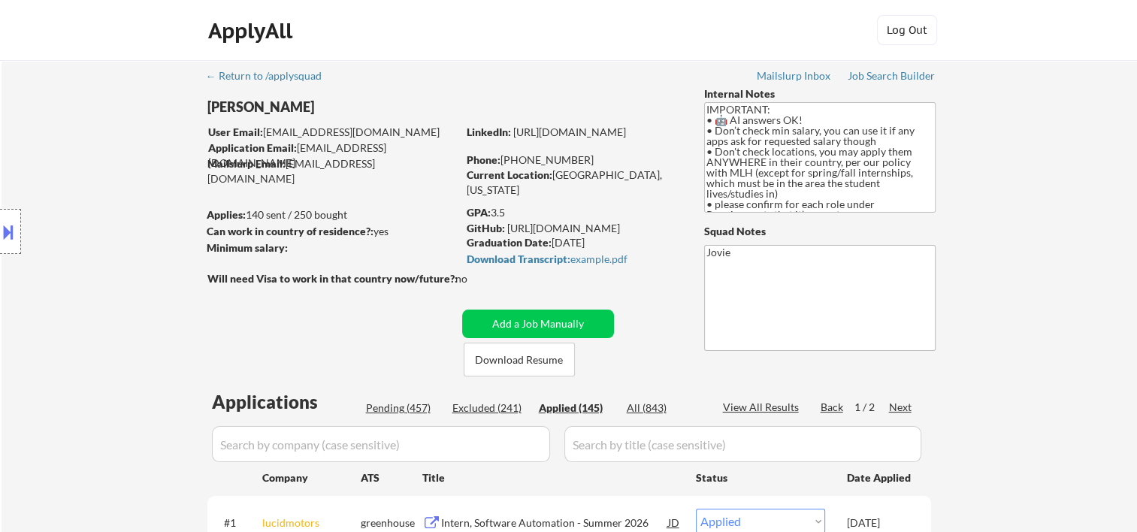
click at [381, 412] on div "Pending (457)" at bounding box center [403, 408] width 75 height 15
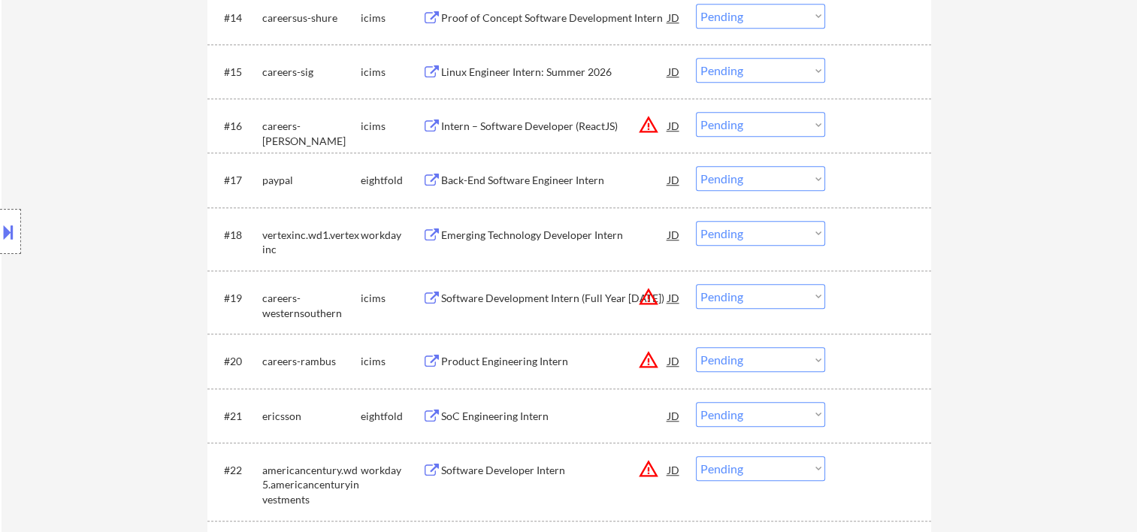
scroll to position [1252, 0]
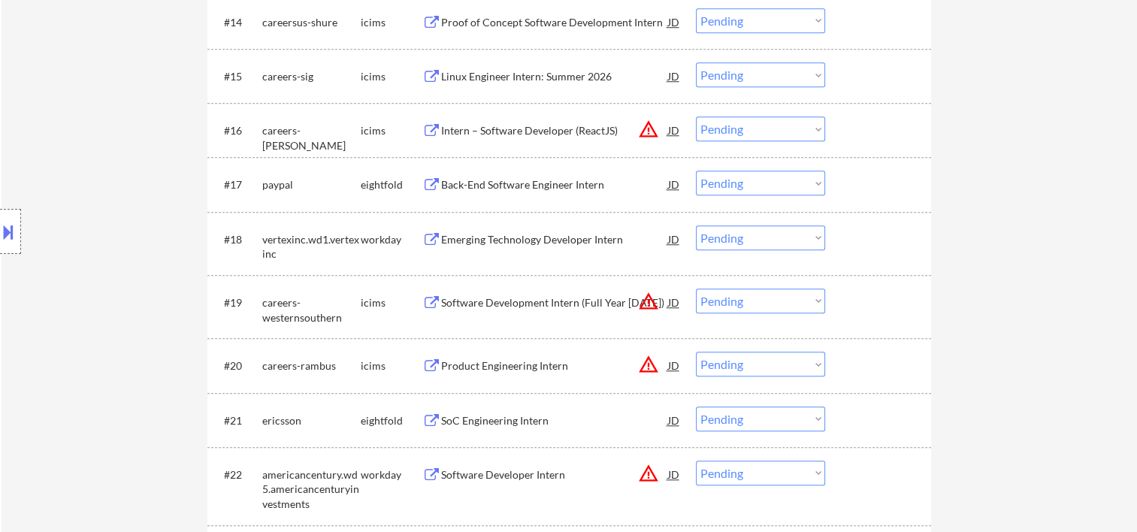
click at [866, 242] on div at bounding box center [880, 238] width 66 height 27
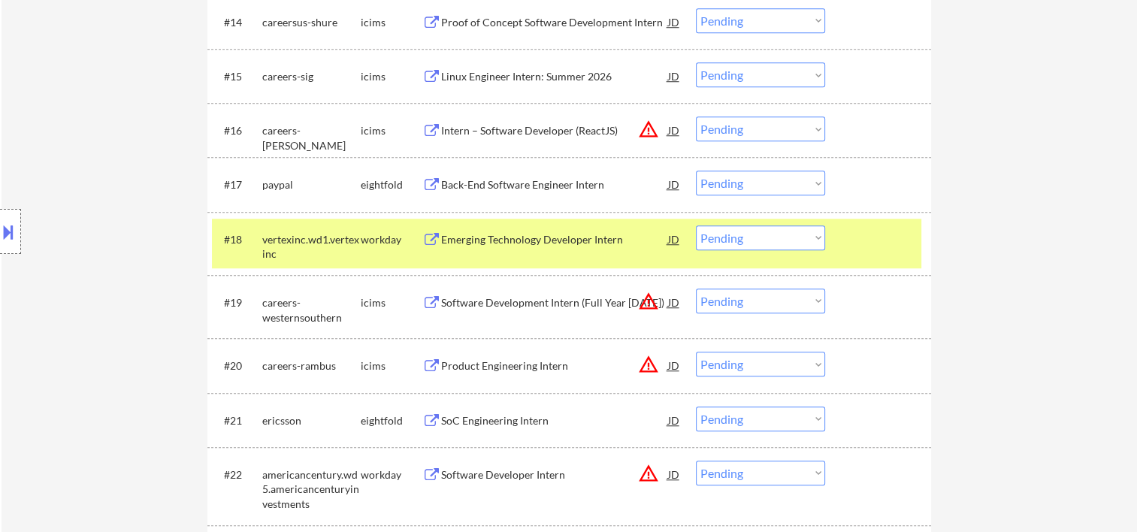
click at [534, 248] on div "Emerging Technology Developer Intern" at bounding box center [554, 238] width 227 height 27
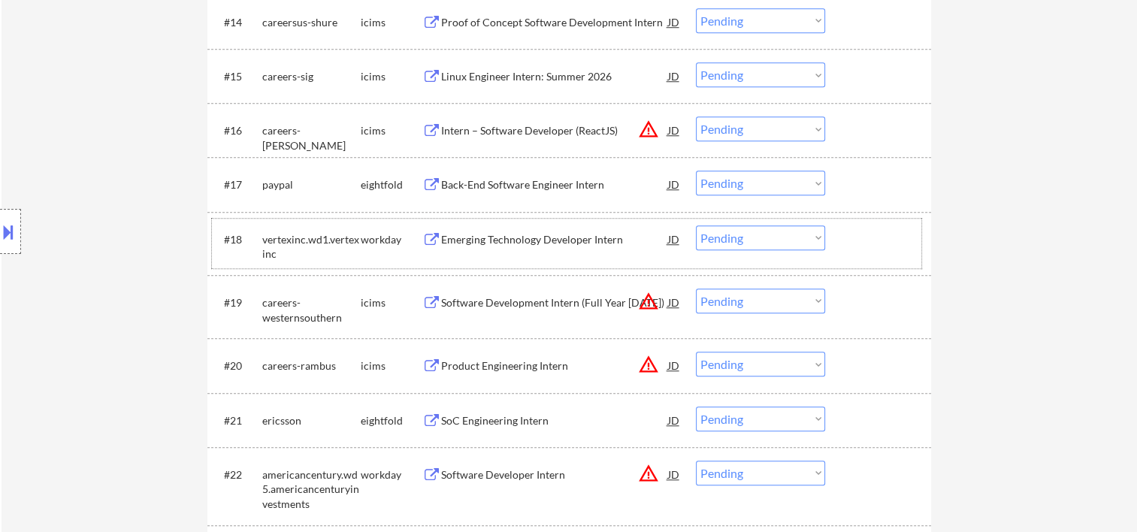
click at [868, 234] on div at bounding box center [880, 238] width 66 height 27
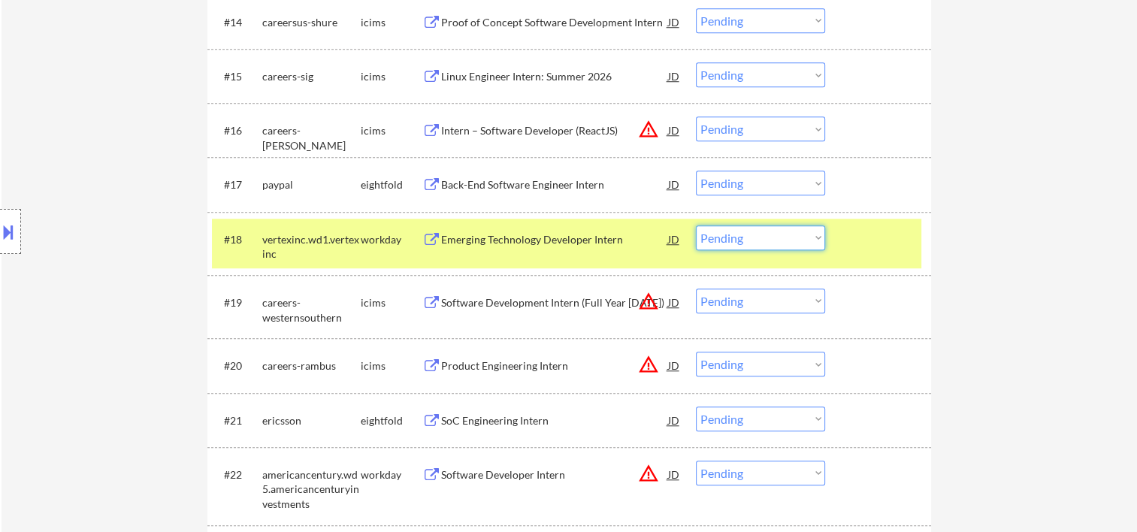
drag, startPoint x: 782, startPoint y: 237, endPoint x: 792, endPoint y: 231, distance: 11.5
click at [782, 237] on select "Choose an option... Pending Applied Excluded (Questions) Excluded (Expired) Exc…" at bounding box center [760, 237] width 129 height 25
click at [696, 225] on select "Choose an option... Pending Applied Excluded (Questions) Excluded (Expired) Exc…" at bounding box center [760, 237] width 129 height 25
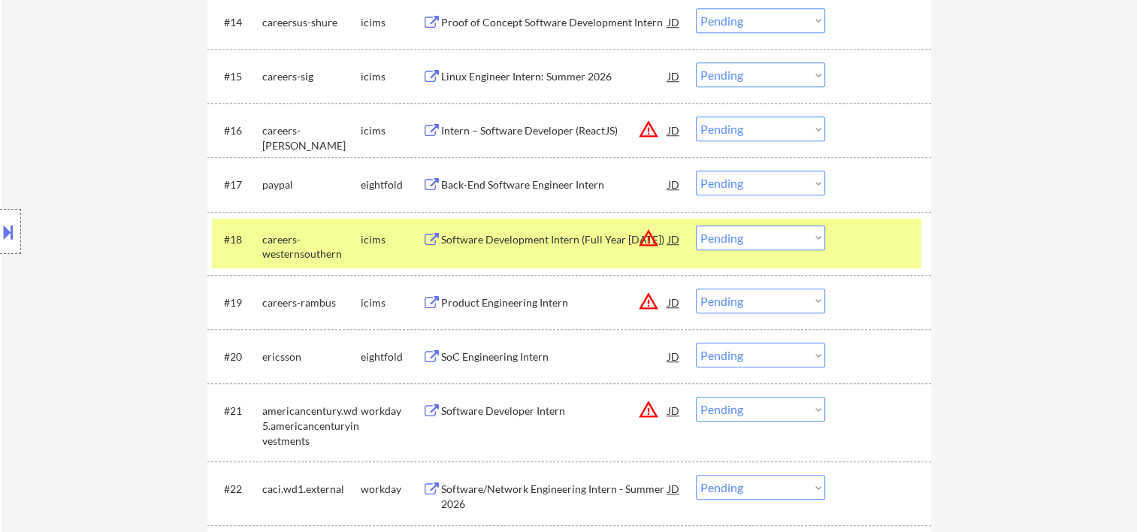
click at [876, 240] on div at bounding box center [880, 238] width 66 height 27
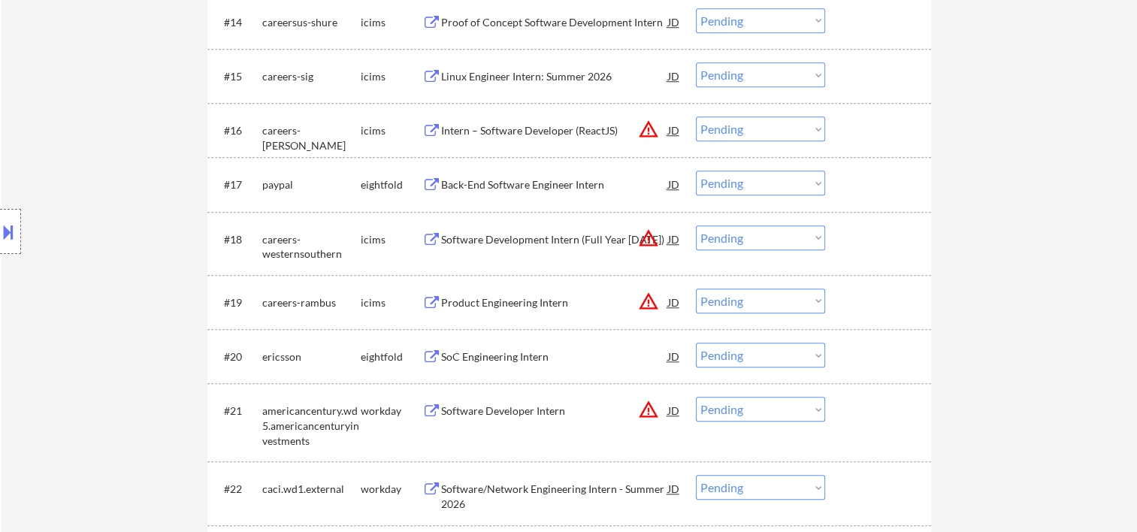
scroll to position [1503, 0]
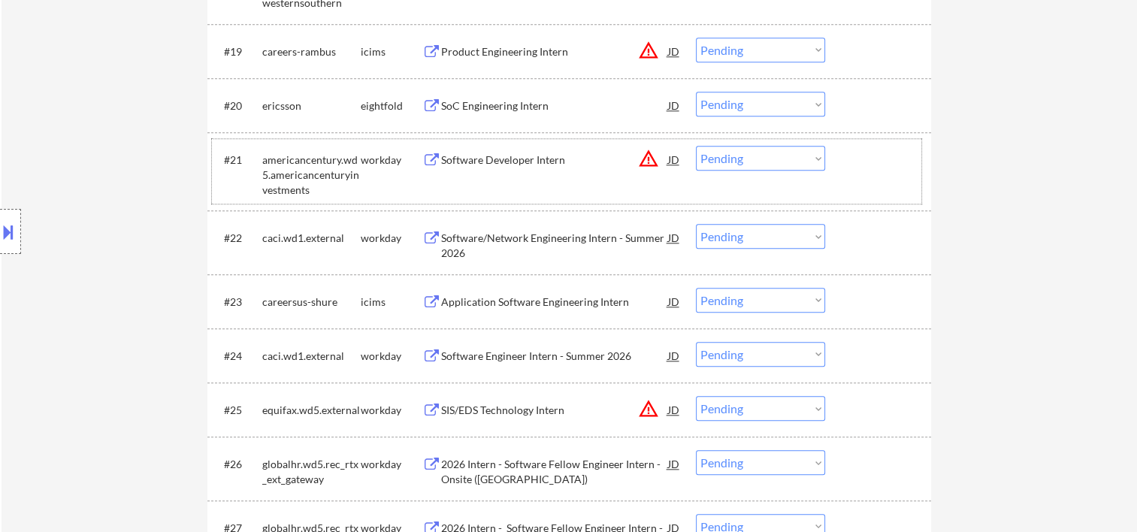
click at [863, 164] on div at bounding box center [880, 159] width 66 height 27
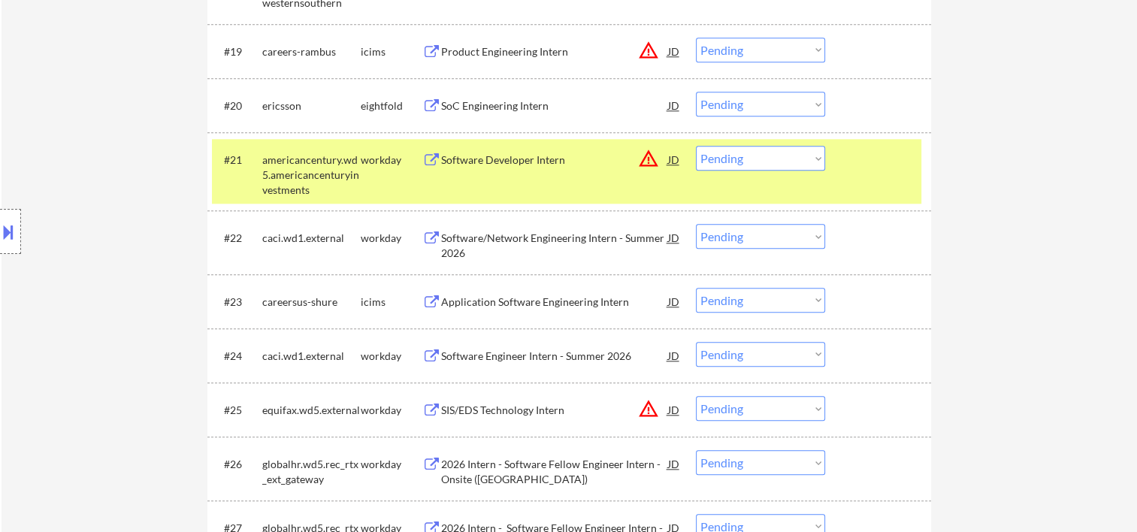
click at [449, 159] on div "Software Developer Intern" at bounding box center [554, 160] width 227 height 15
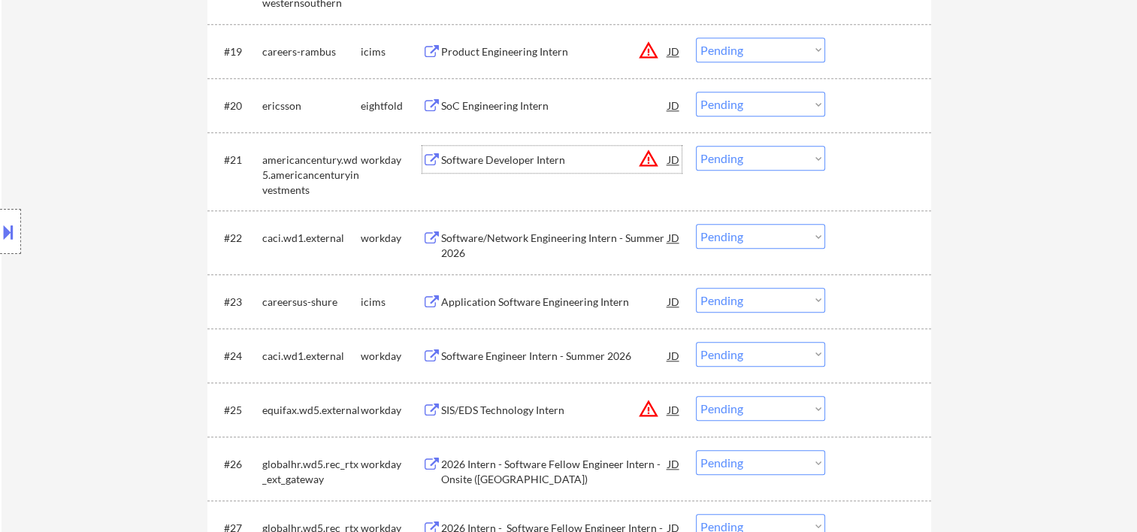
drag, startPoint x: 871, startPoint y: 165, endPoint x: 807, endPoint y: 162, distance: 63.9
click at [866, 165] on div at bounding box center [880, 159] width 66 height 27
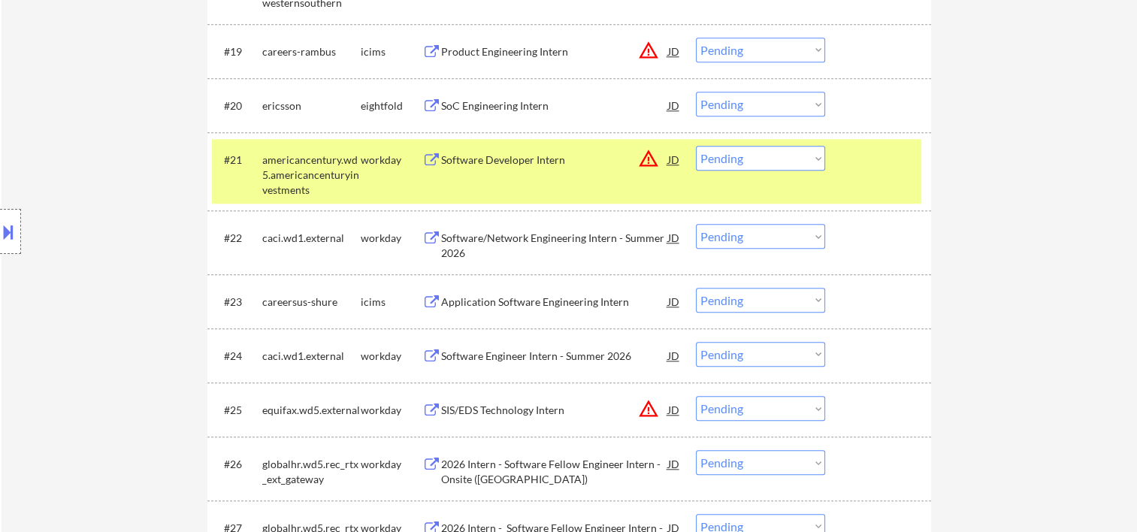
drag, startPoint x: 794, startPoint y: 153, endPoint x: 794, endPoint y: 162, distance: 9.0
click at [794, 153] on select "Choose an option... Pending Applied Excluded (Questions) Excluded (Expired) Exc…" at bounding box center [760, 158] width 129 height 25
click at [696, 146] on select "Choose an option... Pending Applied Excluded (Questions) Excluded (Expired) Exc…" at bounding box center [760, 158] width 129 height 25
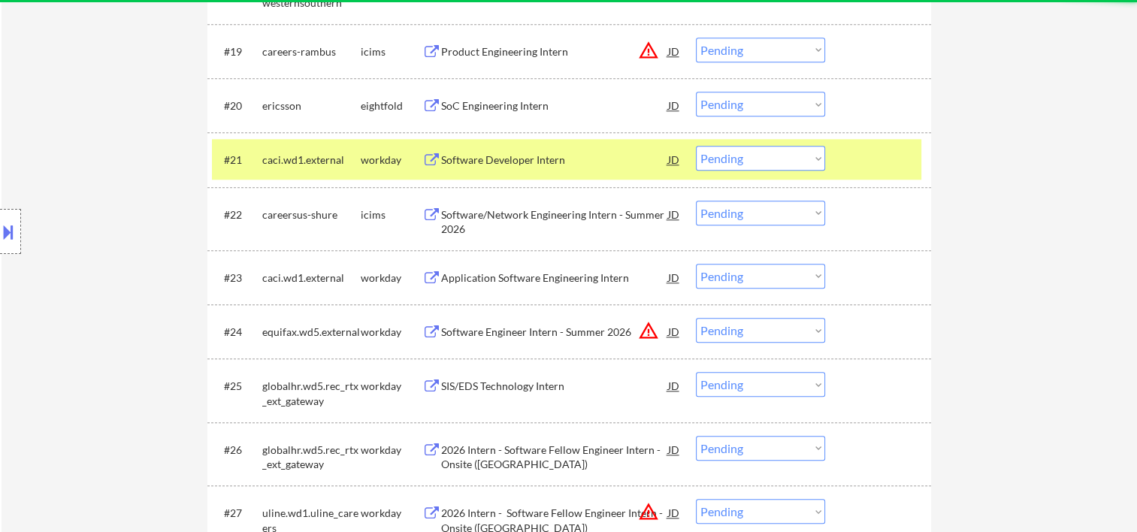
click at [853, 150] on div at bounding box center [880, 159] width 66 height 27
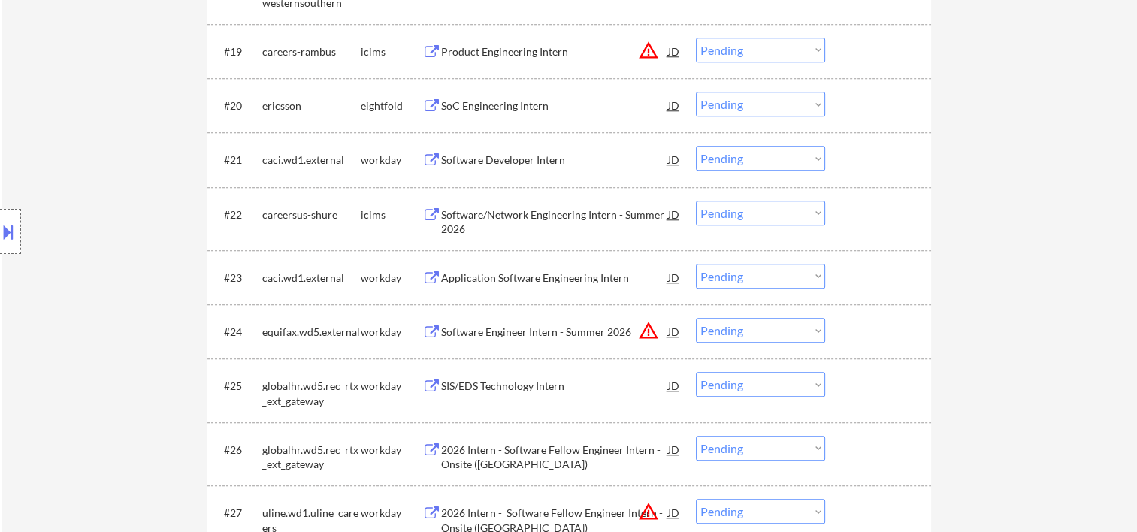
drag, startPoint x: 881, startPoint y: 153, endPoint x: 458, endPoint y: 163, distance: 422.4
click at [876, 155] on div at bounding box center [880, 159] width 66 height 27
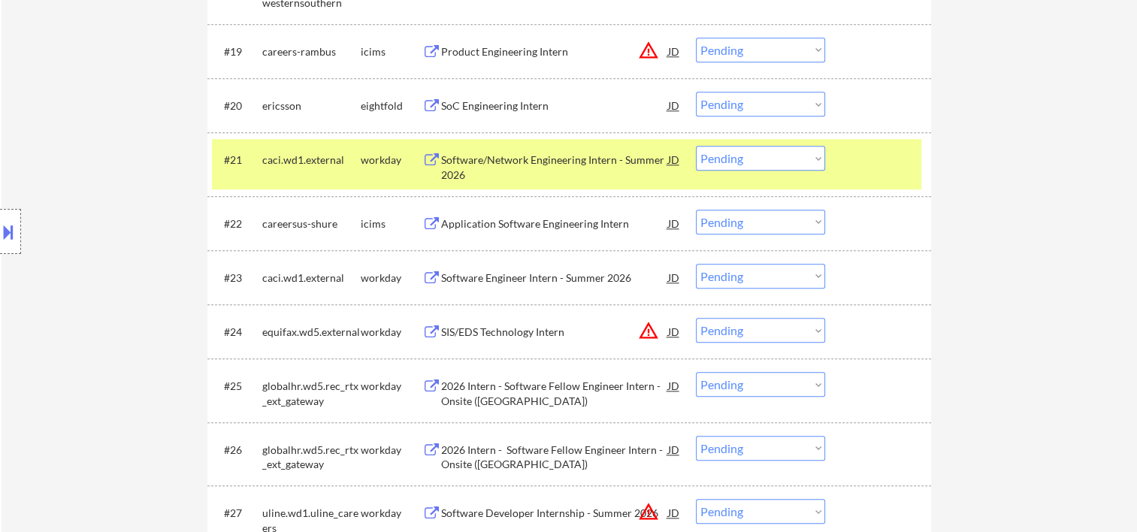
click at [857, 171] on div at bounding box center [880, 159] width 66 height 27
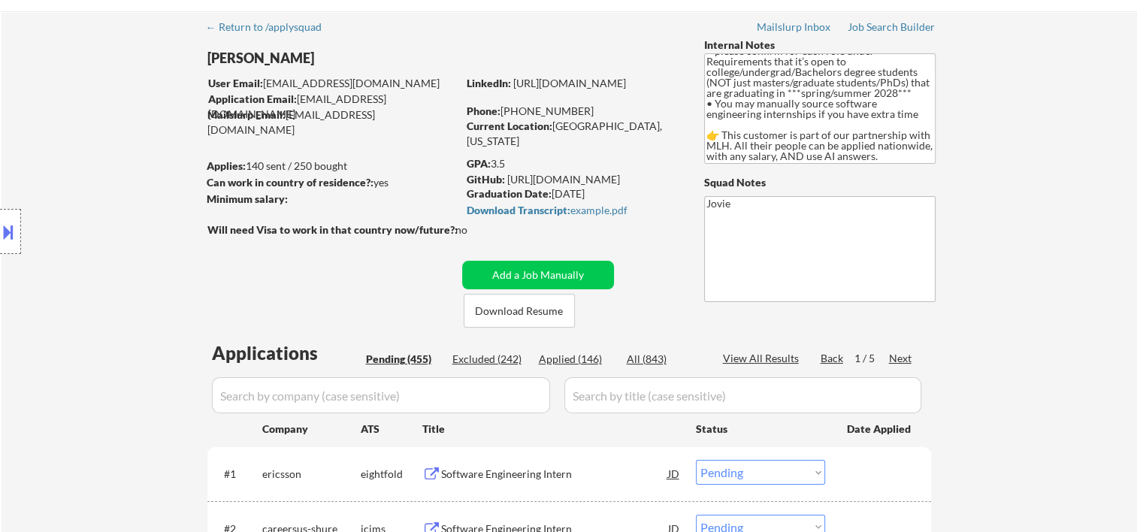
scroll to position [0, 0]
